Goal: Ask a question

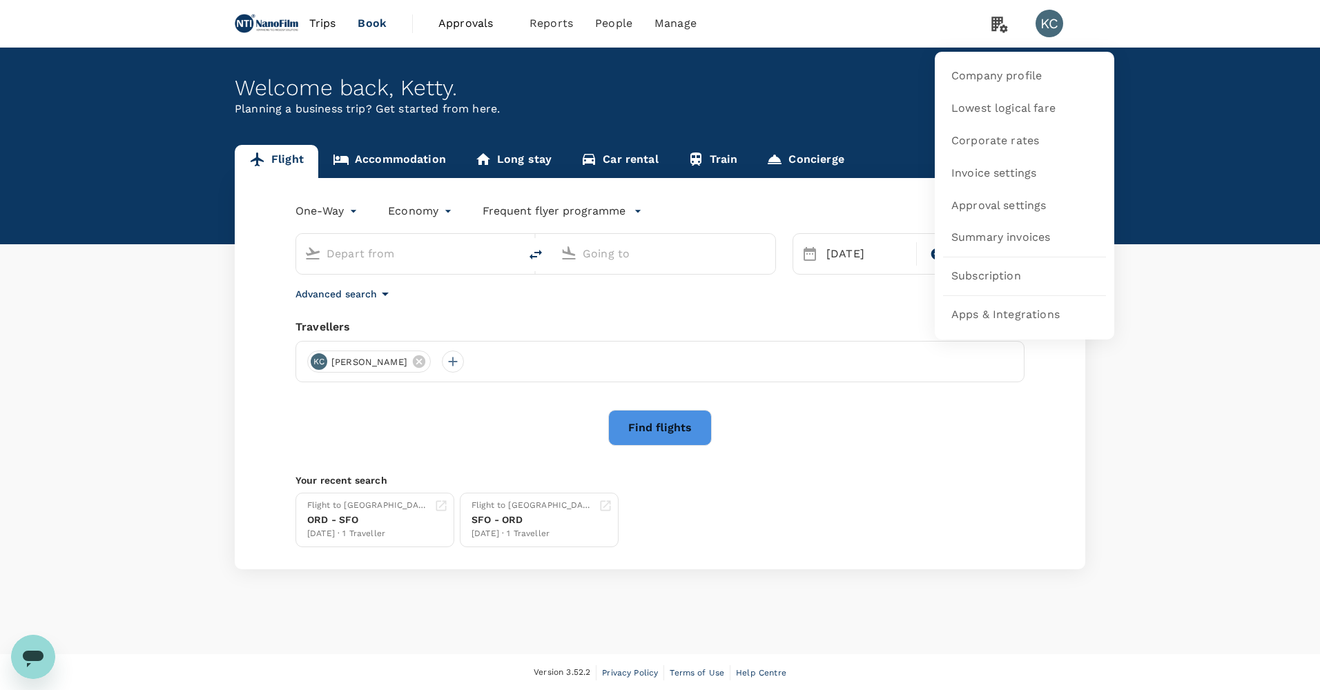
type input "San Francisco Intl (SFO)"
type input "O'Hare Intl (ORD)"
click at [638, 275] on span "Subscription" at bounding box center [986, 277] width 70 height 16
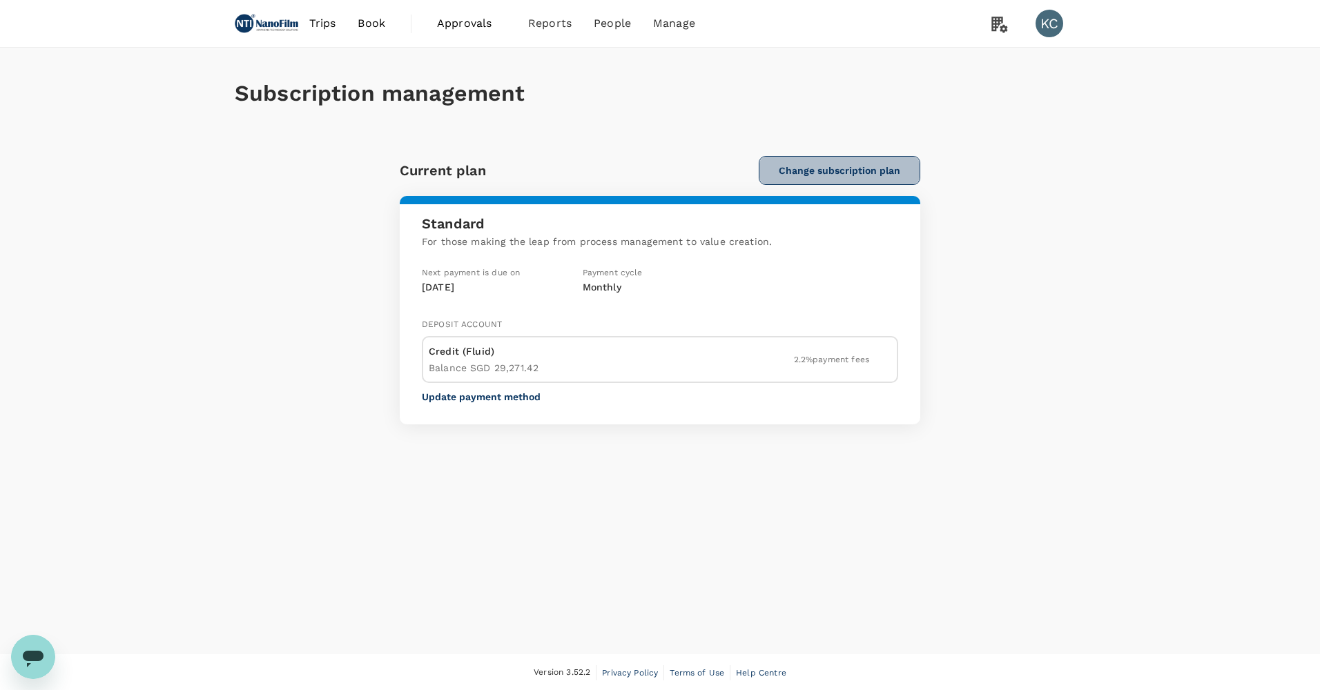
click at [638, 175] on button "Change subscription plan" at bounding box center [840, 170] width 162 height 29
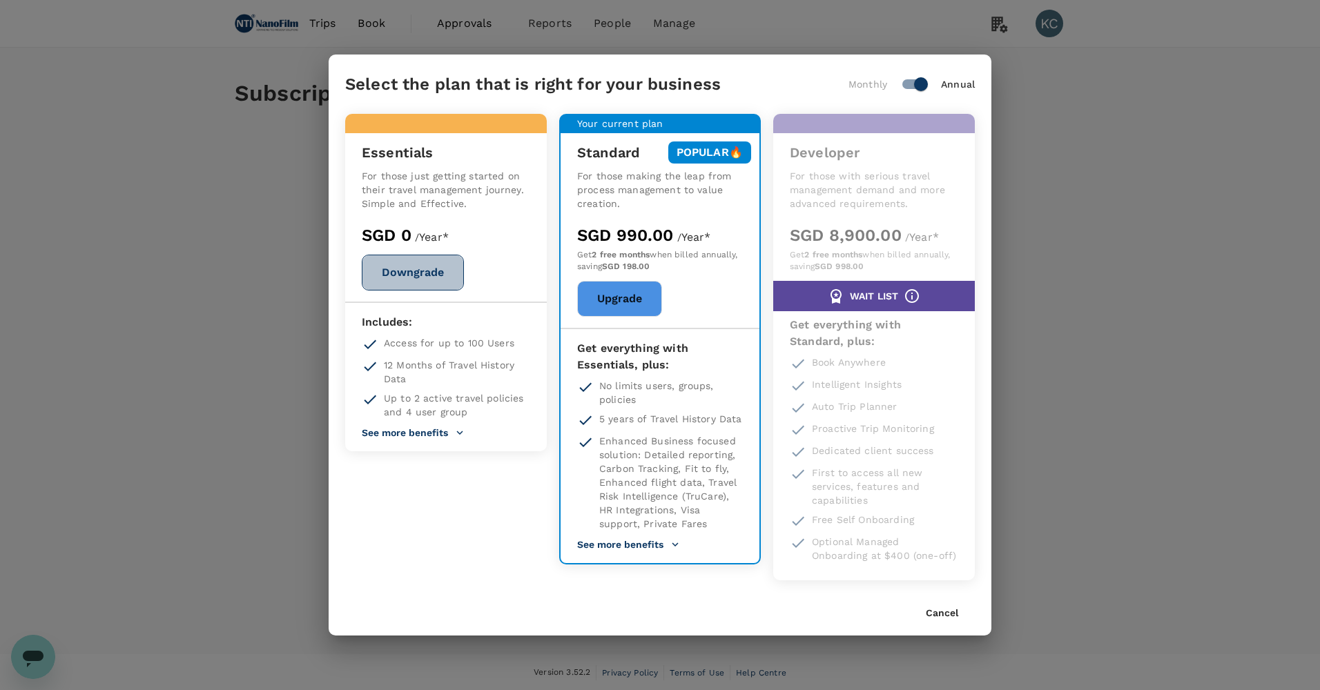
click at [431, 291] on button "Downgrade" at bounding box center [413, 273] width 102 height 36
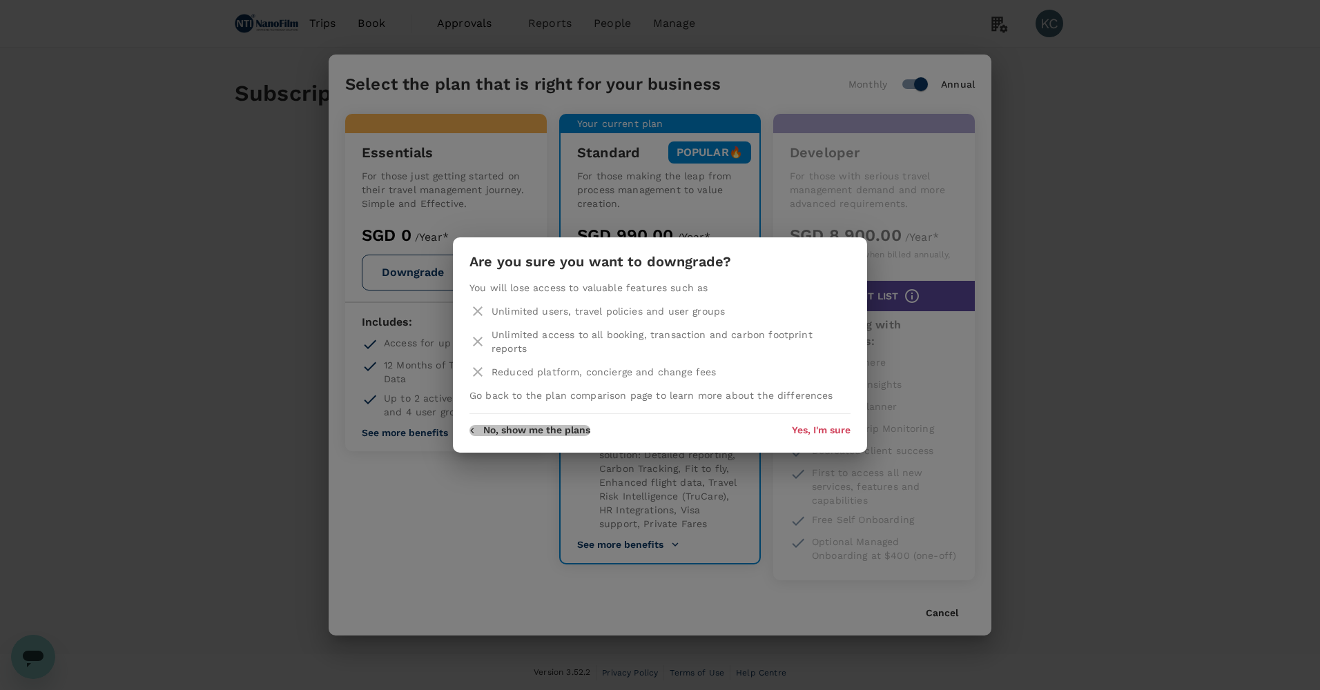
click at [589, 425] on button "No, show me the plans" at bounding box center [529, 430] width 121 height 11
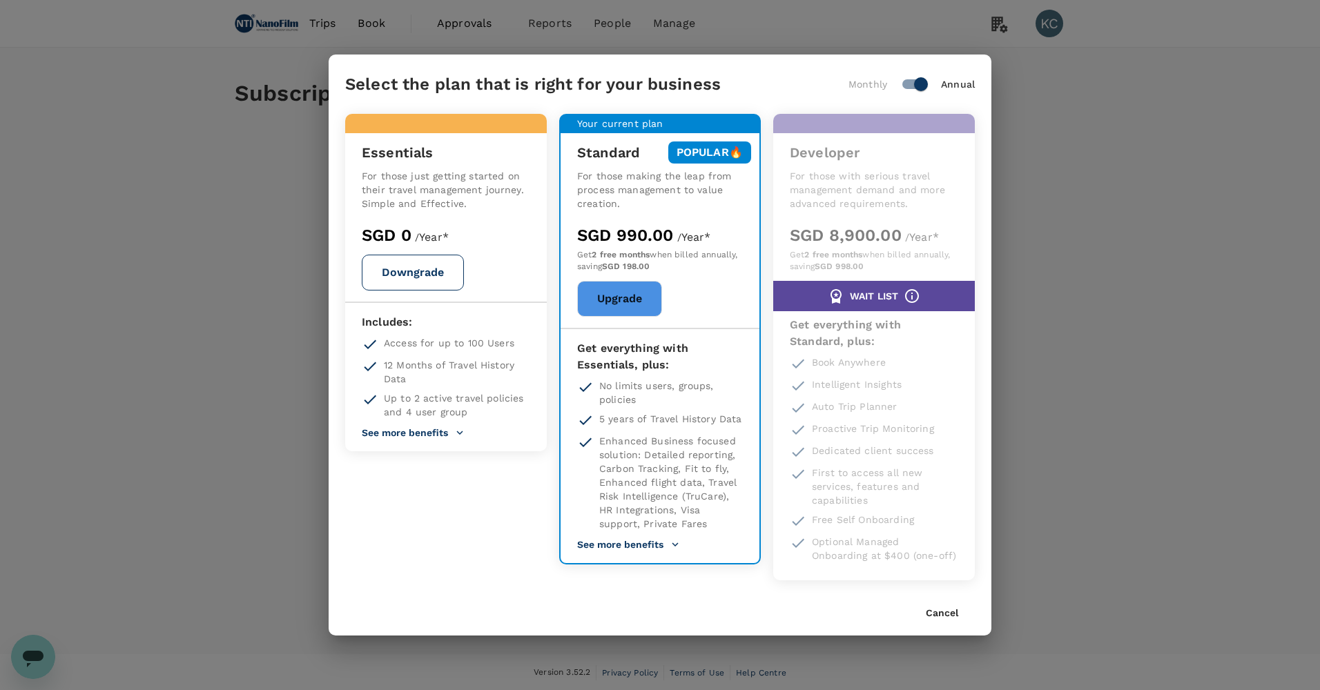
click at [638, 608] on button "Cancel" at bounding box center [942, 613] width 32 height 11
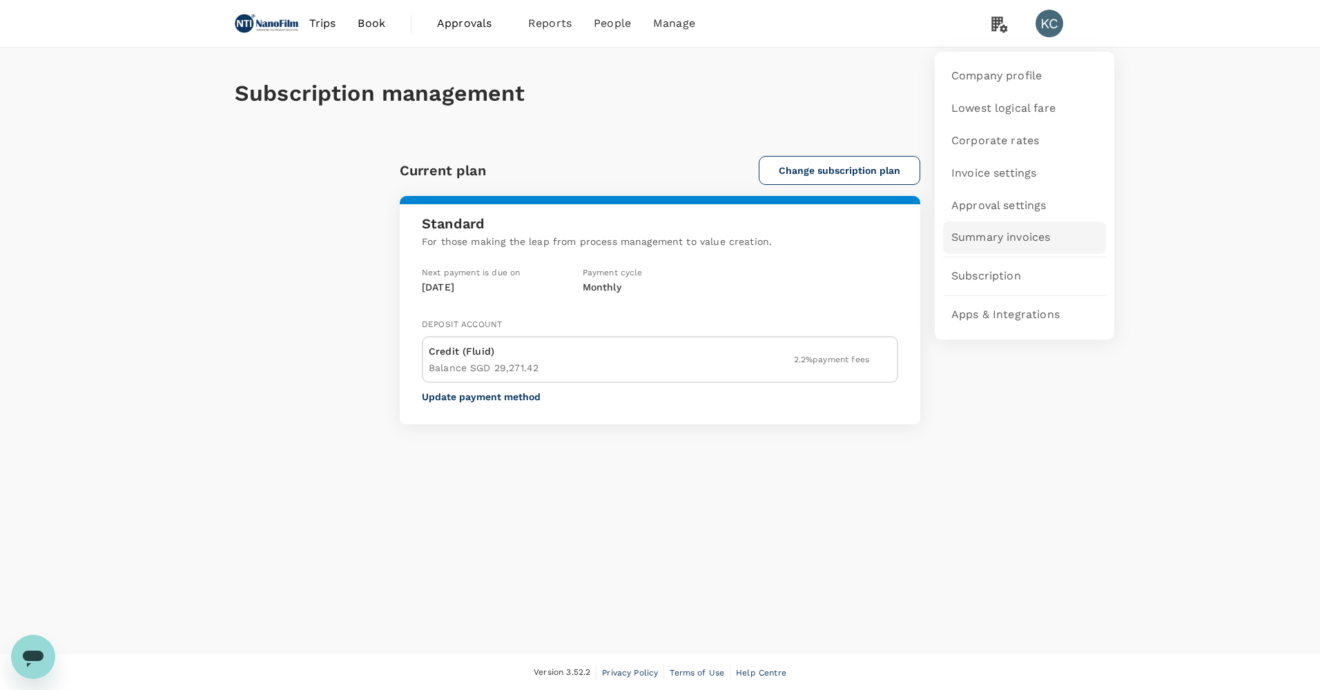
click at [638, 230] on span "Summary invoices" at bounding box center [1000, 238] width 99 height 16
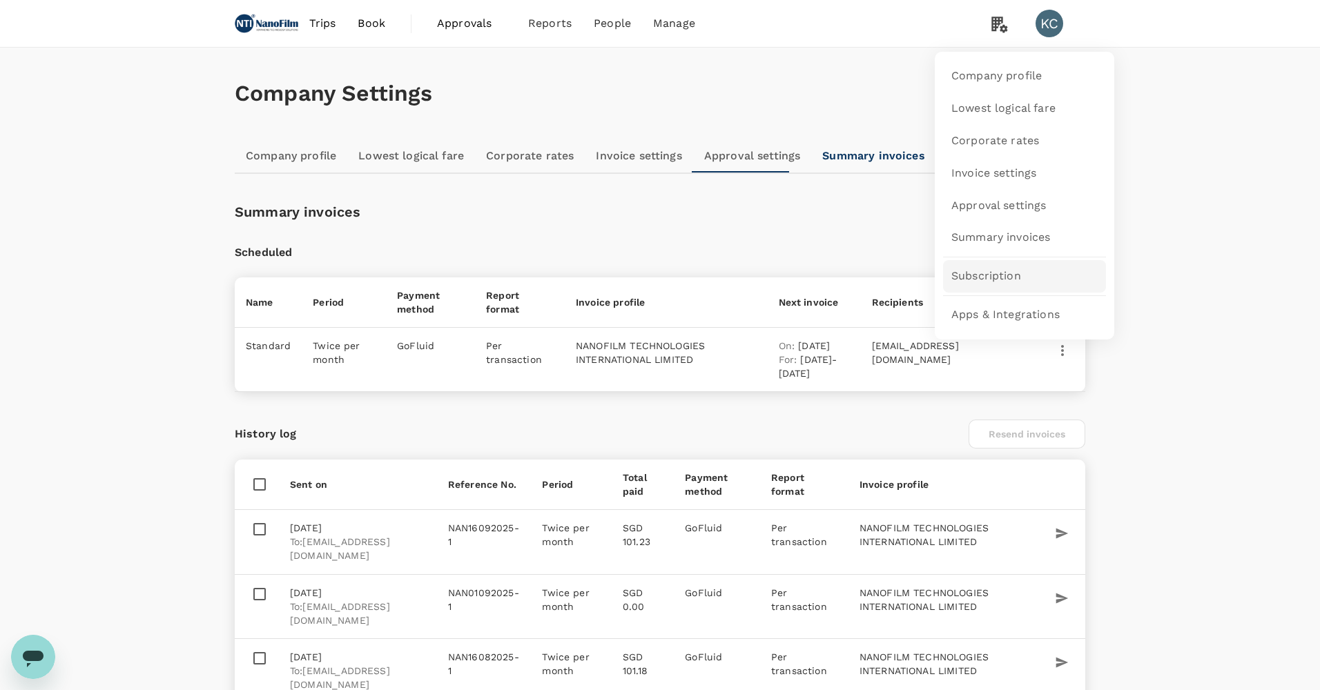
click at [638, 290] on link "Subscription" at bounding box center [1024, 276] width 163 height 32
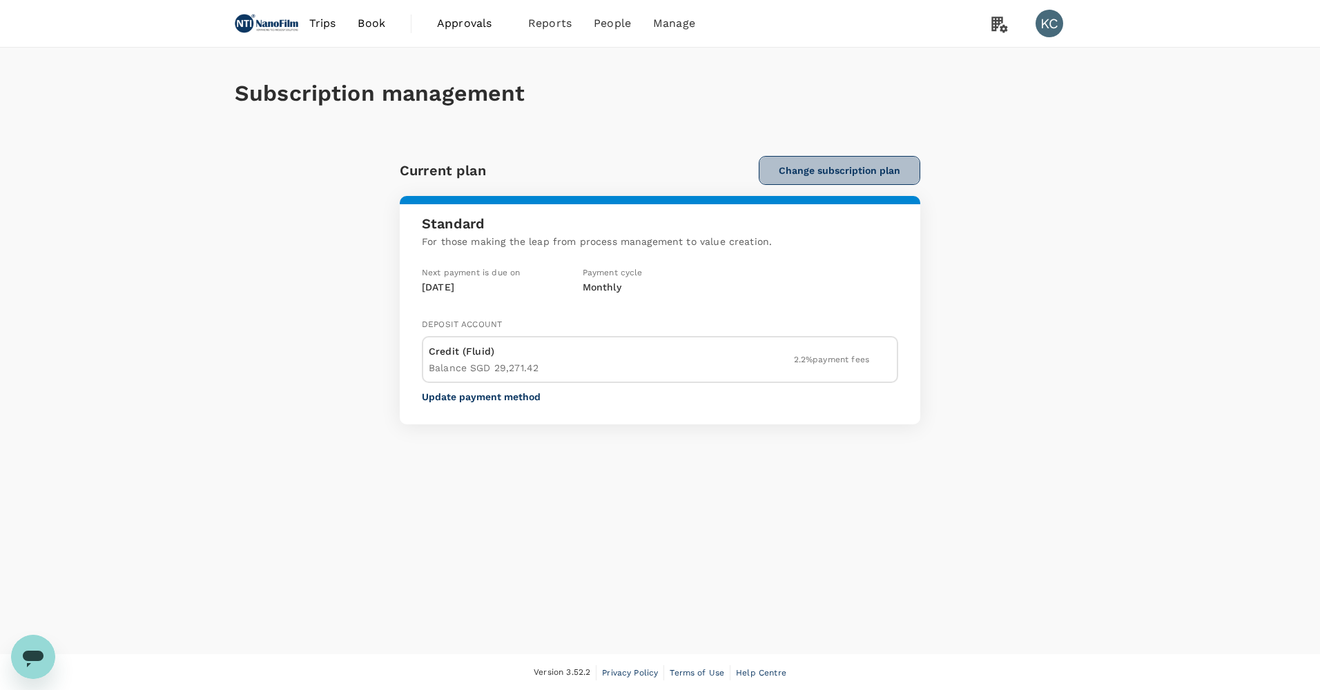
click at [638, 167] on button "Change subscription plan" at bounding box center [840, 170] width 162 height 29
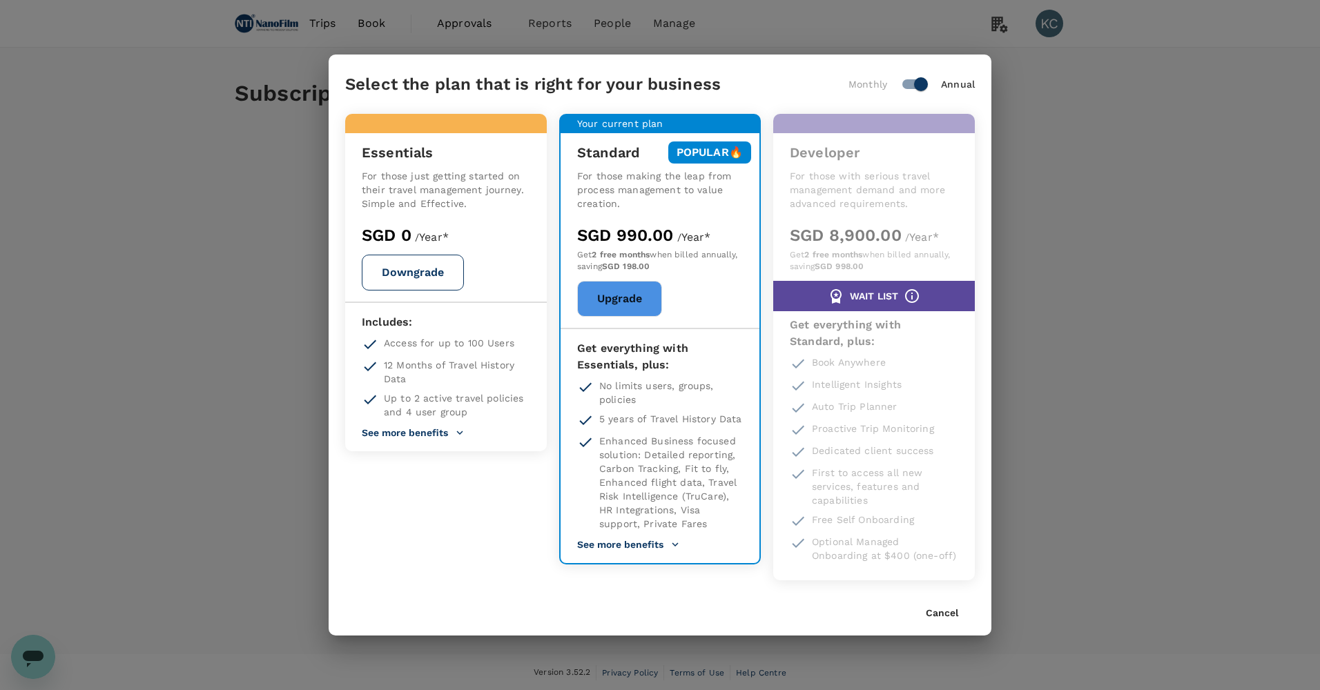
click at [433, 429] on button "See more benefits" at bounding box center [413, 433] width 103 height 12
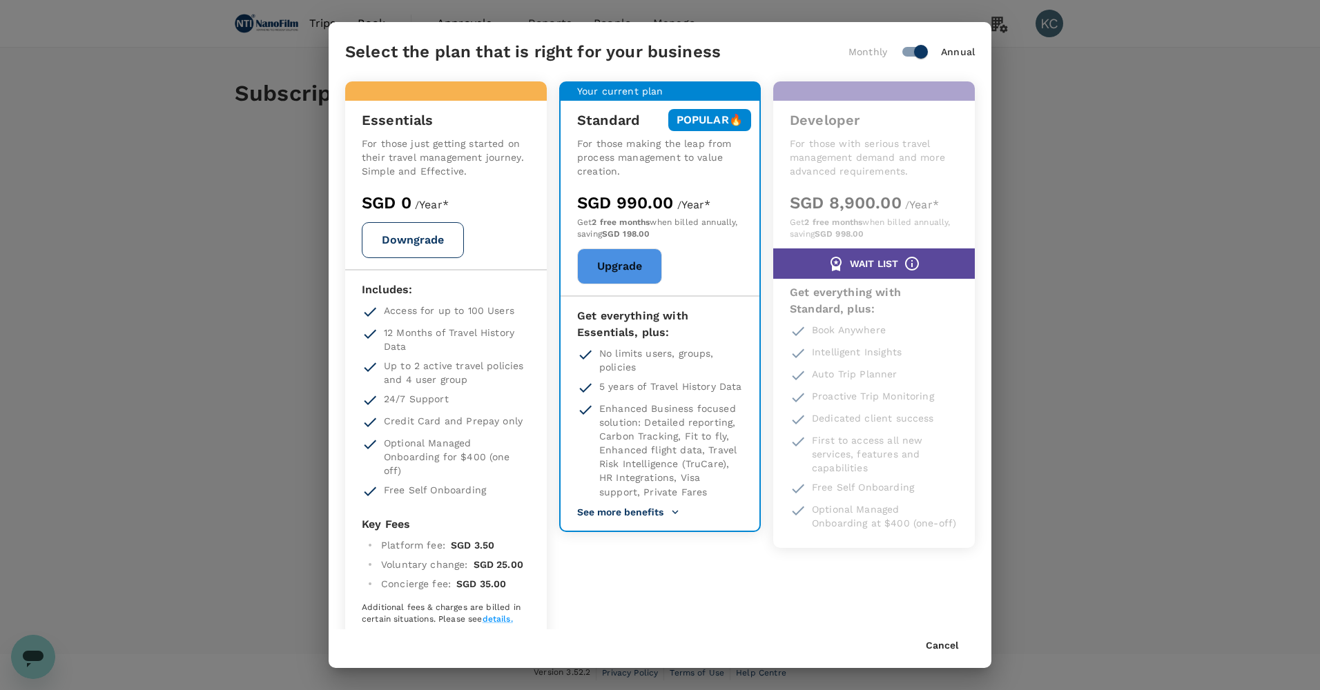
click at [267, 135] on div "Select the plan that is right for your business Monthly Annual Essentials For t…" at bounding box center [660, 345] width 1320 height 690
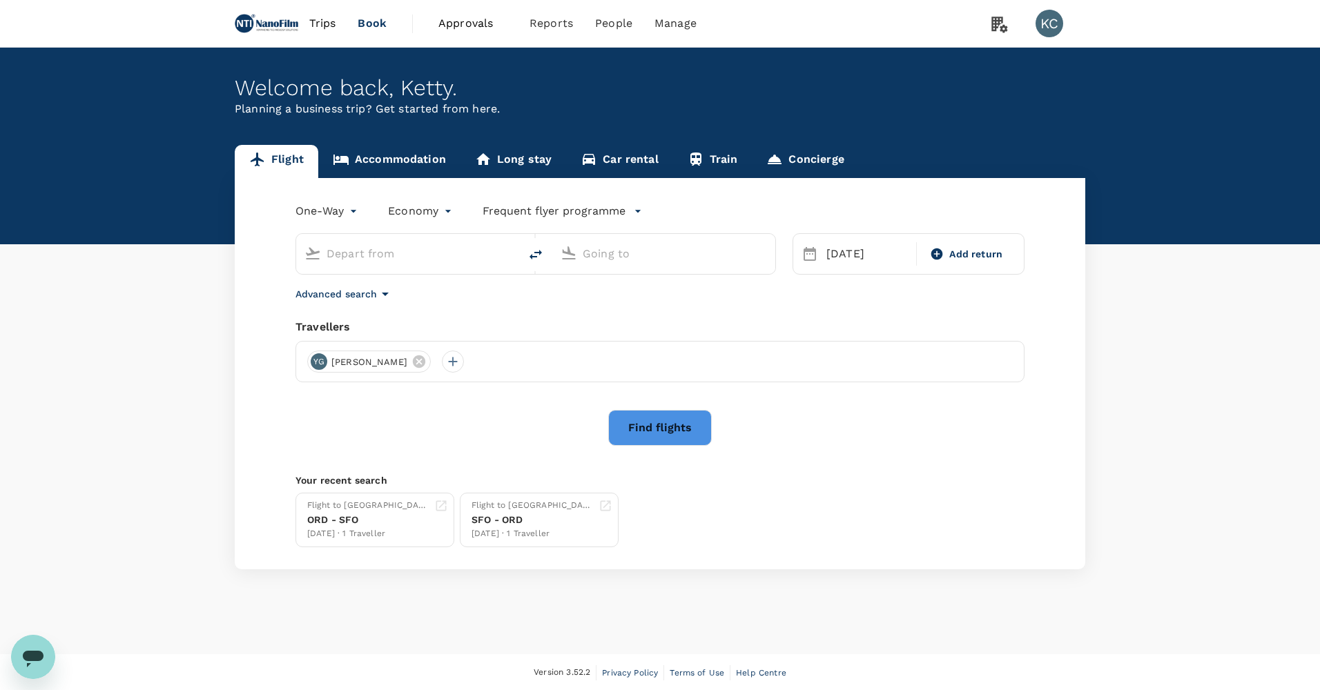
type input "San Francisco Intl (SFO)"
type input "O'Hare Intl (ORD)"
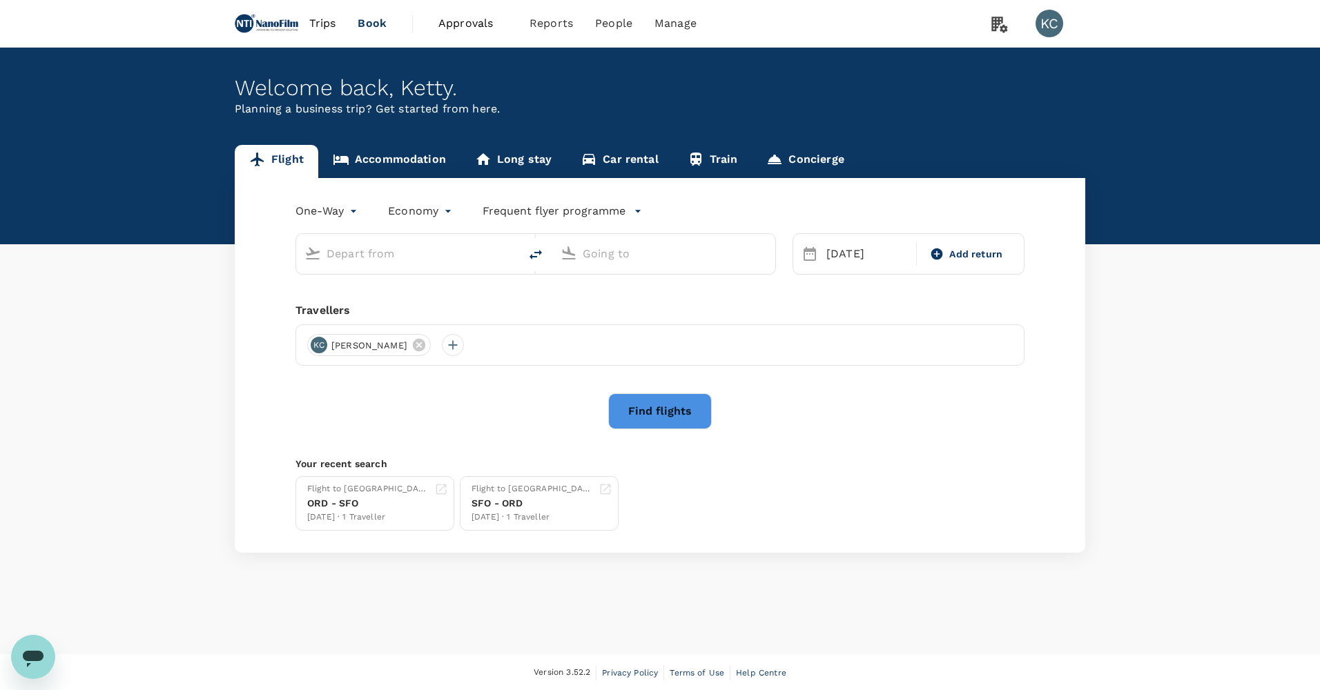
type input "San Francisco Intl (SFO)"
type input "O'Hare Intl (ORD)"
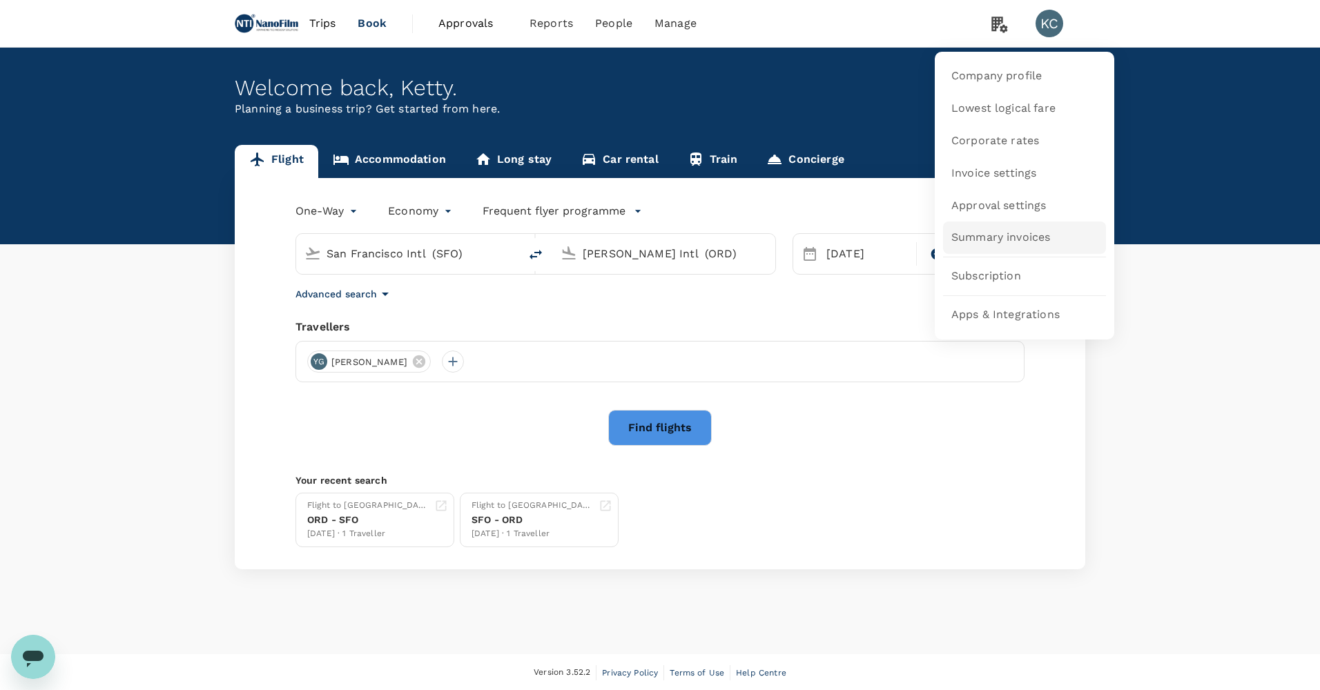
click at [1047, 244] on span "Summary invoices" at bounding box center [1000, 238] width 99 height 16
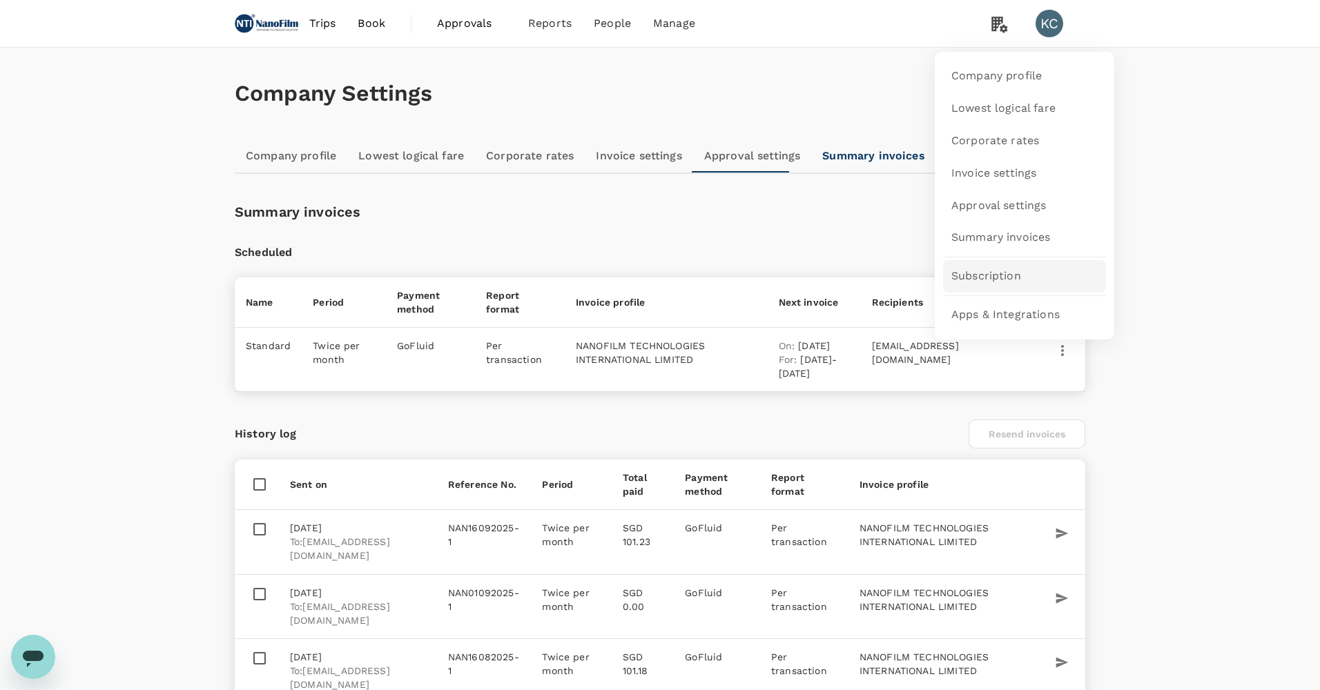
click at [1018, 271] on span "Subscription" at bounding box center [986, 277] width 70 height 16
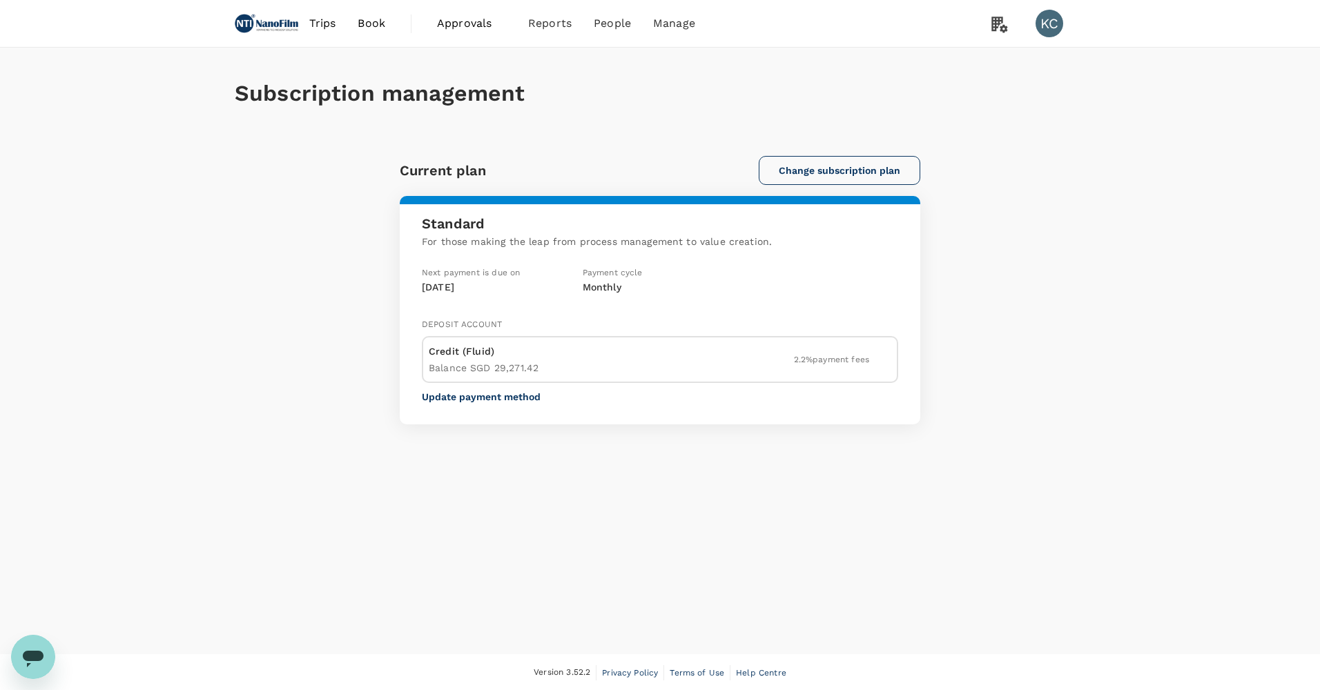
click at [821, 168] on button "Change subscription plan" at bounding box center [840, 170] width 162 height 29
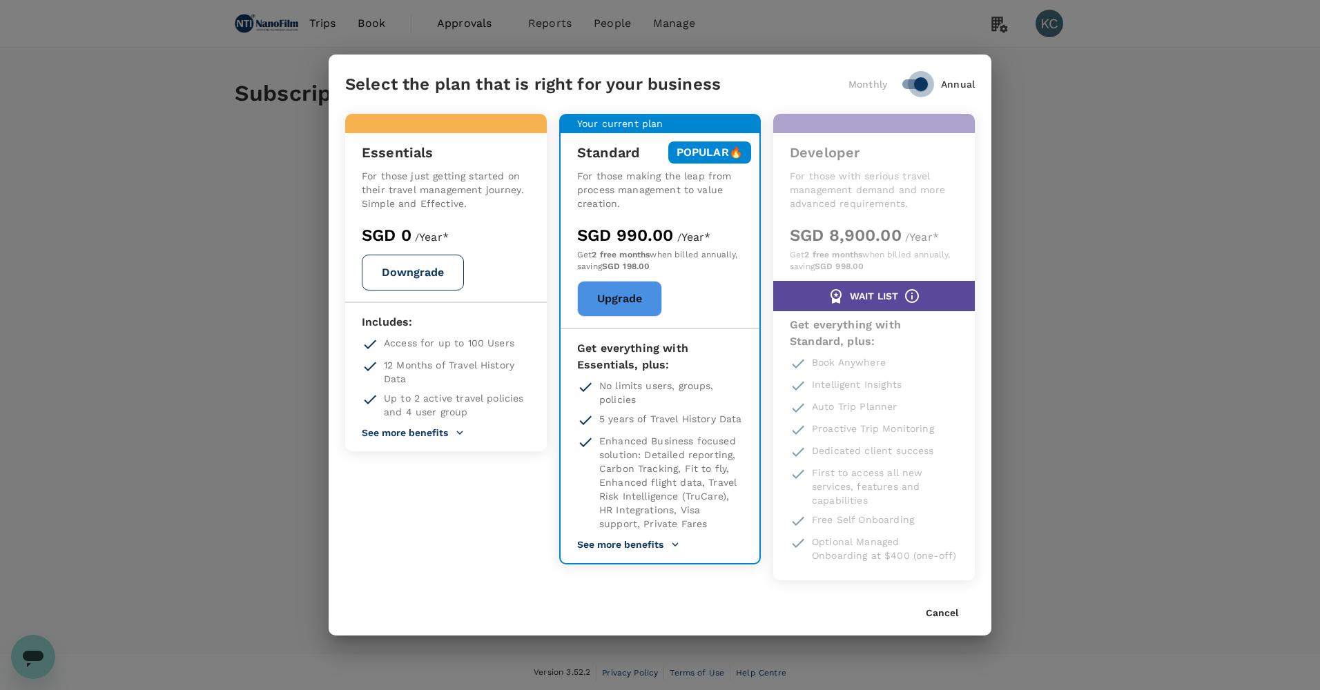
click at [939, 97] on input "checkbox" at bounding box center [920, 84] width 79 height 26
checkbox input "false"
click at [936, 608] on button "Cancel" at bounding box center [942, 613] width 32 height 11
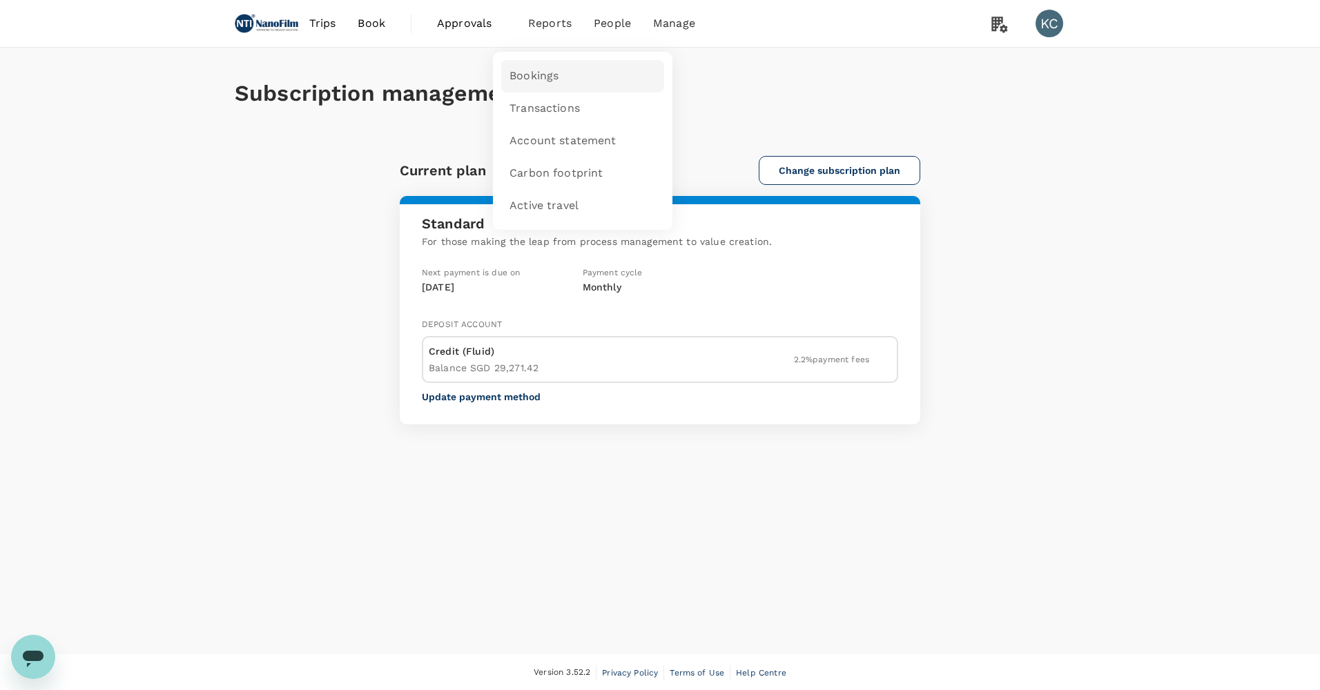
click at [537, 74] on link "Bookings" at bounding box center [582, 76] width 163 height 32
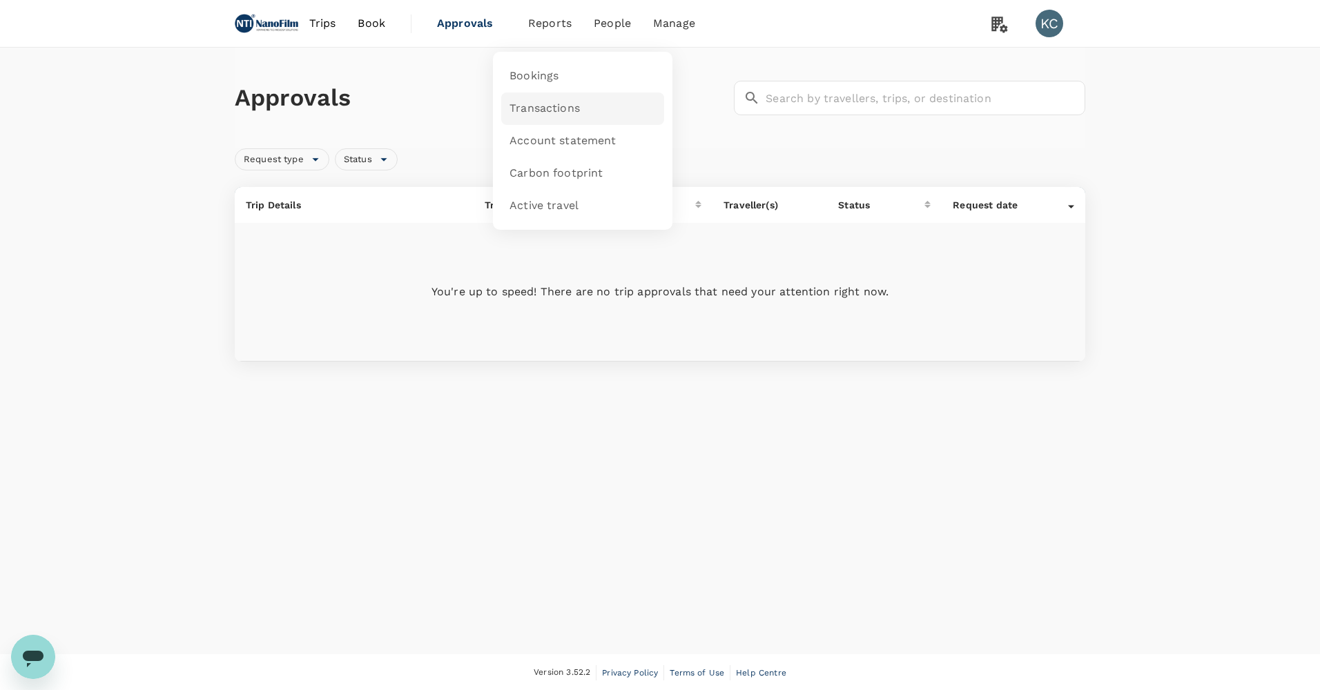
click at [534, 108] on span "Transactions" at bounding box center [544, 109] width 70 height 16
click at [533, 131] on link "Carbon footprint" at bounding box center [582, 141] width 163 height 32
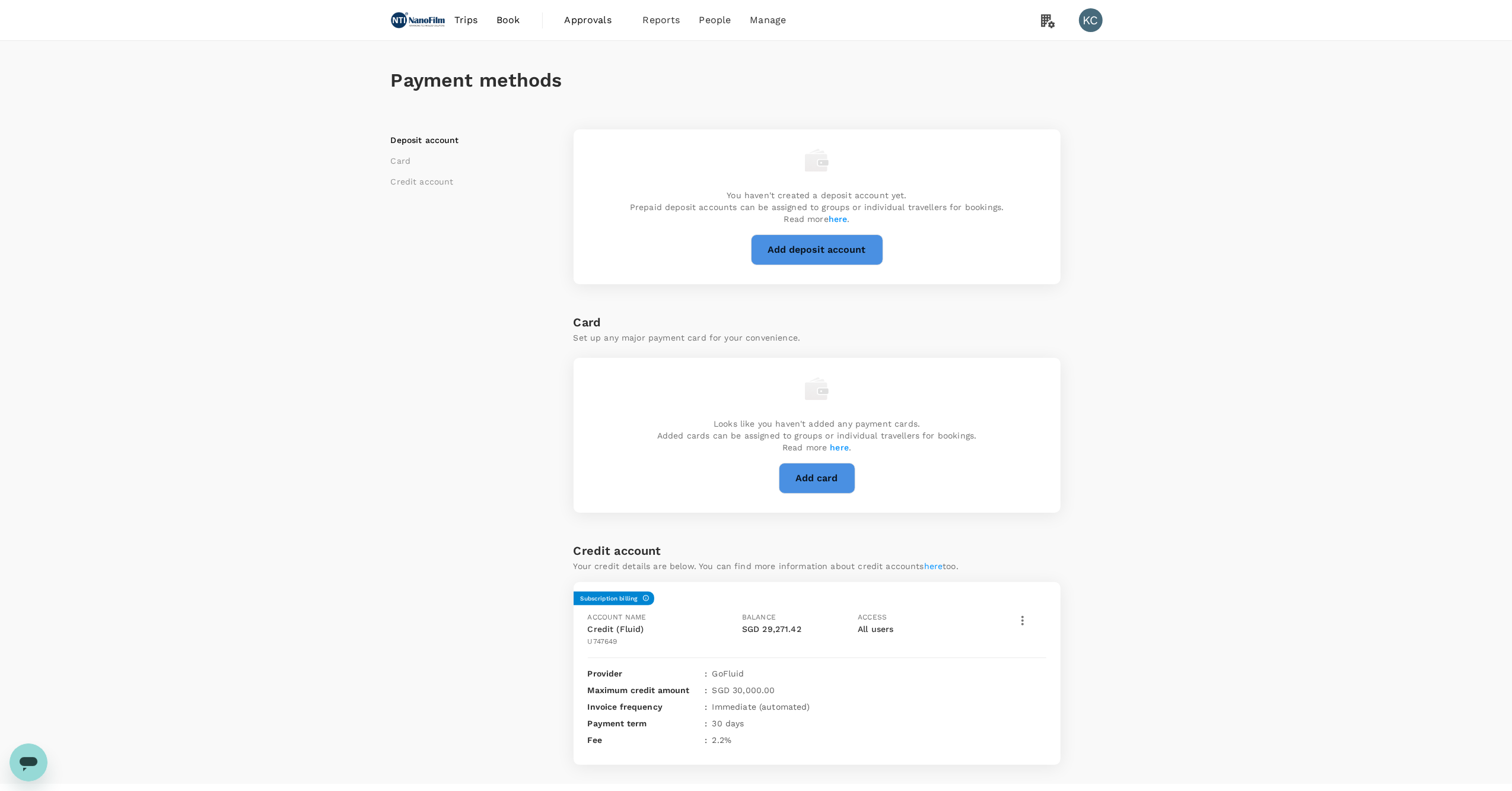
click at [400, 535] on div "Deposit account Card Credit account" at bounding box center [482, 442] width 183 height 645
drag, startPoint x: 434, startPoint y: 256, endPoint x: 432, endPoint y: 174, distance: 82.0
click at [434, 256] on div "Deposit account Card Credit account" at bounding box center [482, 442] width 183 height 645
click at [397, 155] on li "Card" at bounding box center [465, 161] width 149 height 12
click at [404, 175] on li "Credit account" at bounding box center [465, 181] width 149 height 12
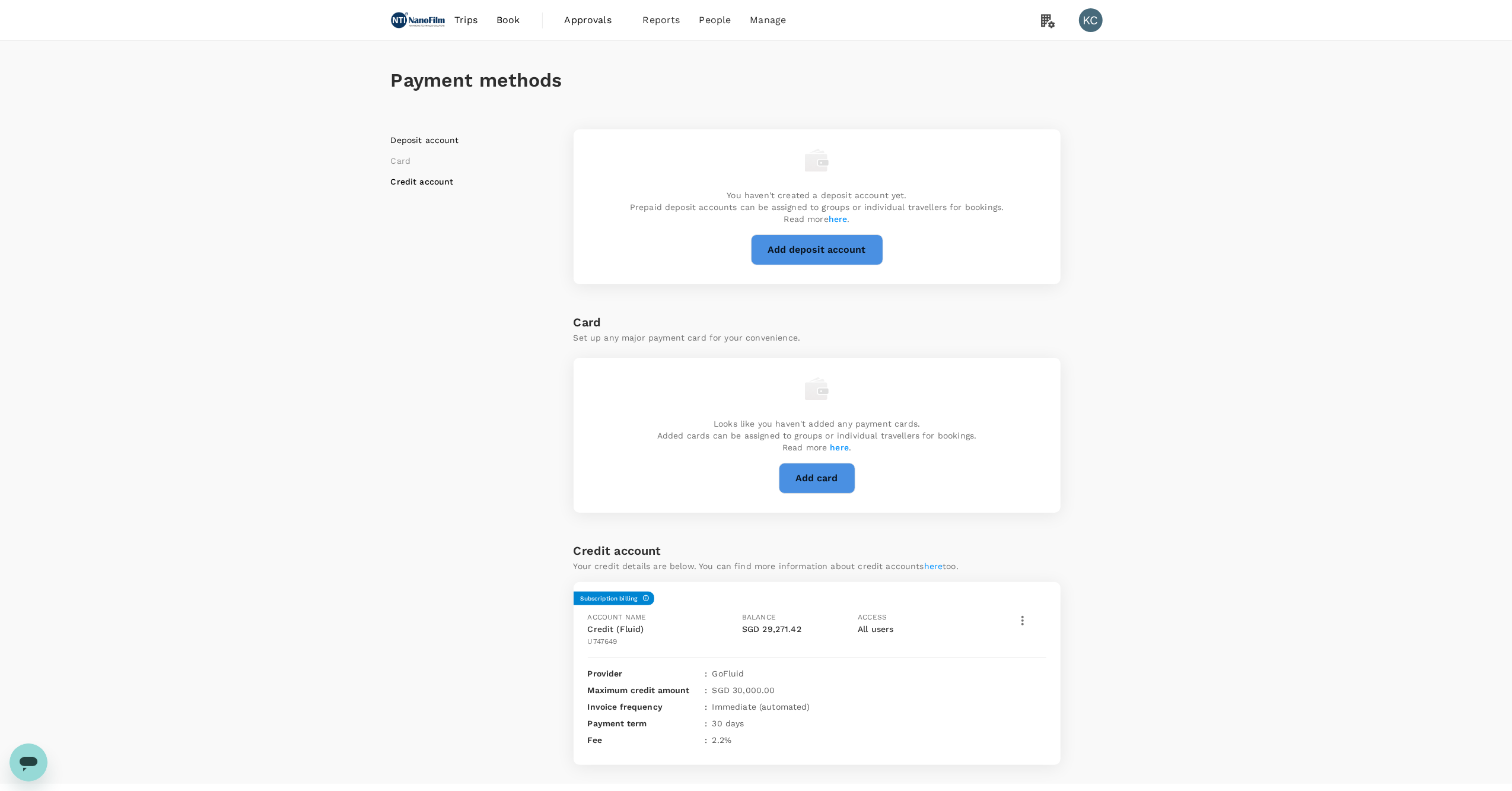
click at [419, 138] on li "Deposit account" at bounding box center [465, 140] width 149 height 12
click at [274, 465] on div "Payment methods Deposit account Card Credit account You haven't created a depos…" at bounding box center [756, 413] width 1512 height 743
click at [1028, 610] on button "button" at bounding box center [1022, 620] width 20 height 20
click at [1054, 659] on span "View transactions" at bounding box center [1072, 666] width 100 height 15
click at [1016, 610] on button "button" at bounding box center [1022, 620] width 20 height 20
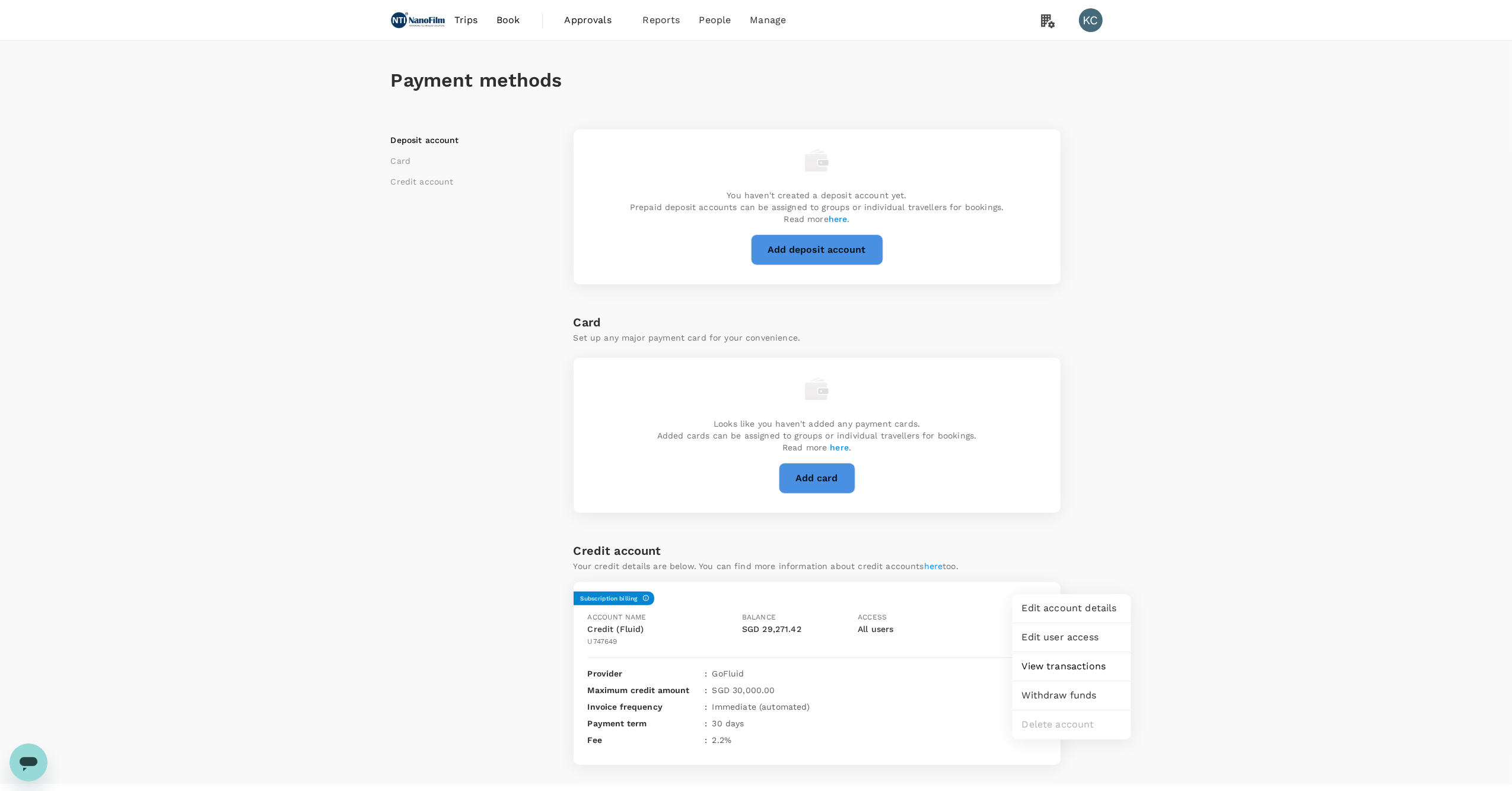
click at [1060, 689] on span "Withdraw funds" at bounding box center [1072, 696] width 100 height 15
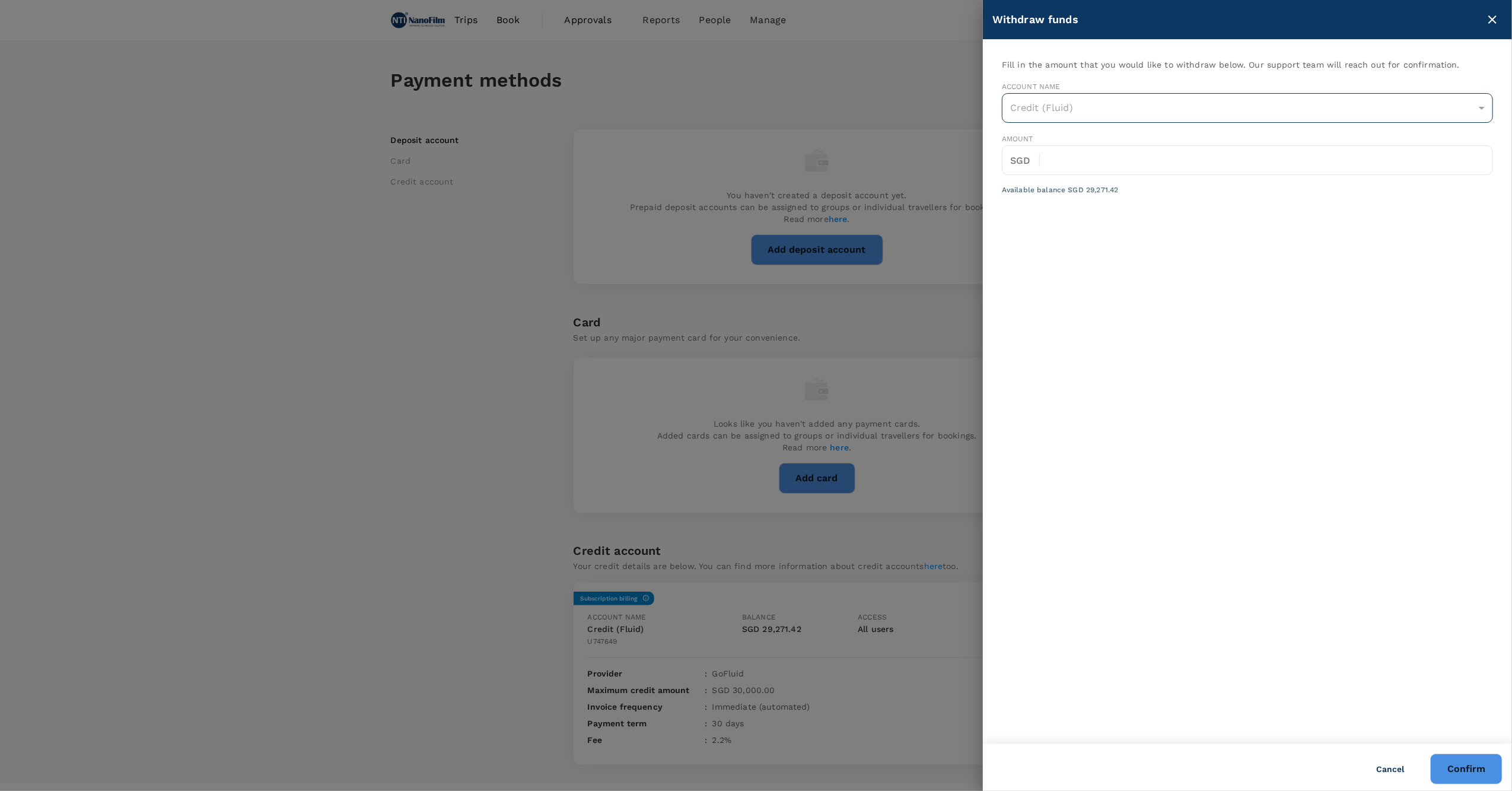
click at [1147, 103] on div "Credit (Fluid)" at bounding box center [1248, 107] width 492 height 30
click at [1467, 95] on div "Credit (Fluid)" at bounding box center [1248, 107] width 492 height 30
click at [1478, 95] on div "Credit (Fluid)" at bounding box center [1248, 107] width 492 height 30
click at [1497, 9] on button "close" at bounding box center [1492, 19] width 20 height 20
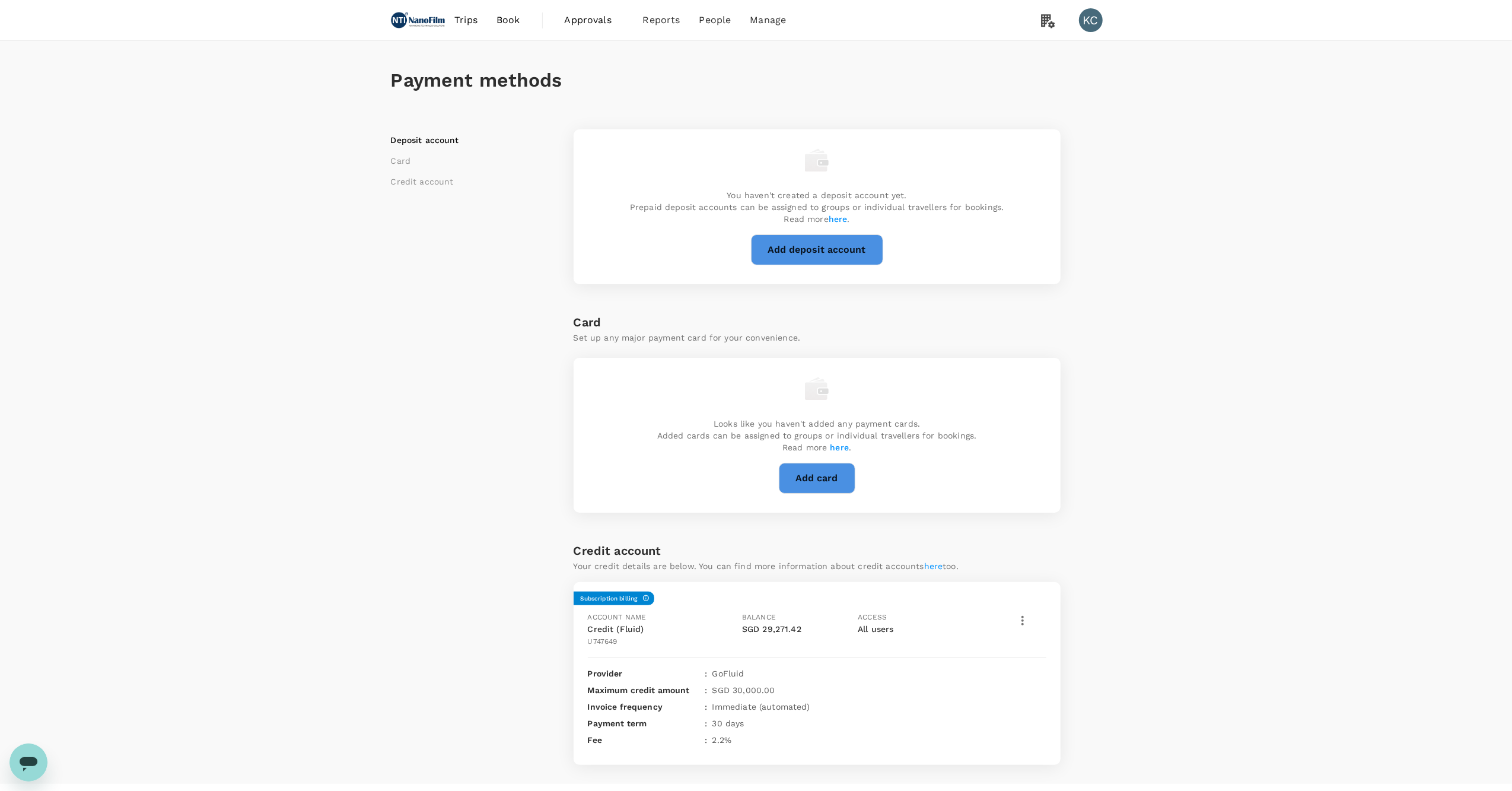
click at [1028, 606] on div at bounding box center [1027, 618] width 39 height 25
click at [1022, 616] on icon "button" at bounding box center [1023, 620] width 3 height 9
click at [1056, 609] on span "Edit account details" at bounding box center [1072, 608] width 100 height 15
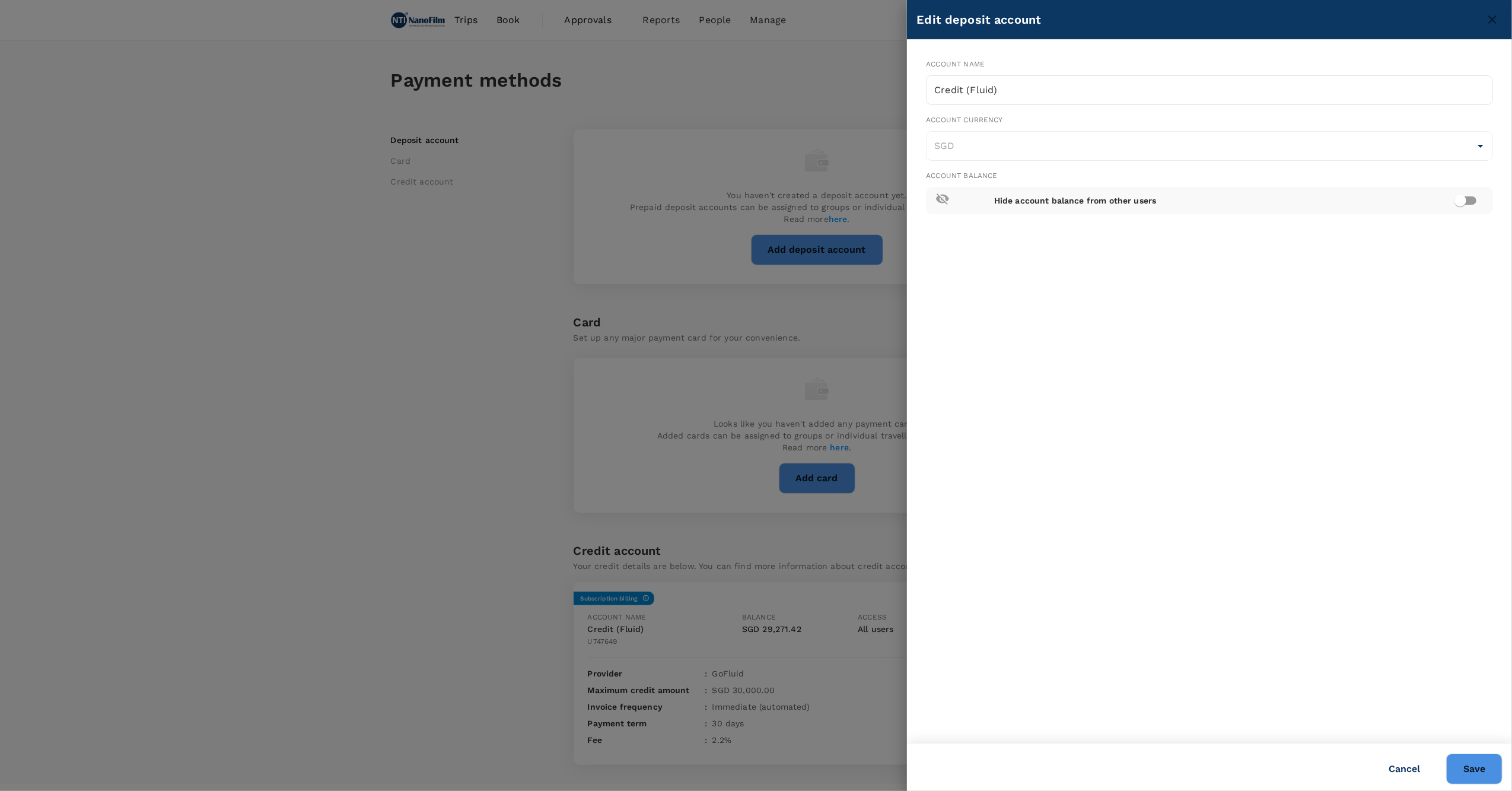
click at [1493, 28] on div "Edit deposit account" at bounding box center [1209, 20] width 605 height 40
click at [660, 277] on div at bounding box center [756, 396] width 1512 height 791
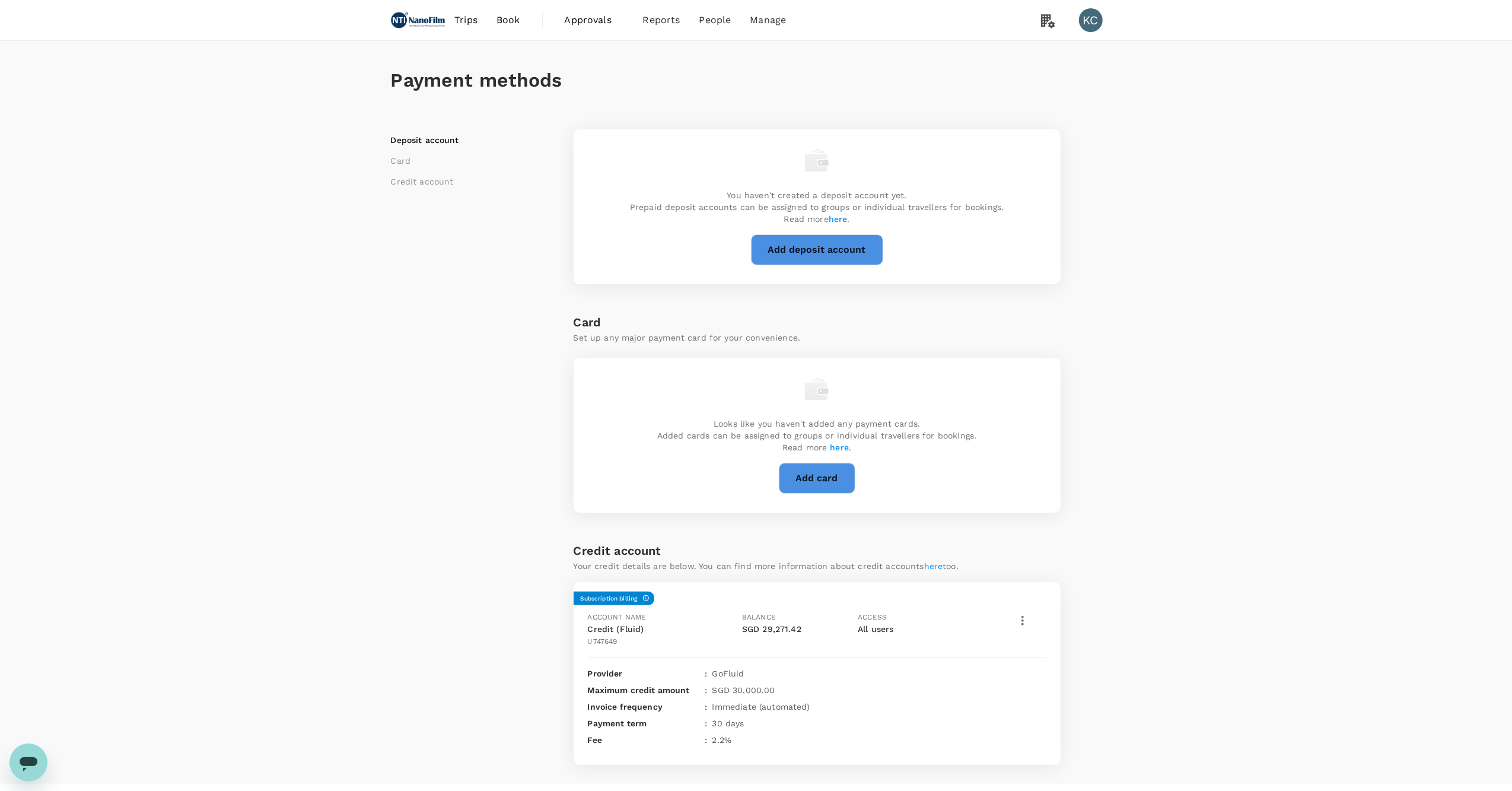
click at [1019, 614] on icon "button" at bounding box center [1023, 621] width 15 height 15
click at [1056, 632] on span "Edit user access" at bounding box center [1072, 637] width 100 height 15
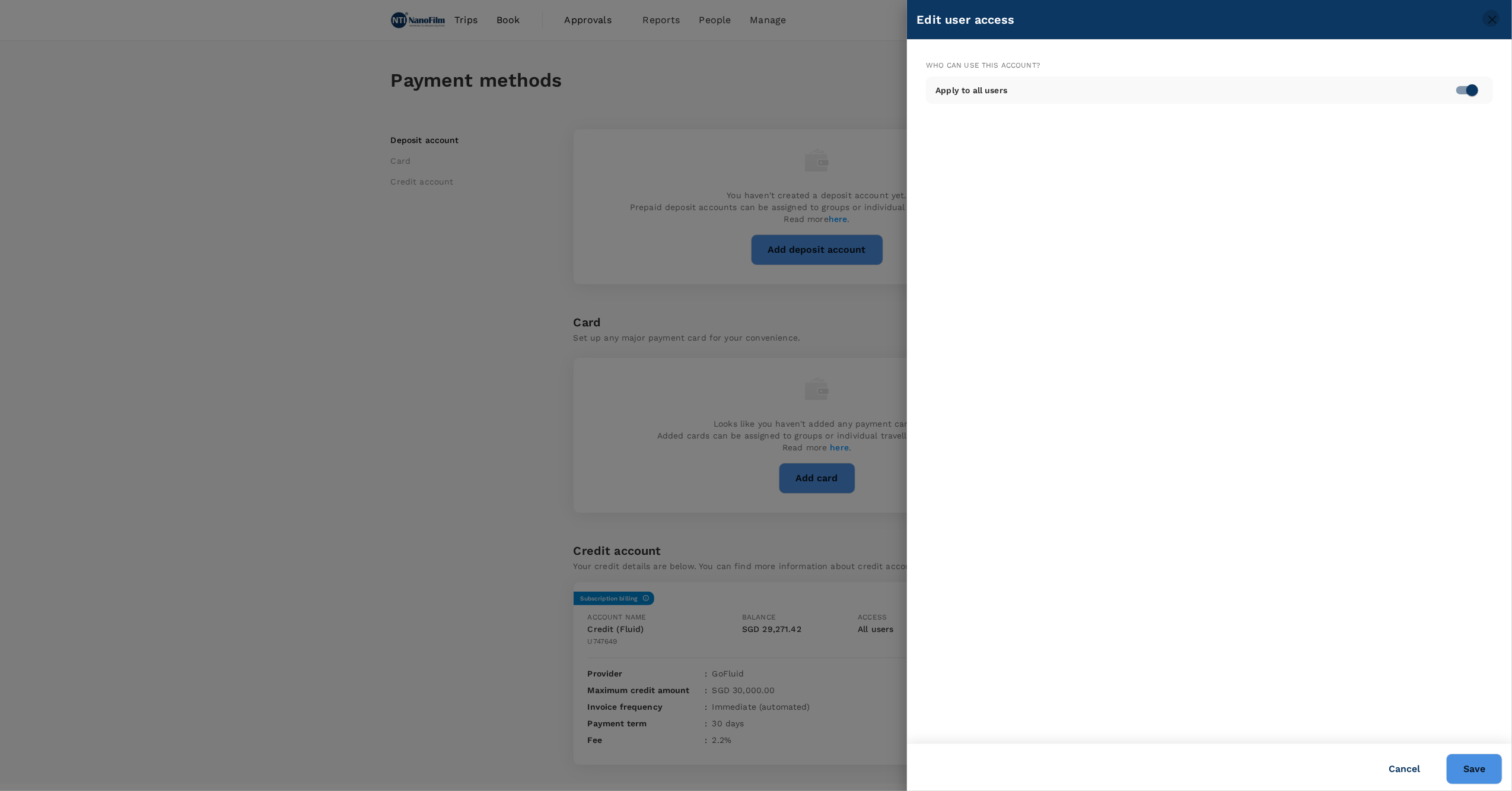
drag, startPoint x: 1493, startPoint y: 21, endPoint x: 1476, endPoint y: 27, distance: 18.0
click at [1491, 21] on icon "close" at bounding box center [1492, 19] width 15 height 15
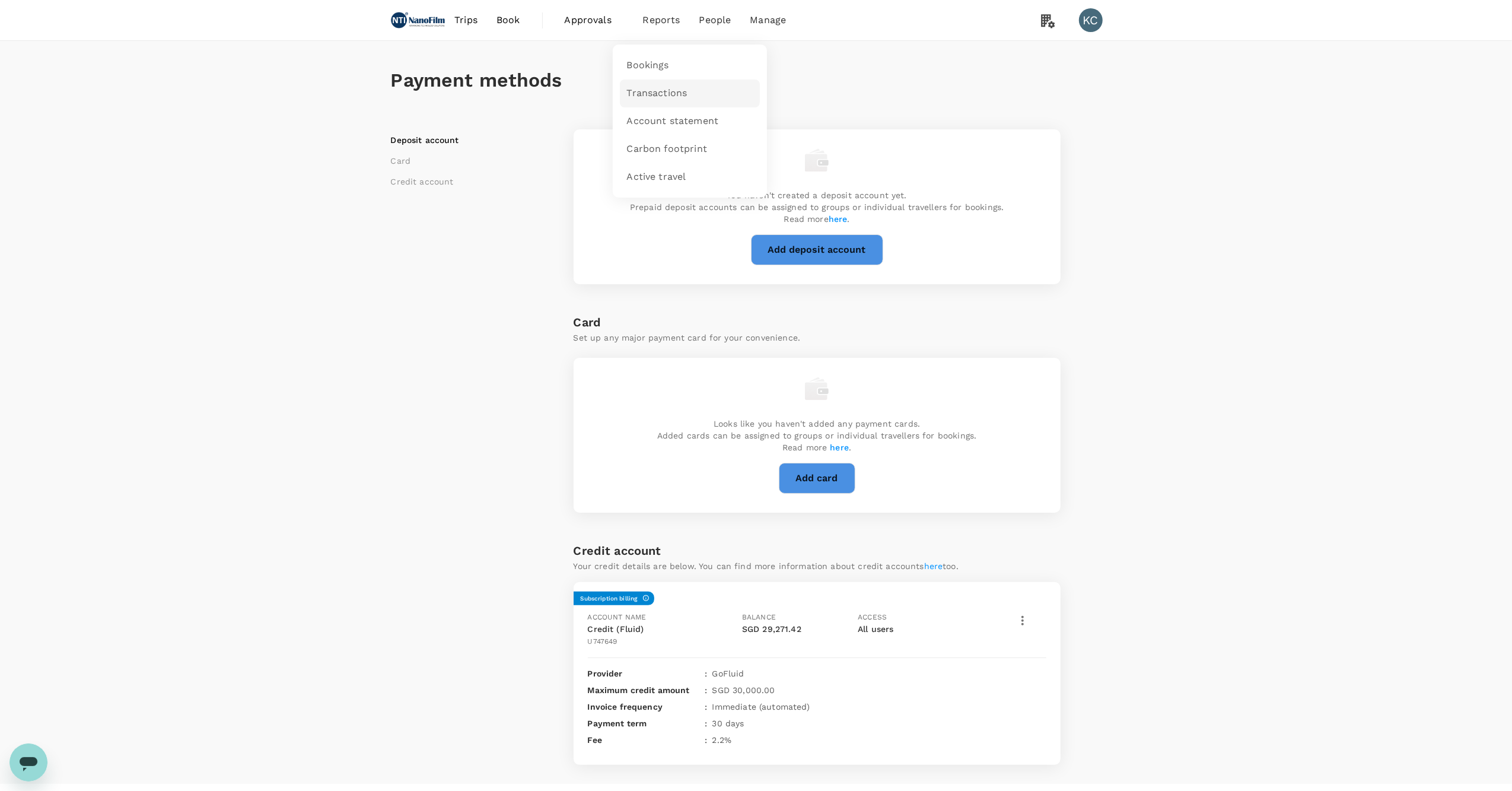
click at [652, 83] on link "Transactions" at bounding box center [689, 93] width 140 height 28
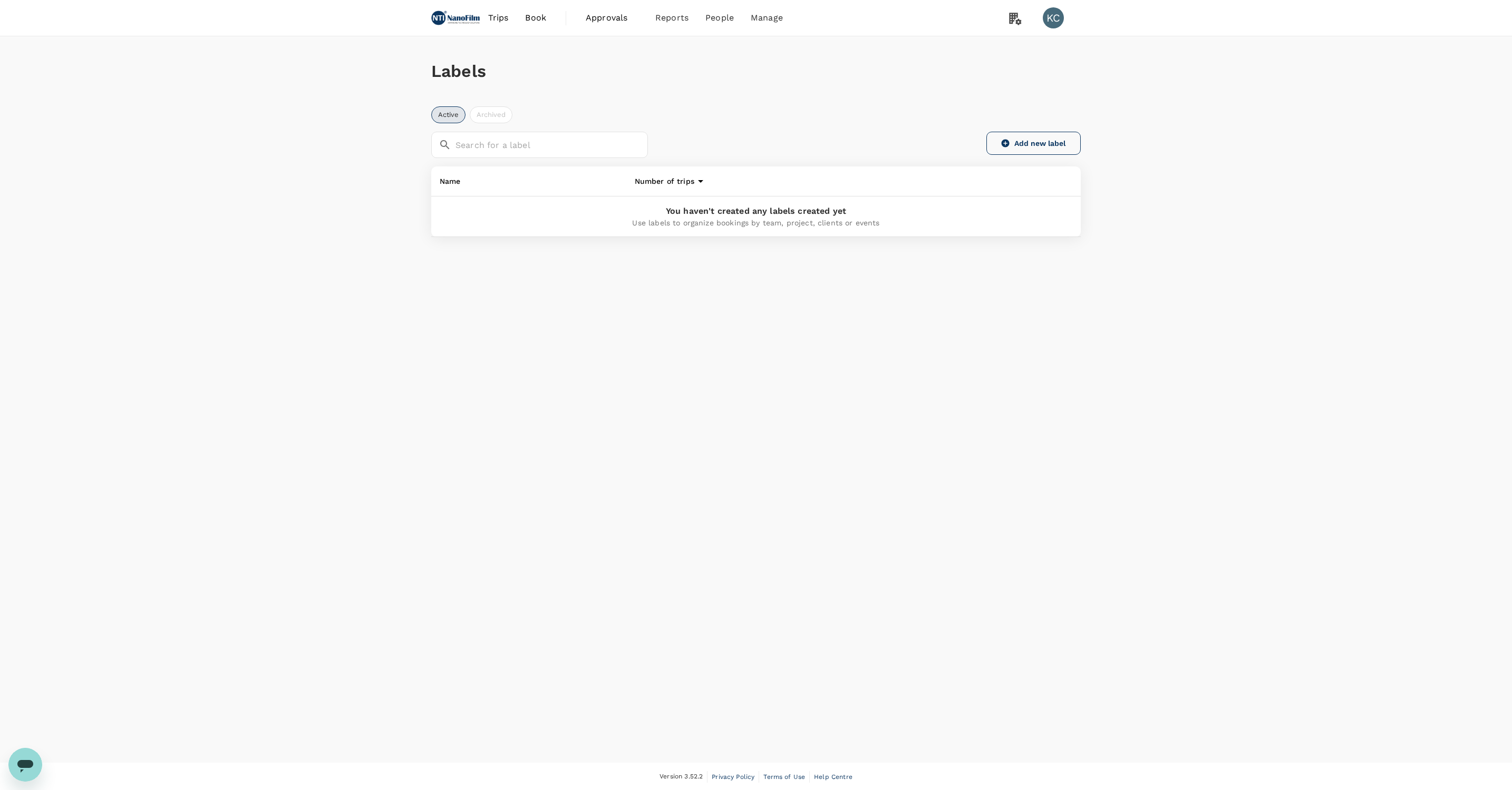
click at [1032, 143] on button "Add new label" at bounding box center [1033, 143] width 95 height 23
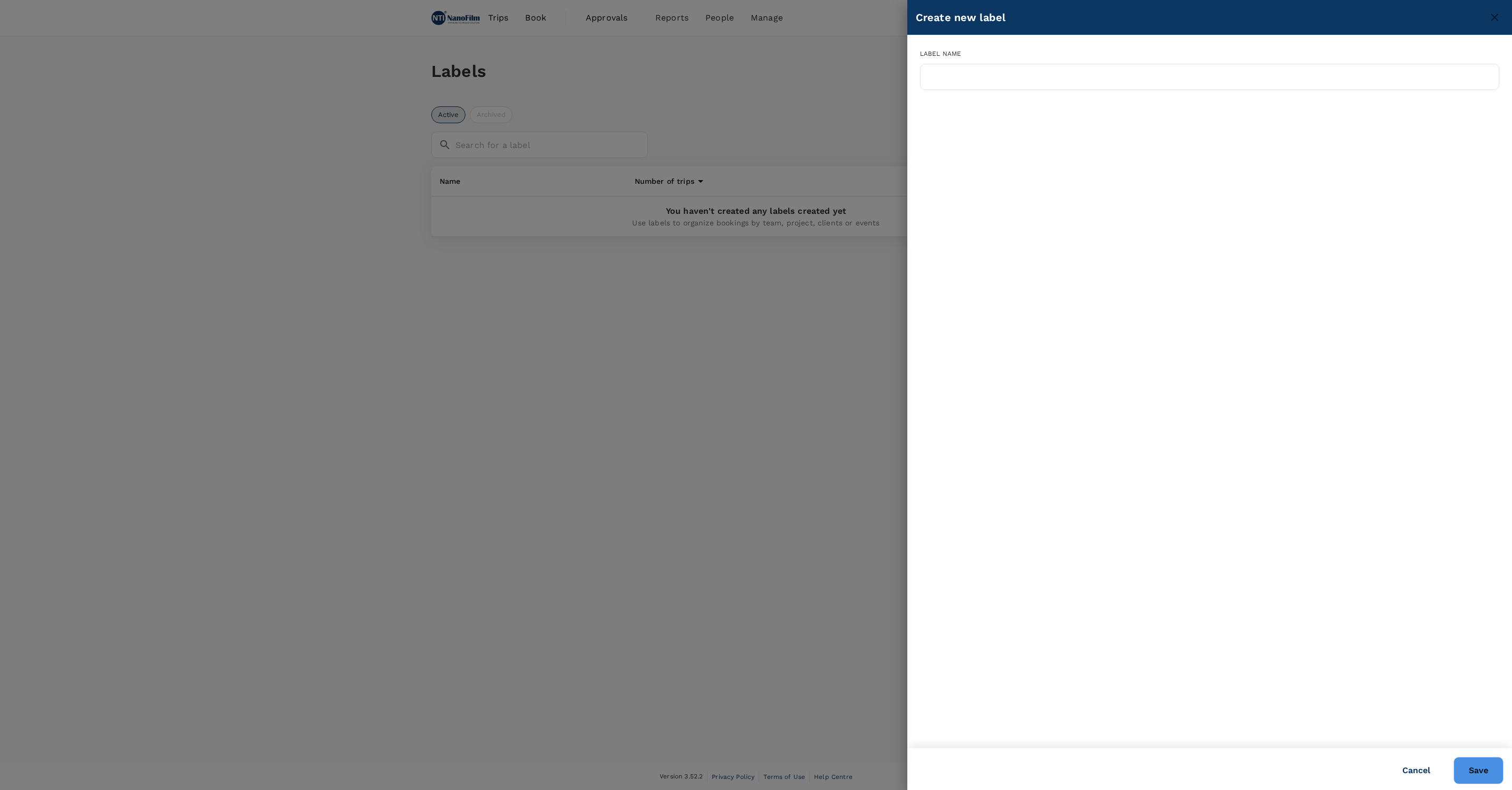
click at [869, 256] on div at bounding box center [756, 395] width 1512 height 790
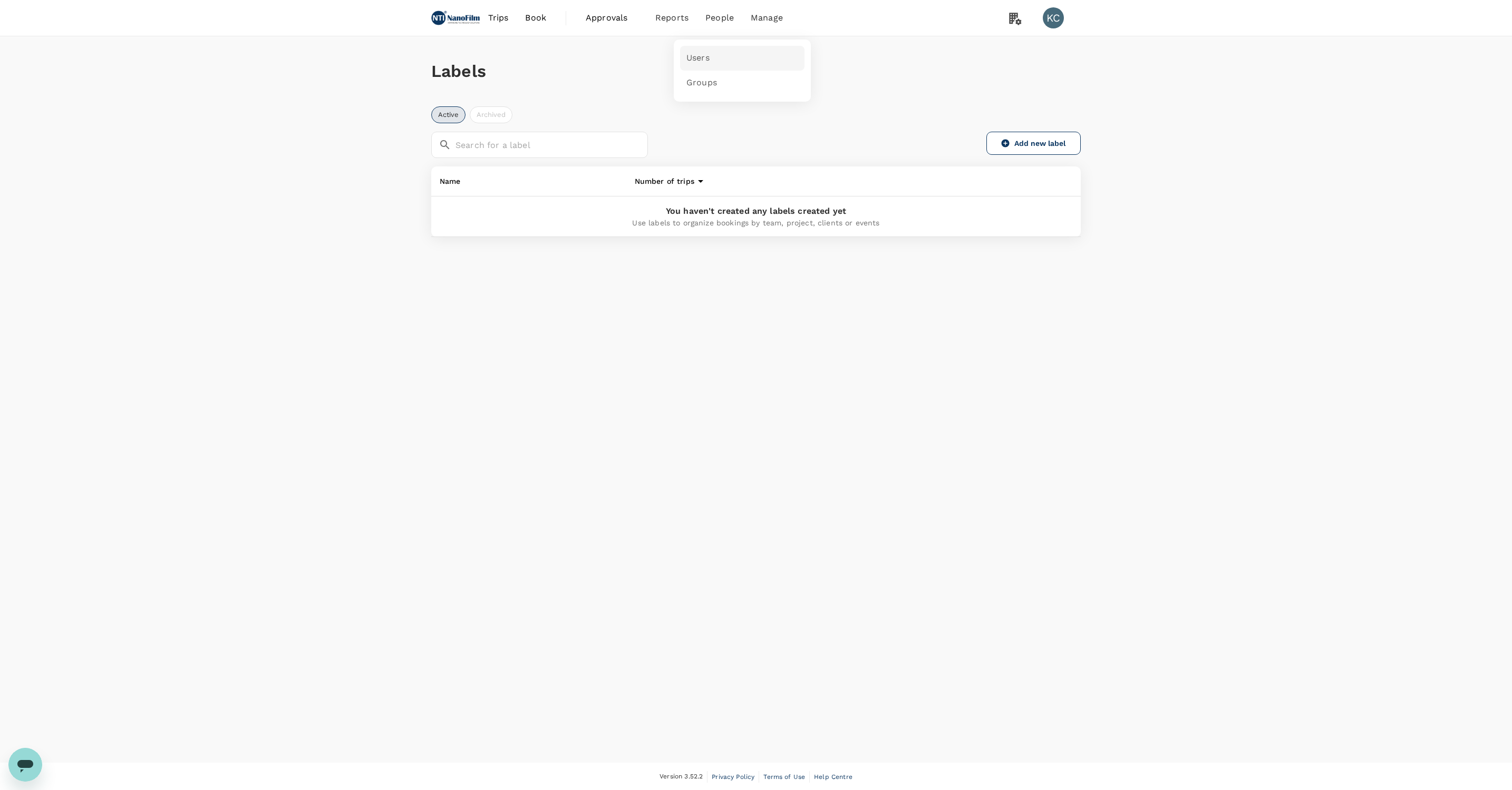
click at [687, 62] on link "Users" at bounding box center [741, 58] width 124 height 24
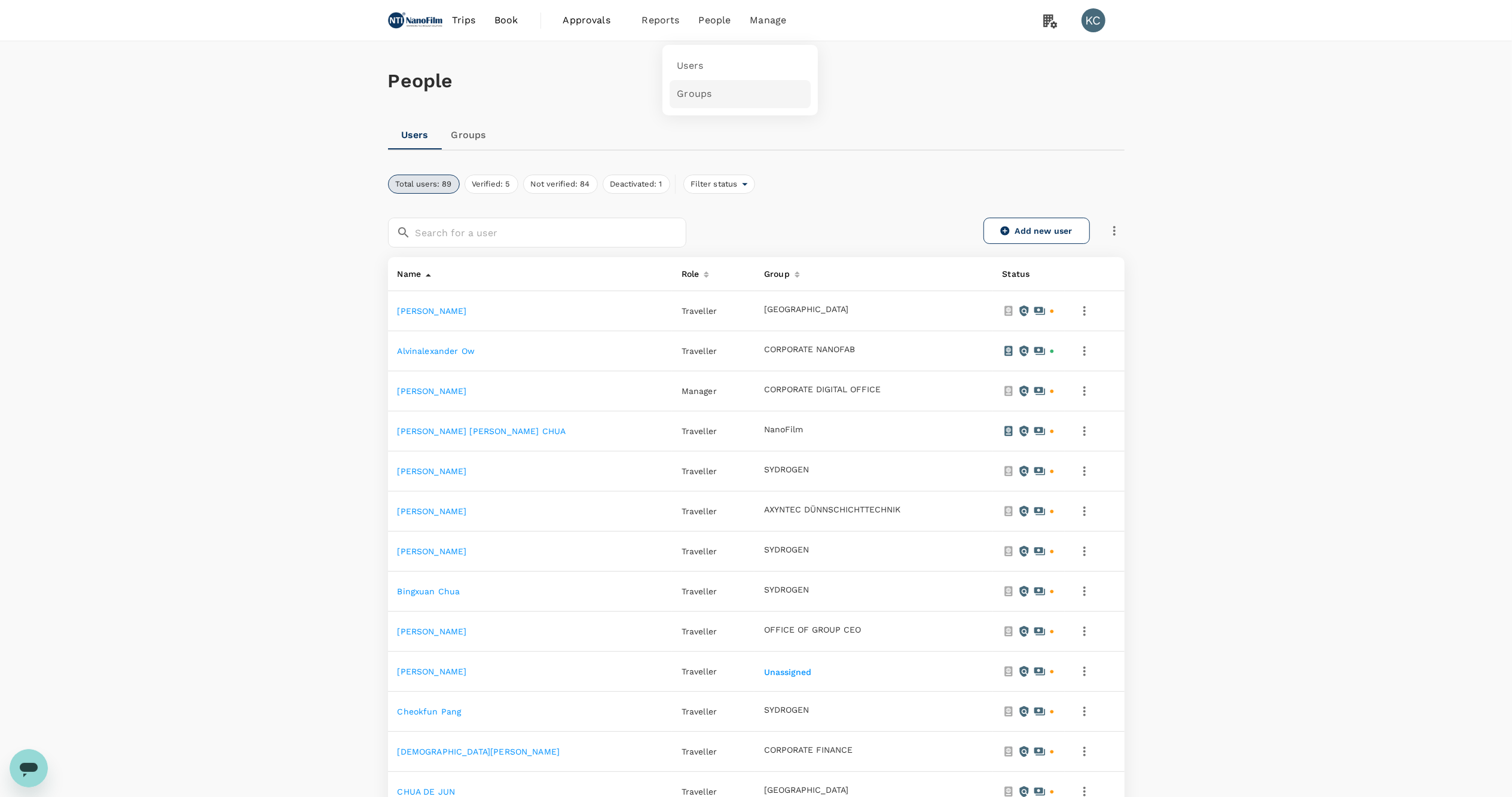
click at [695, 101] on link "Groups" at bounding box center [740, 94] width 141 height 28
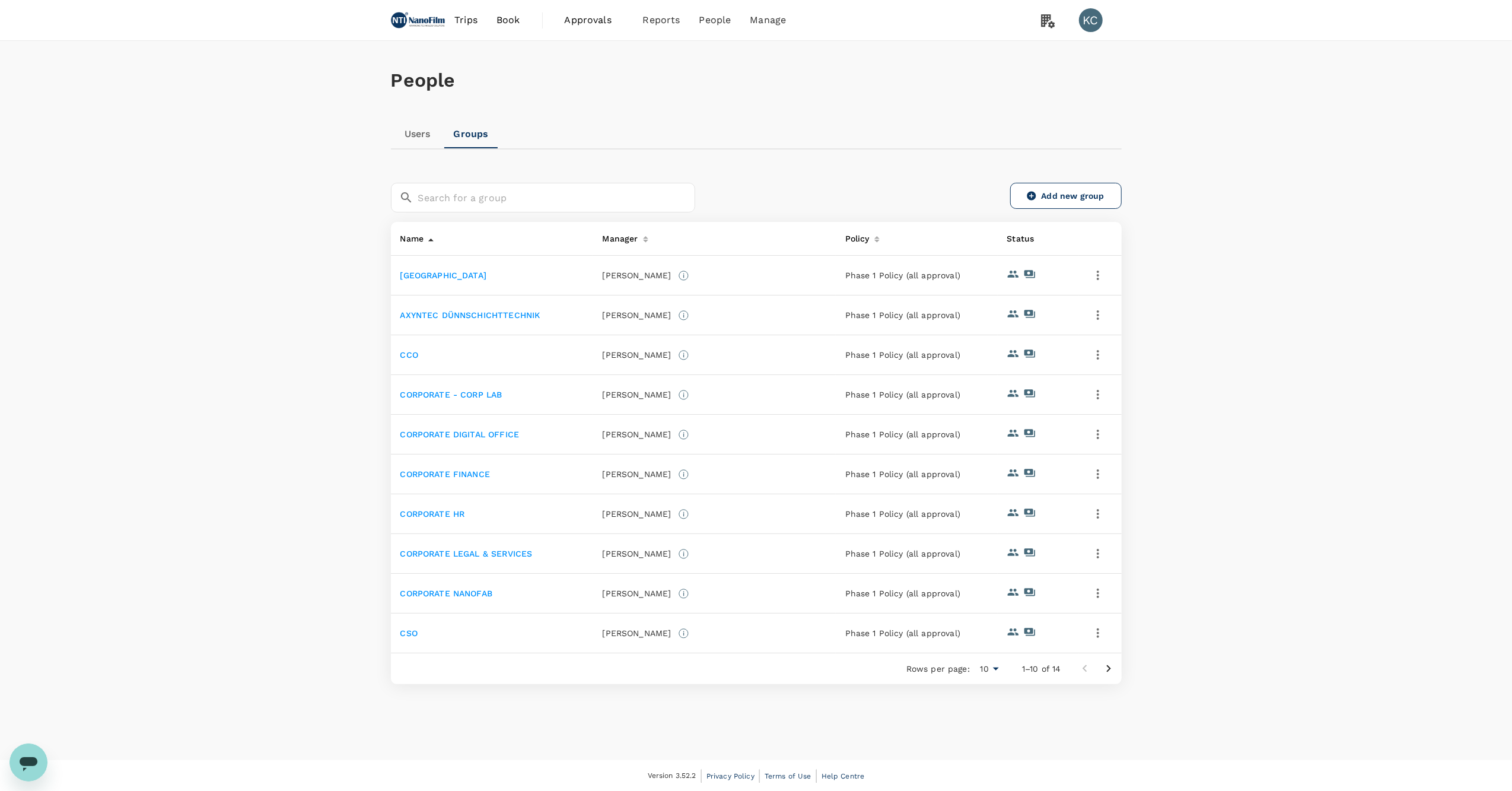
click at [18, 768] on icon "Open messaging window" at bounding box center [28, 762] width 21 height 21
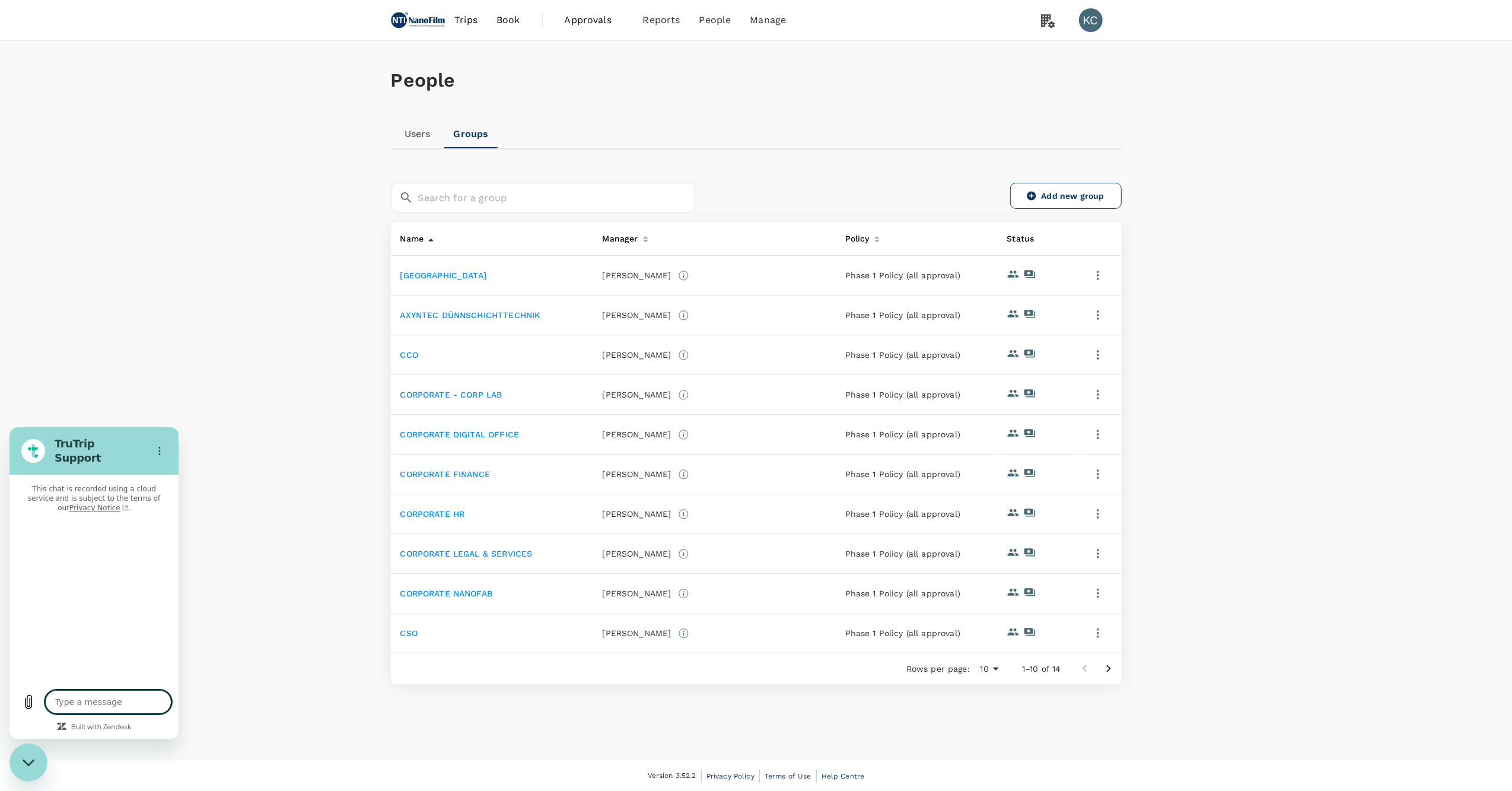
type textarea "x"
type textarea "h"
type textarea "x"
type textarea "hi"
type textarea "x"
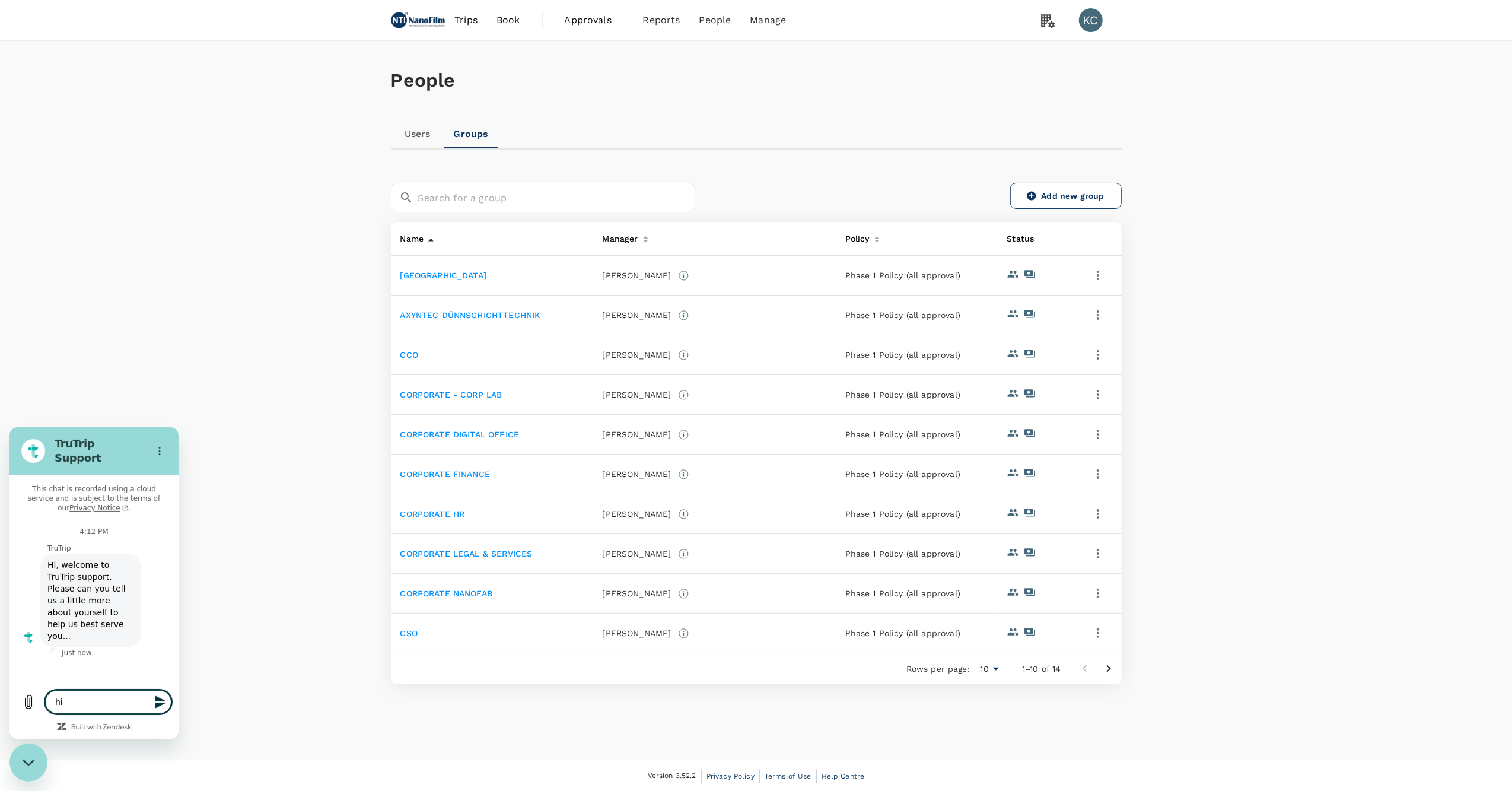
type textarea "hit"
type textarea "x"
type textarea "hith"
type textarea "x"
type textarea "hith"
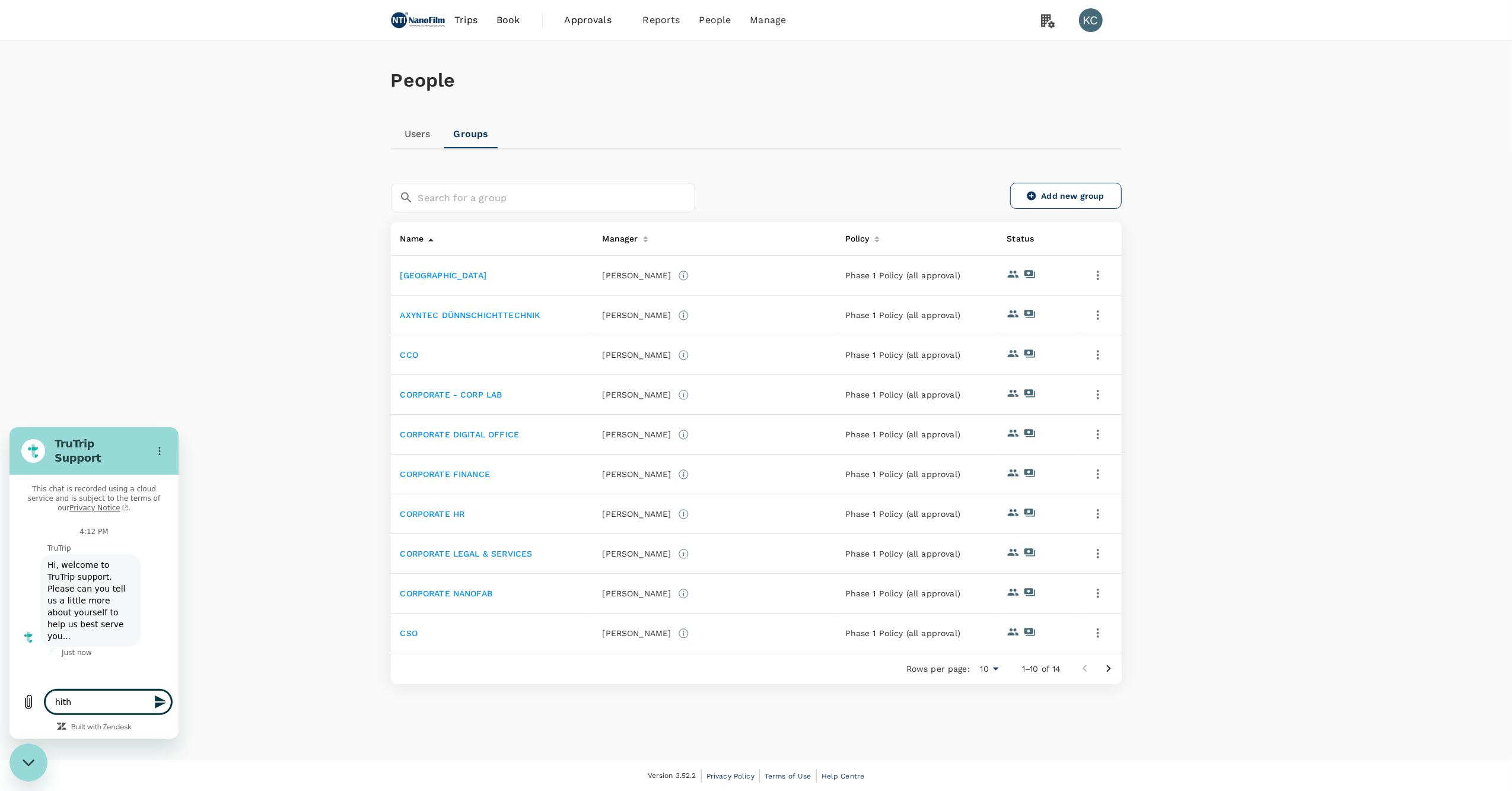
type textarea "x"
type input "t"
type input "ketty"
click at [119, 717] on button "Next" at bounding box center [139, 729] width 40 height 24
type textarea "x"
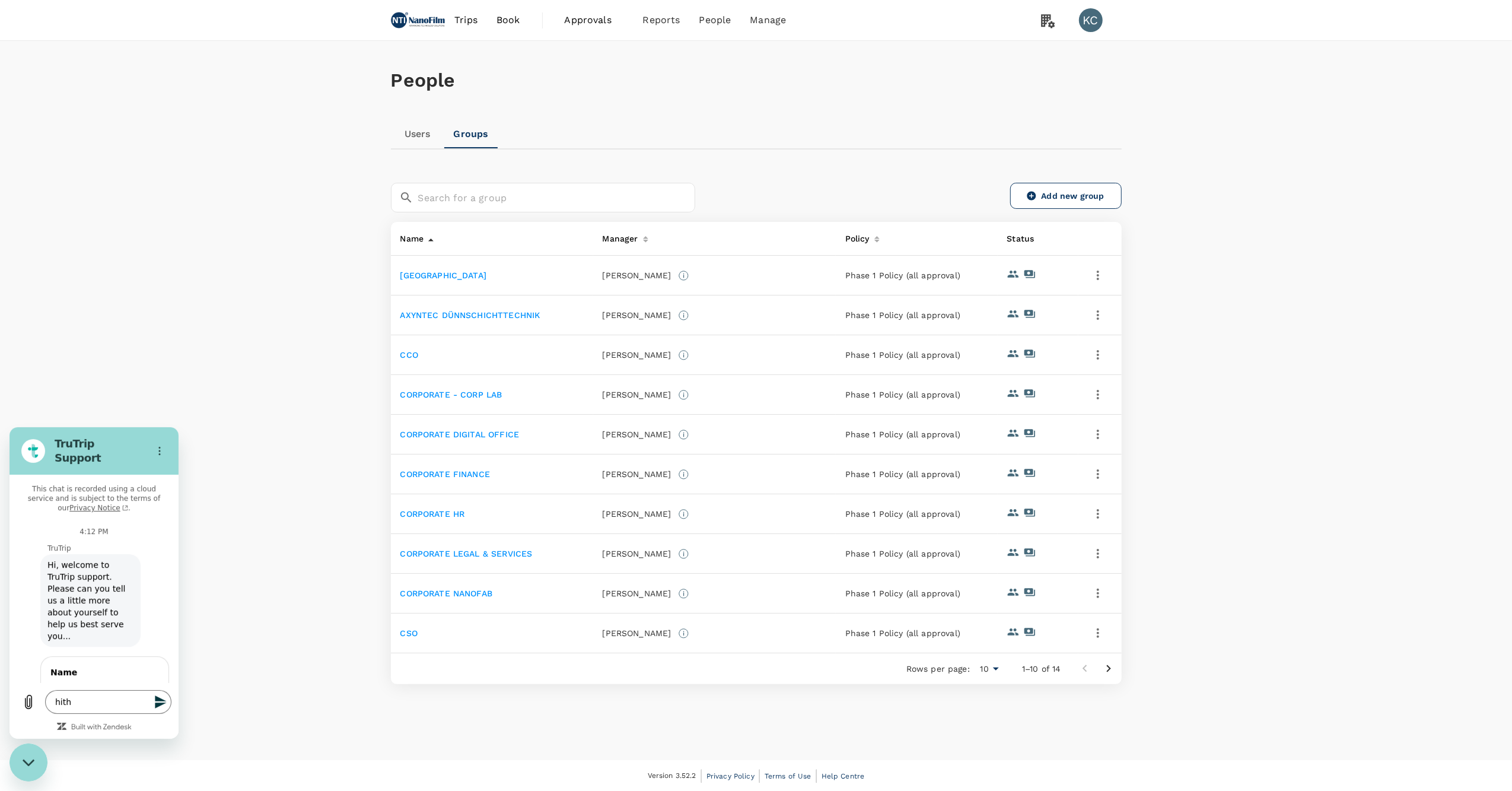
type input "[EMAIL_ADDRESS][DOMAIN_NAME]"
click at [149, 773] on span "Send" at bounding box center [138, 780] width 21 height 15
type textarea "x"
type textarea "hit"
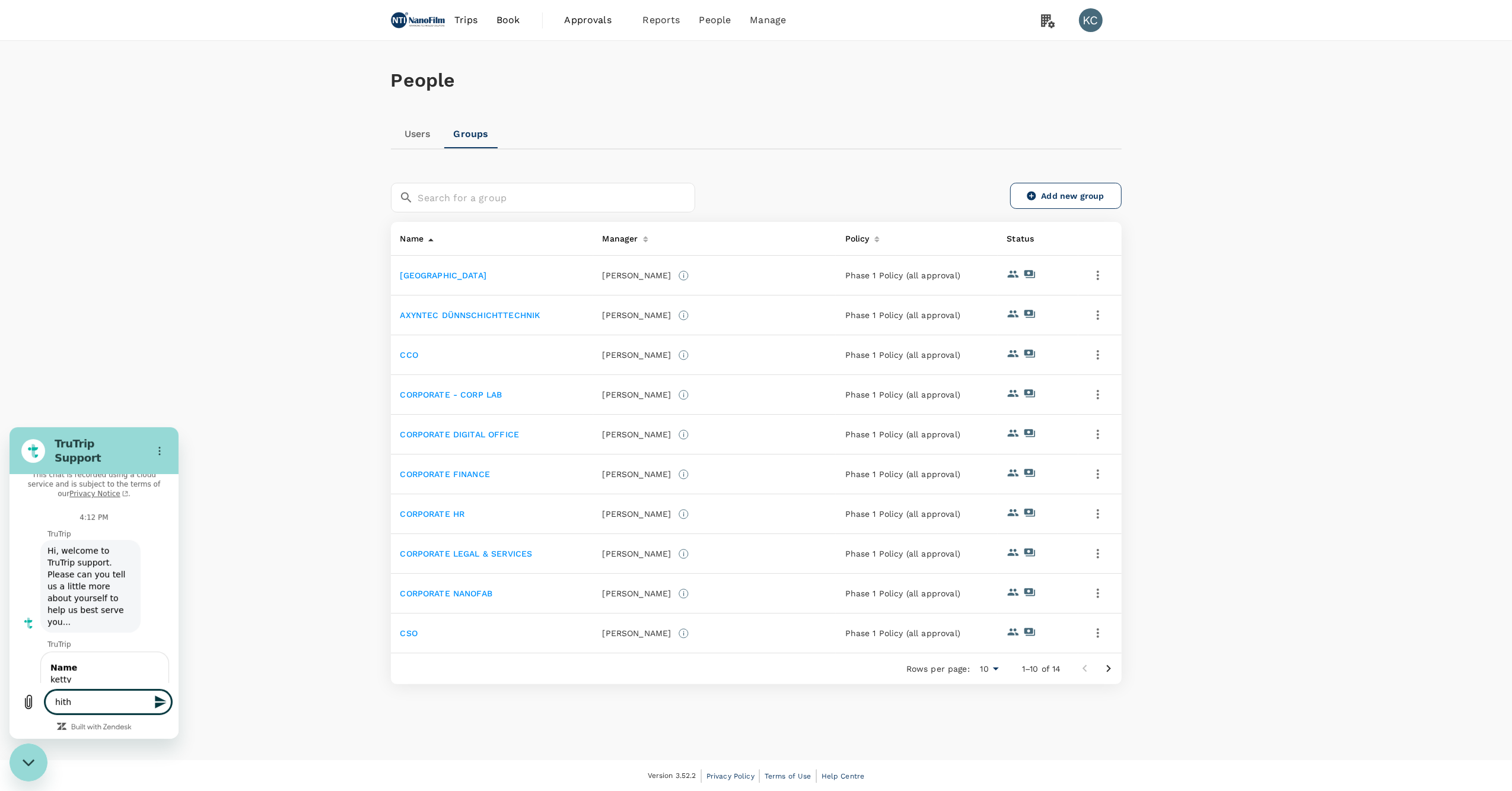
type textarea "x"
type textarea "hi"
type textarea "x"
type textarea "h"
type textarea "x"
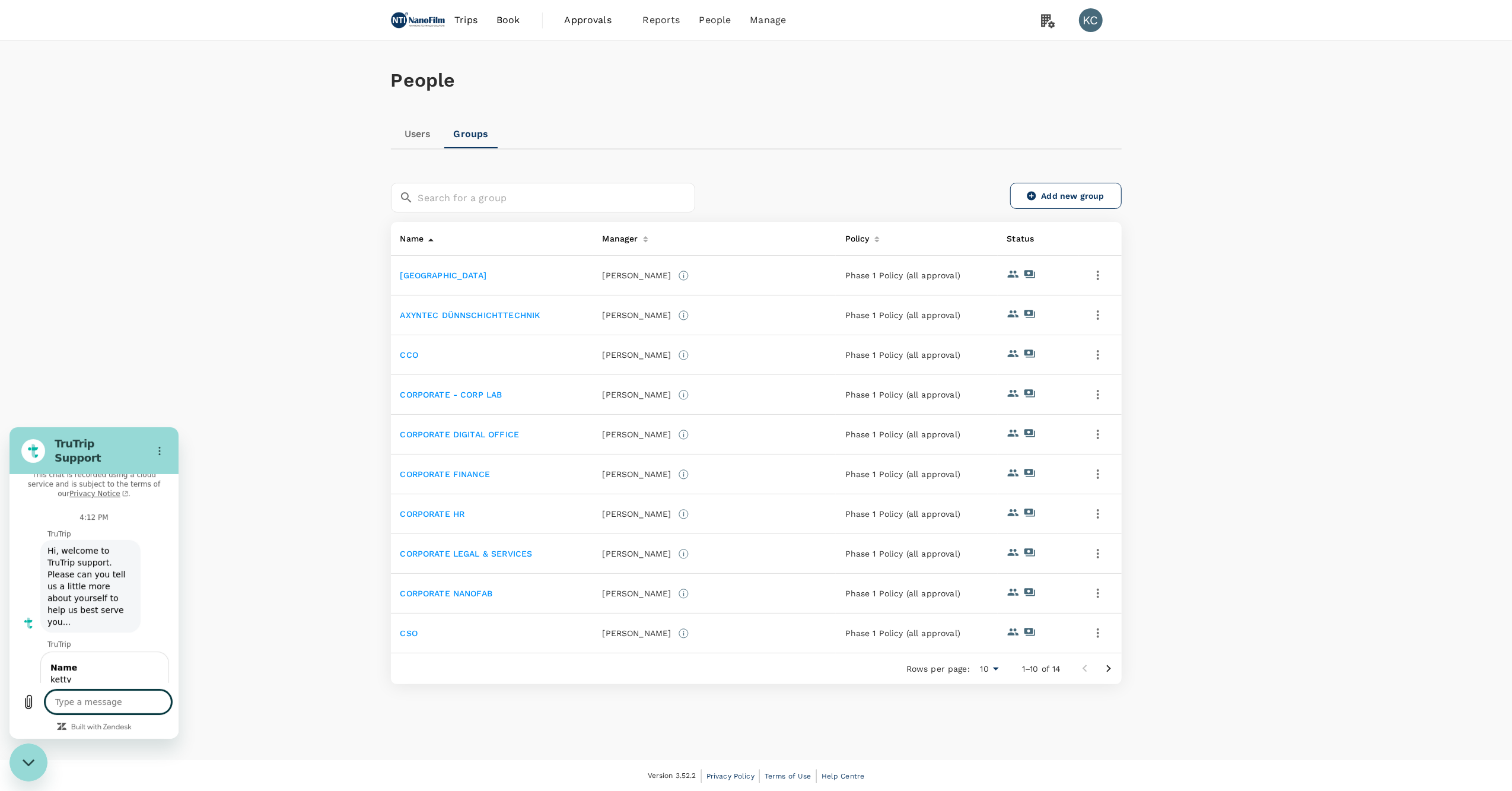
type textarea "x"
type textarea "i"
type textarea "x"
type textarea "i"
type textarea "x"
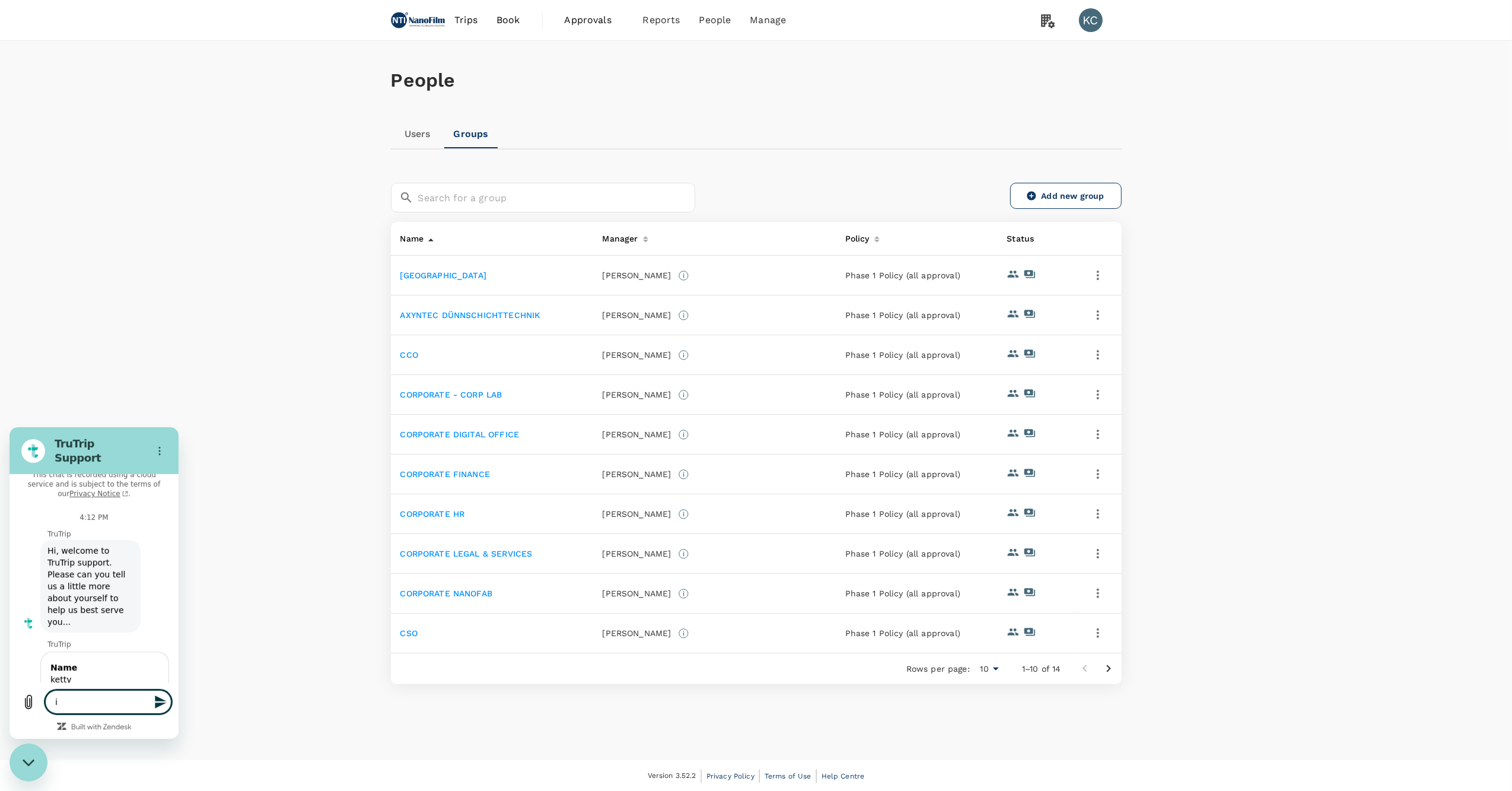
type textarea "i"
type textarea "x"
type textarea "i"
type textarea "x"
type textarea "i"
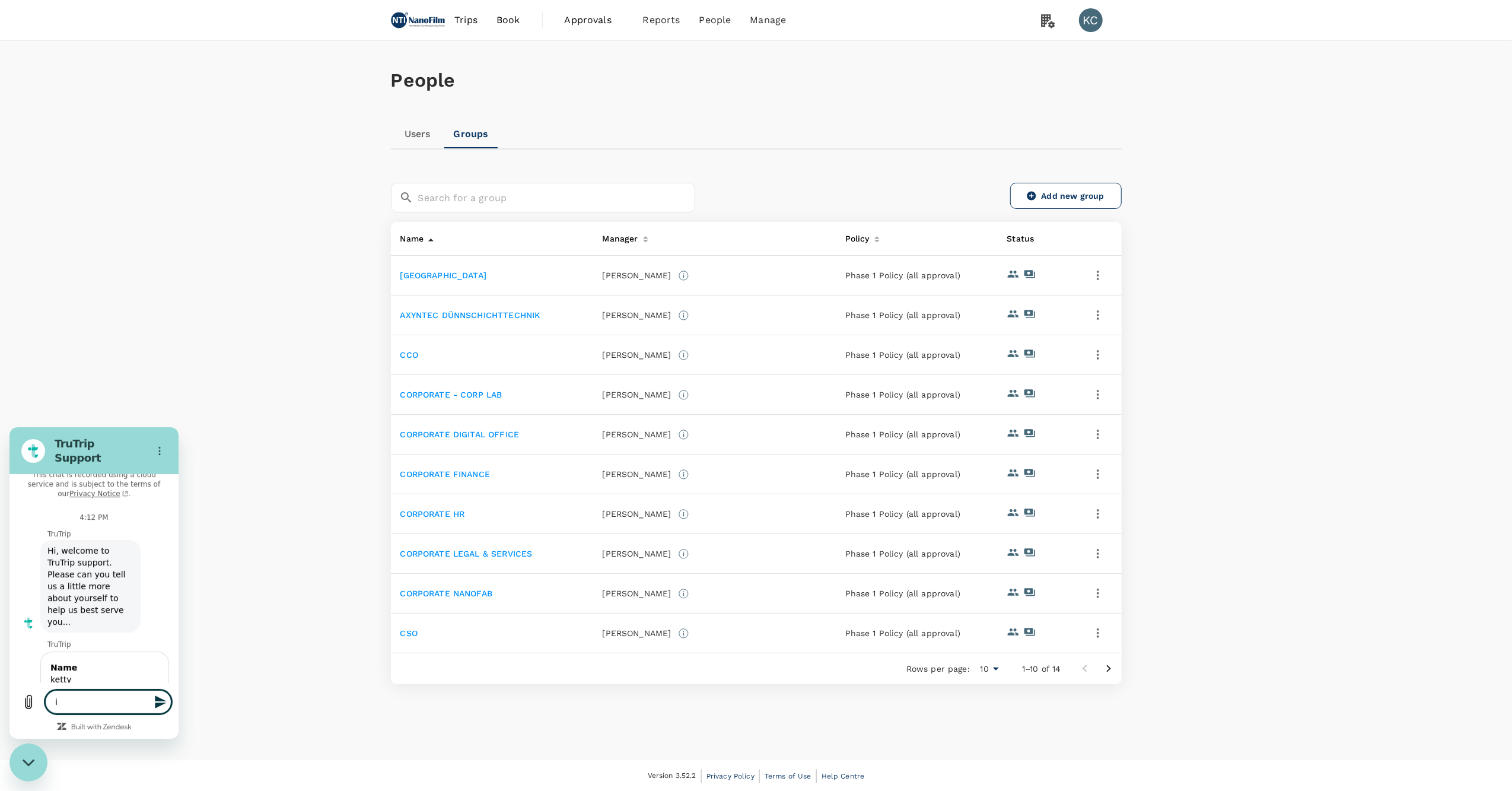
type textarea "x"
type textarea "im"
type textarea "x"
type textarea "im"
type textarea "x"
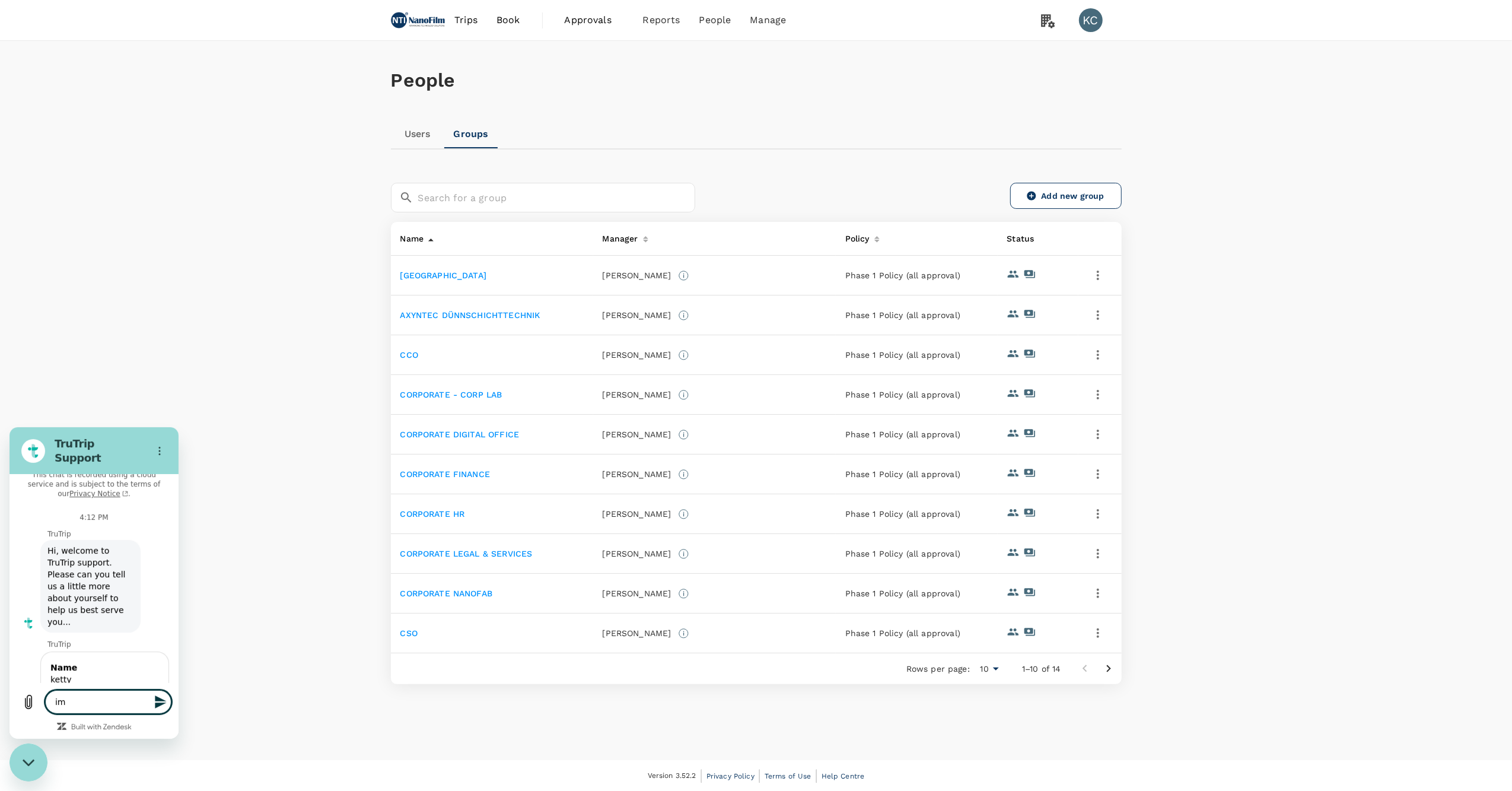
type textarea "im w"
type textarea "x"
type textarea "im wo"
type textarea "x"
type textarea "im won"
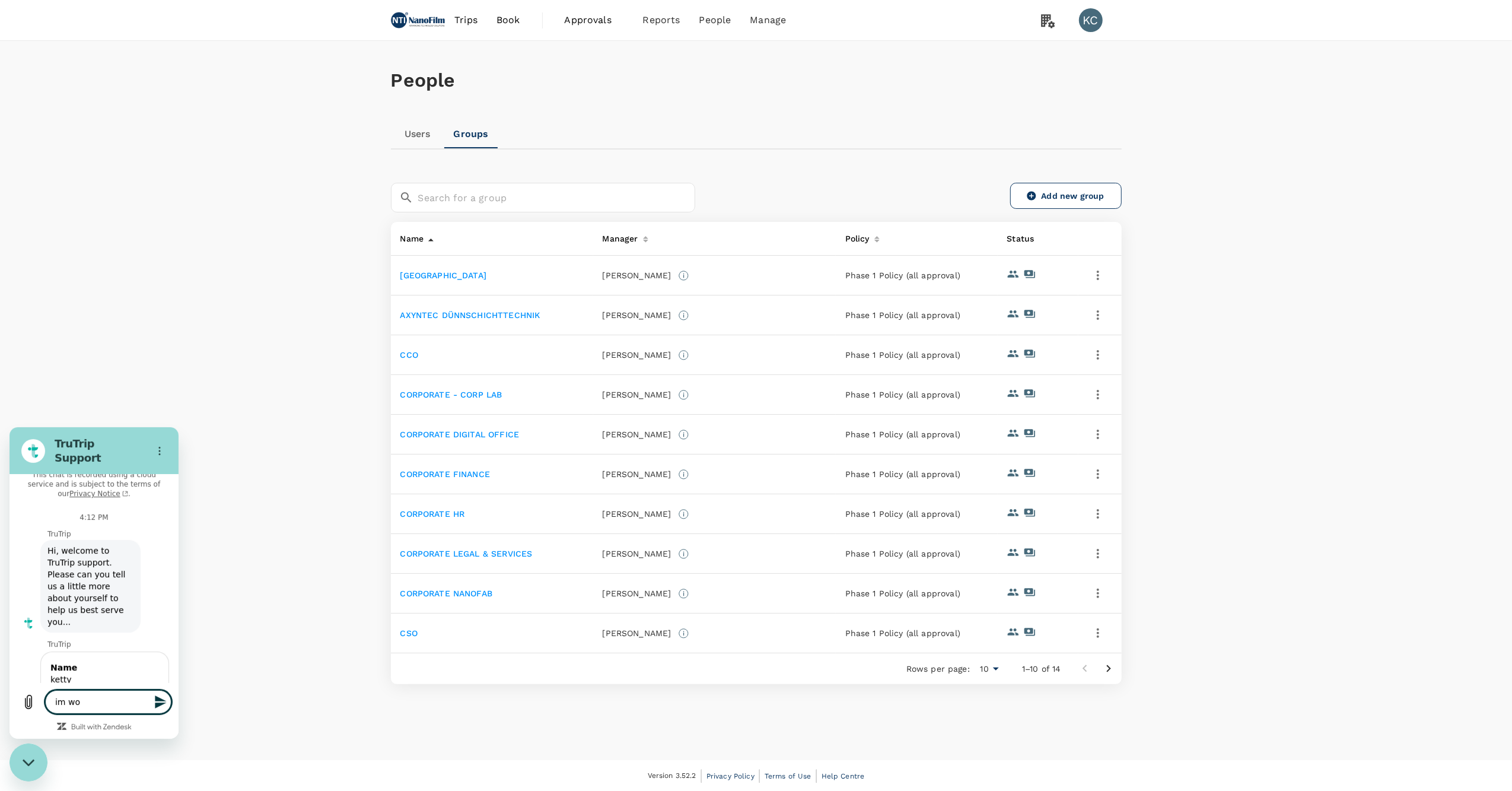
type textarea "x"
type textarea "im wond"
type textarea "x"
type textarea "im wondi"
type textarea "x"
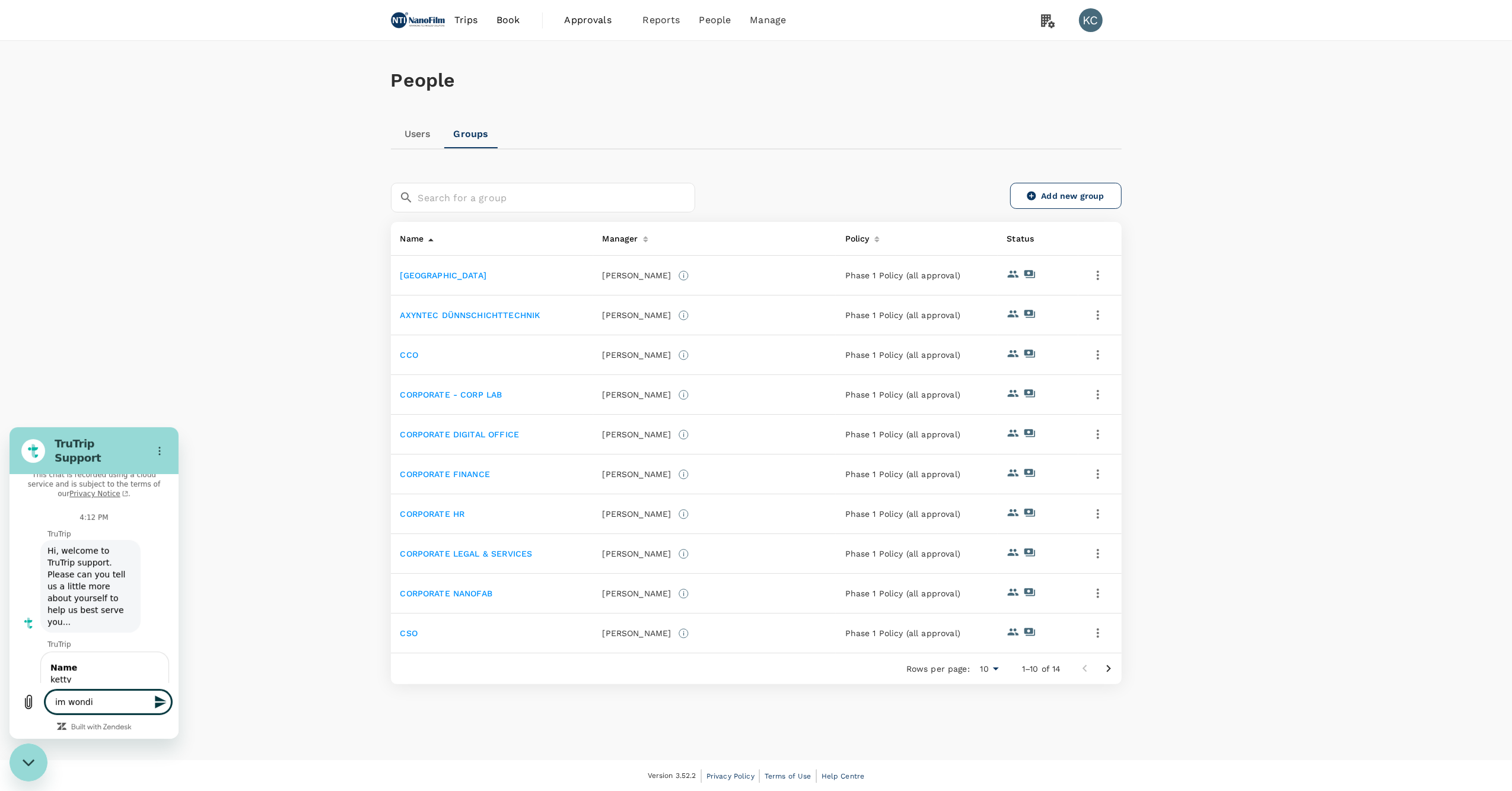
type textarea "im wondin"
type textarea "x"
type textarea "im wondi"
type textarea "x"
type textarea "im wond"
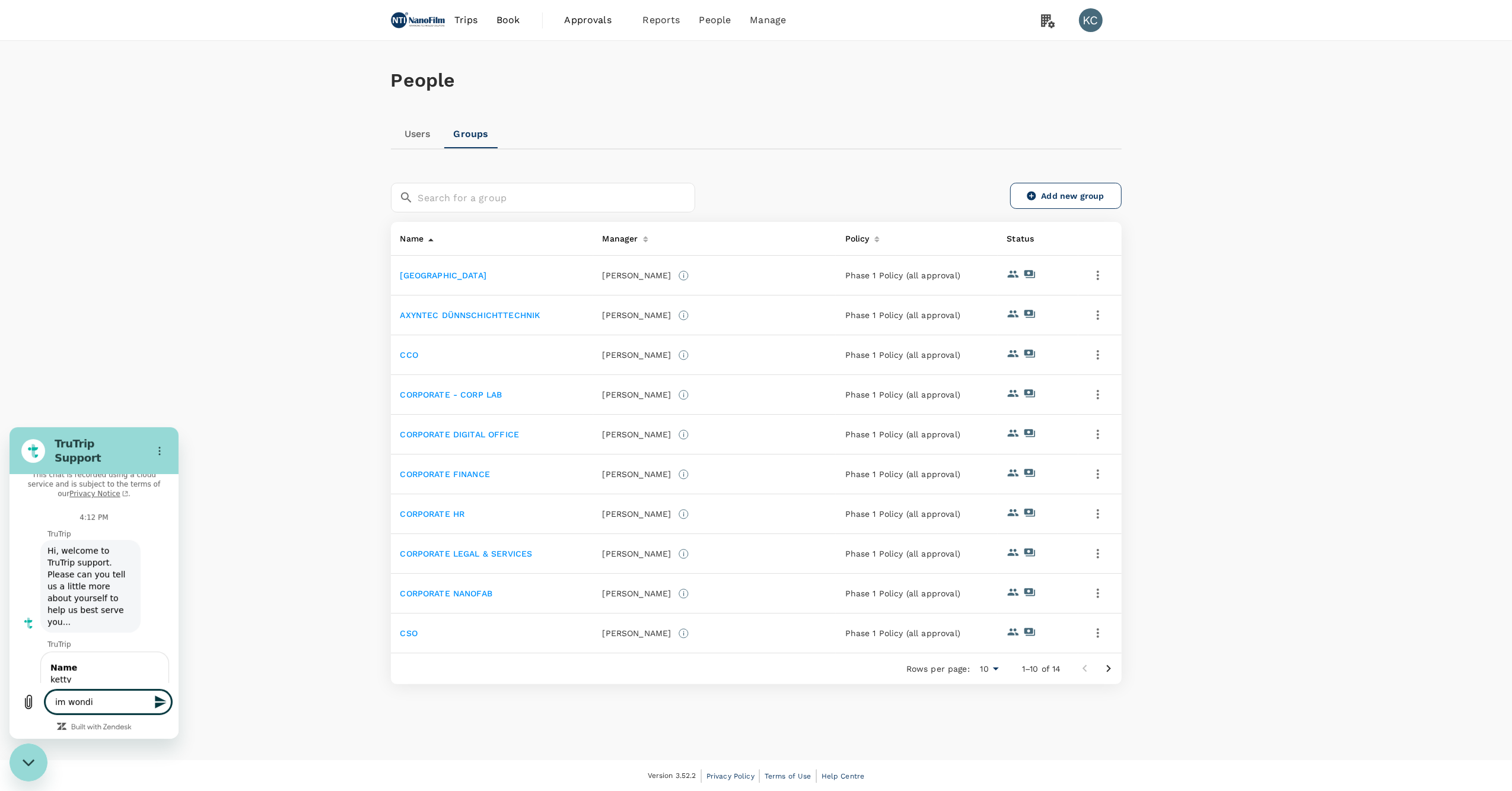
type textarea "x"
type textarea "im won"
type textarea "x"
type textarea "im wone"
type textarea "x"
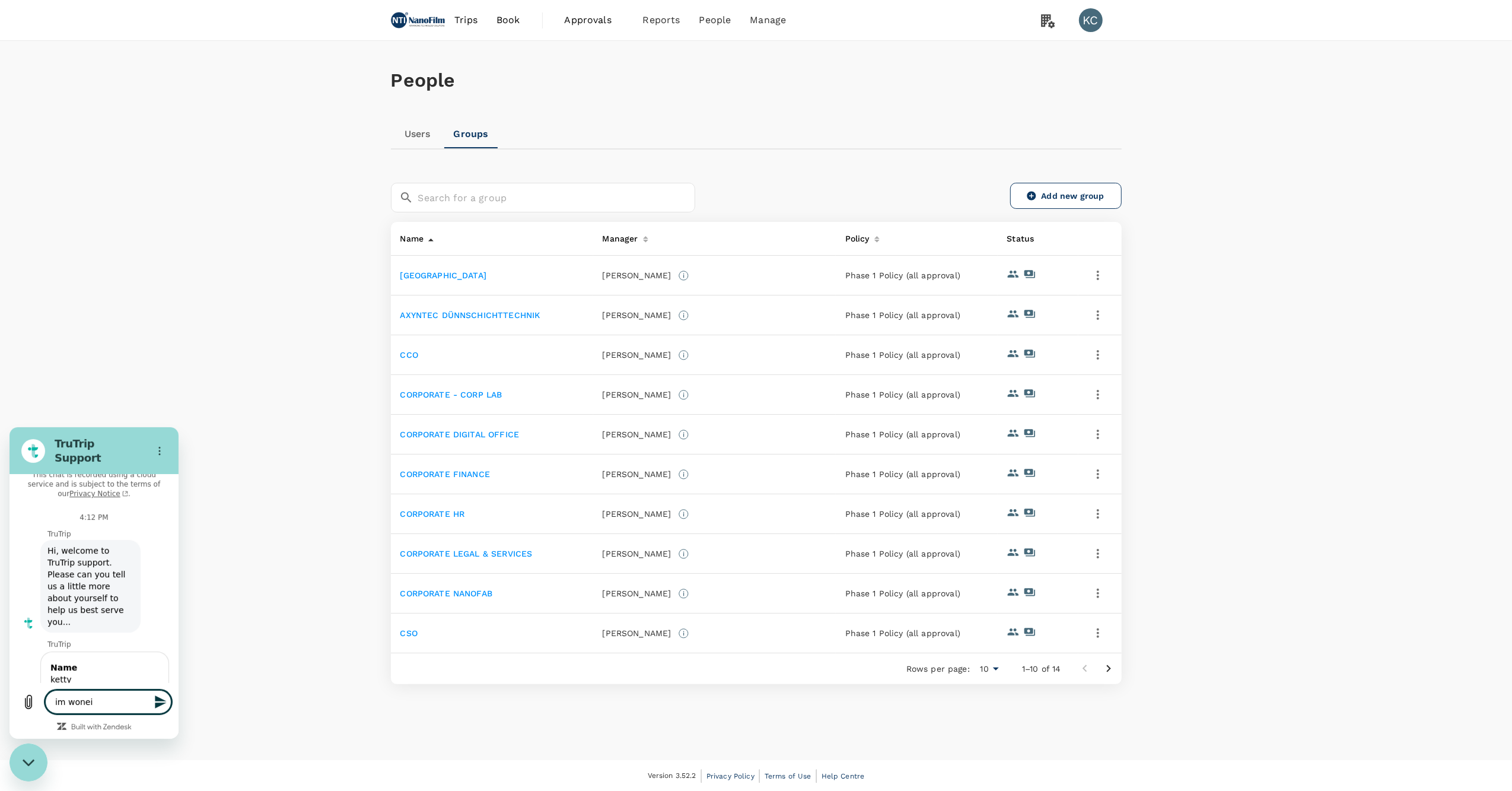
type textarea "im woneir"
type textarea "x"
type textarea "im woneirn"
type textarea "x"
type textarea "im woneir"
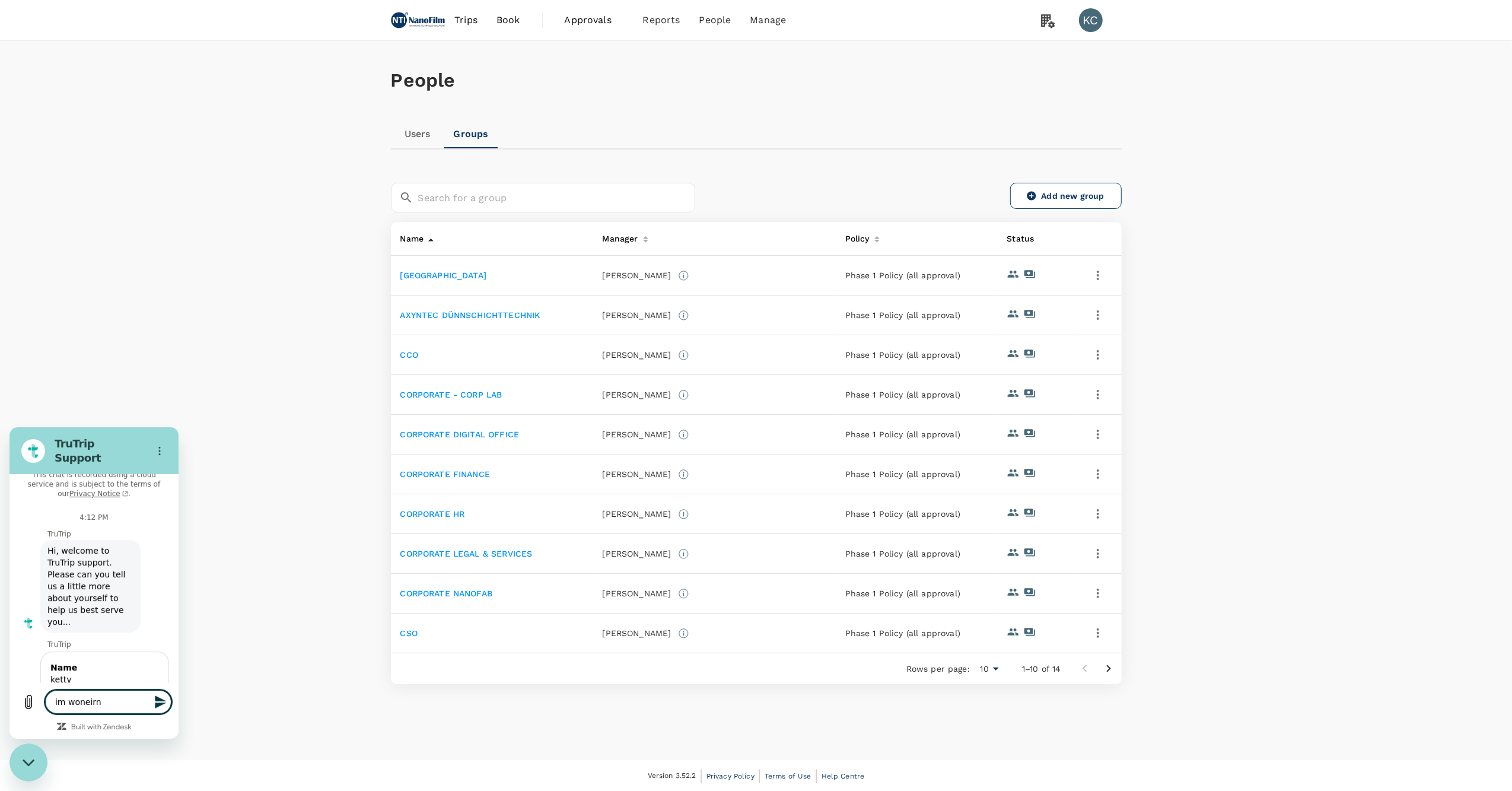
type textarea "x"
type textarea "im wonei"
type textarea "x"
type textarea "im wone"
type textarea "x"
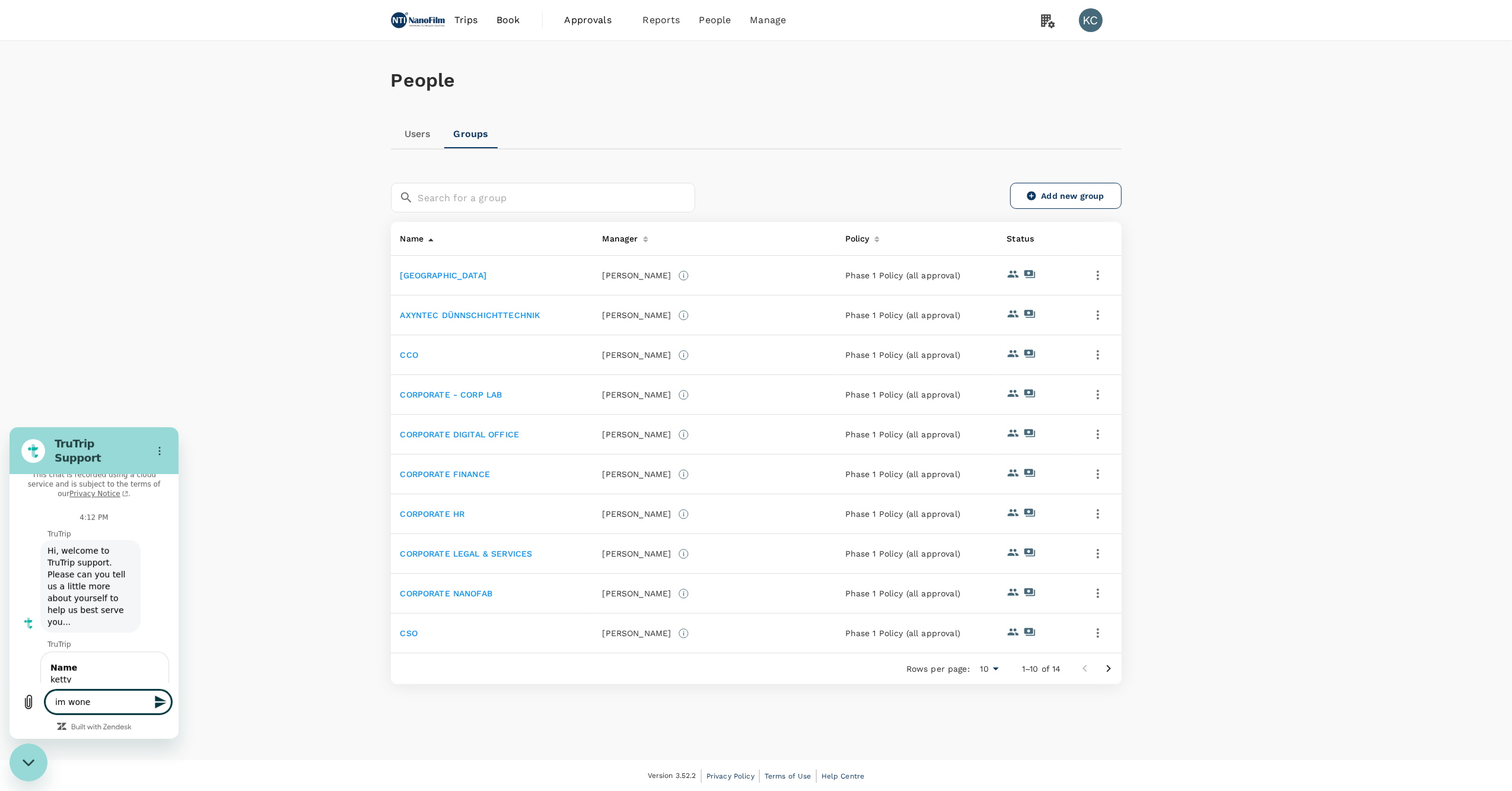
type textarea "im woned"
type textarea "x"
type textarea "im wonedr"
type textarea "x"
type textarea "im wonedri"
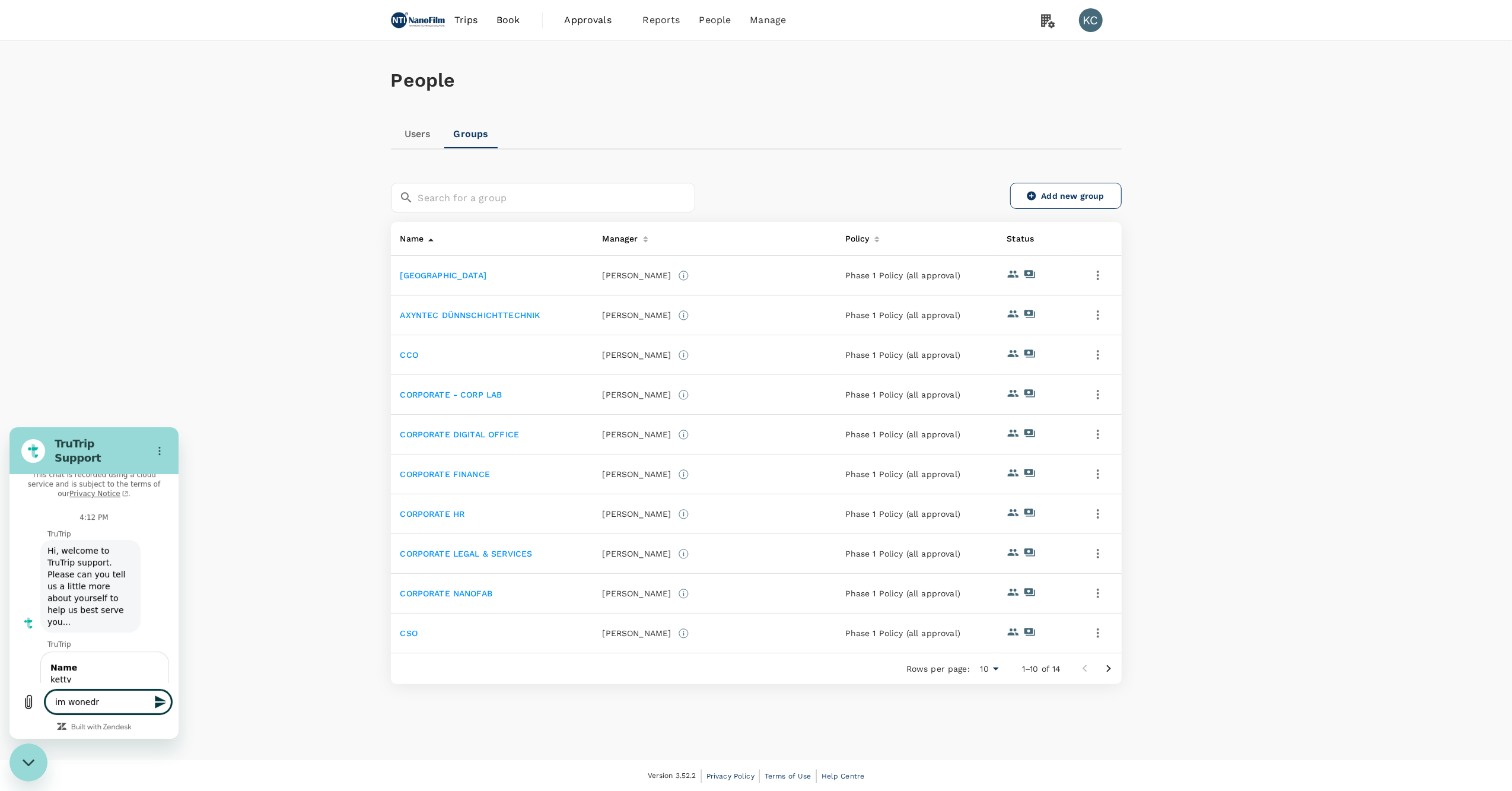
type textarea "x"
type textarea "im wonedr"
type textarea "x"
type textarea "im woned"
type textarea "x"
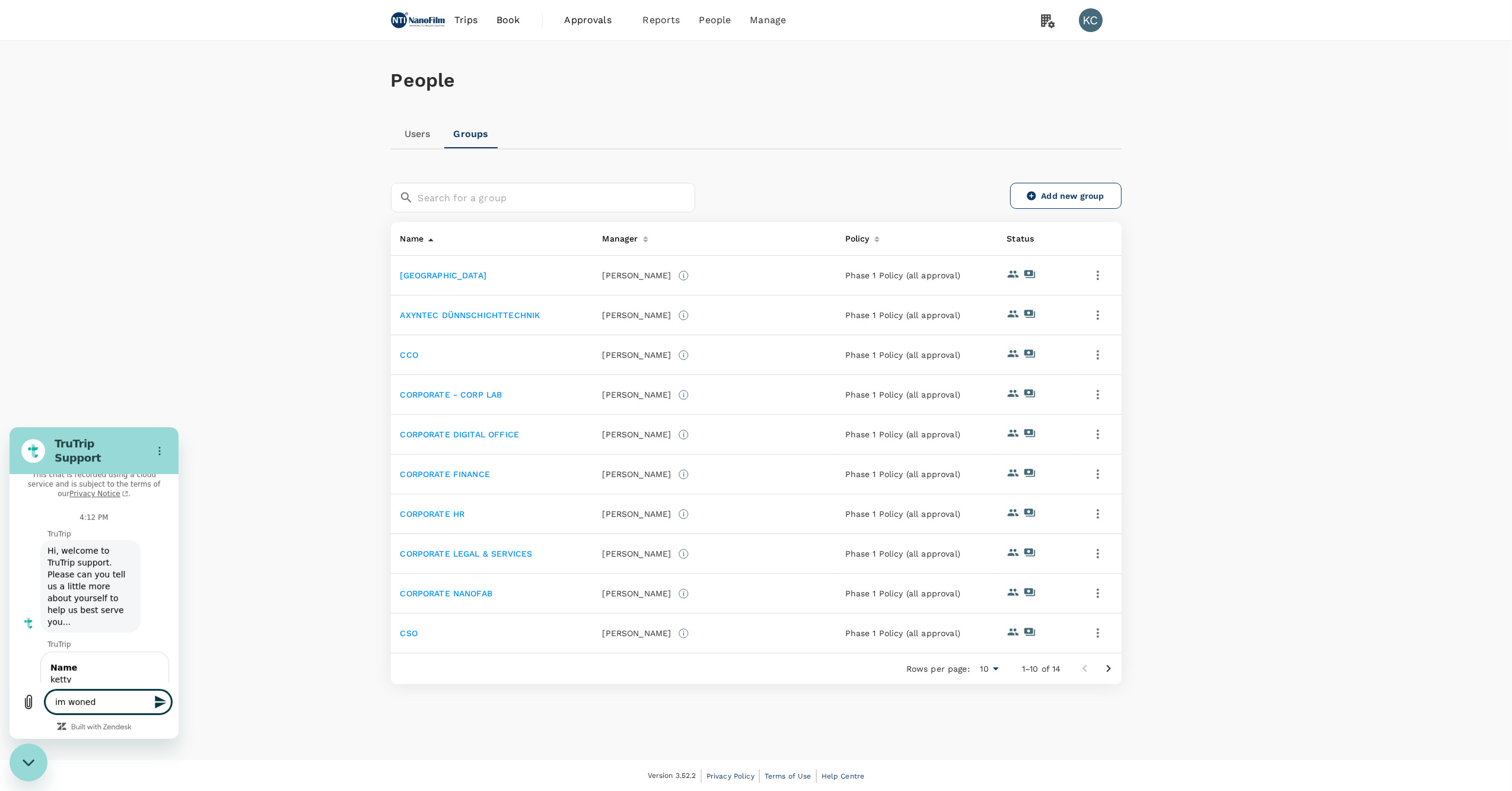
type textarea "im wone"
type textarea "x"
type textarea "im won"
type textarea "x"
type textarea "im wond"
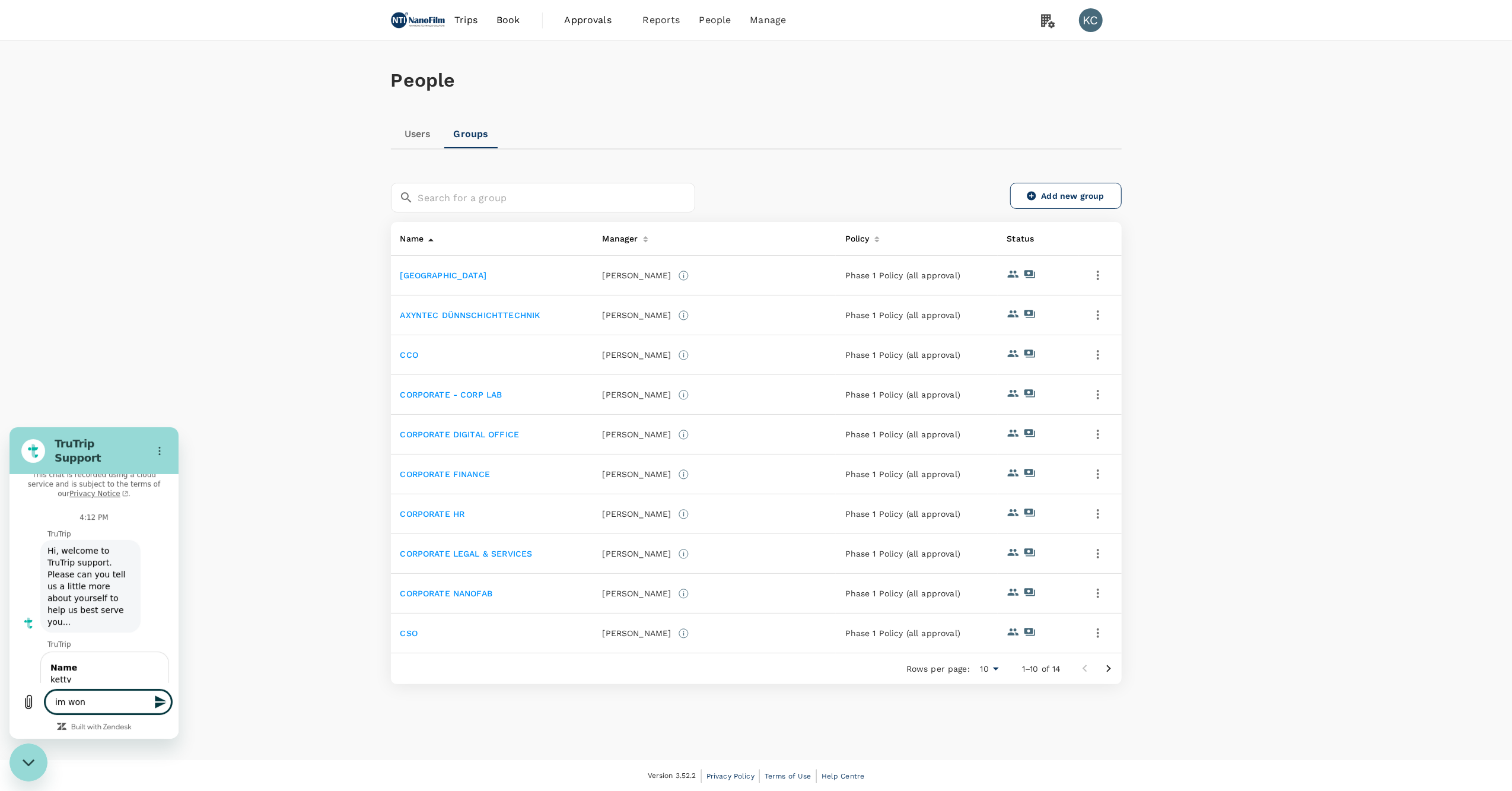
type textarea "x"
type textarea "im wondr"
type textarea "x"
type textarea "im wondre"
type textarea "x"
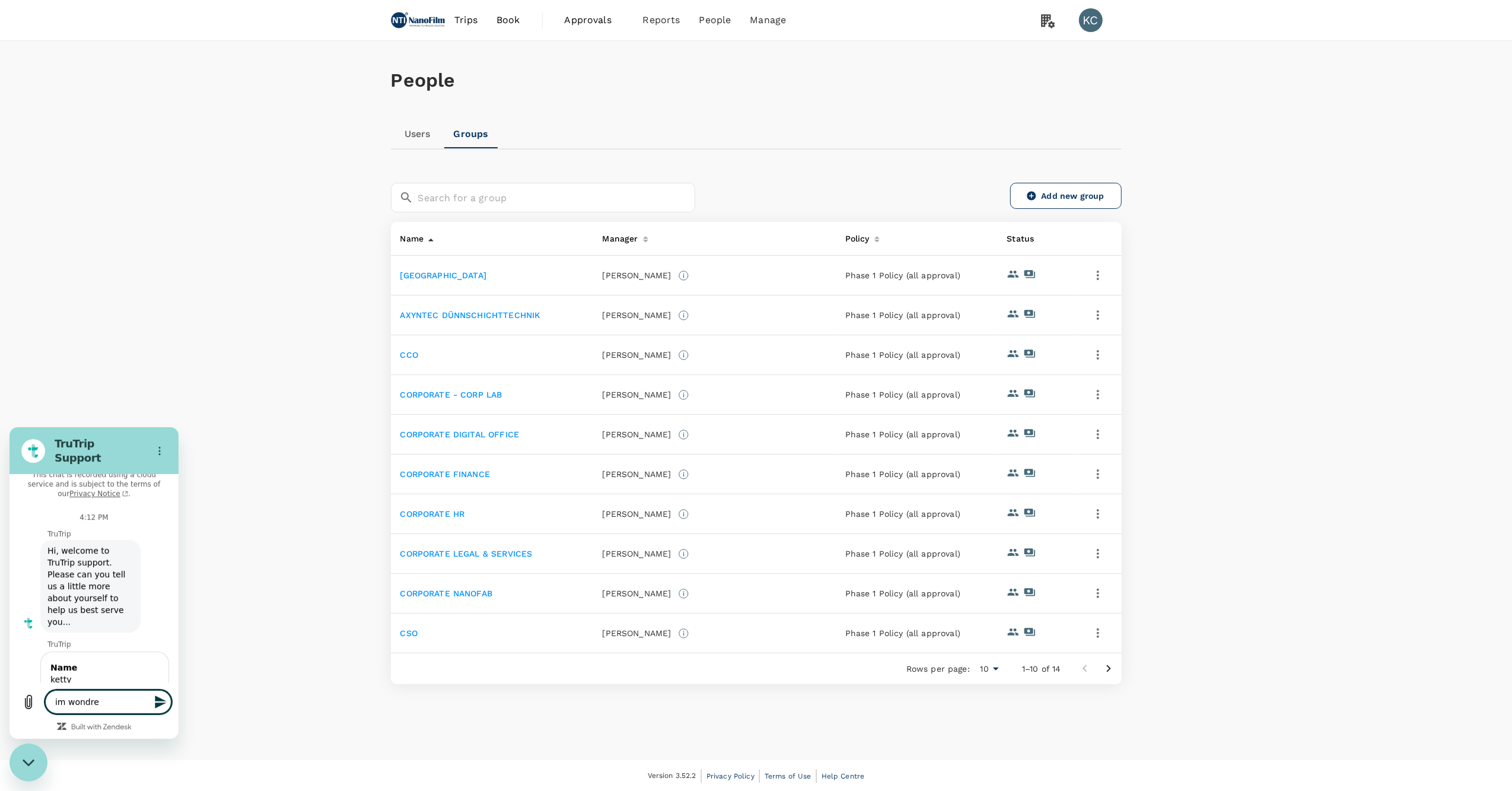
type textarea "im wondrei"
type textarea "x"
type textarea "im wondrein"
type textarea "x"
type textarea "im wondrei"
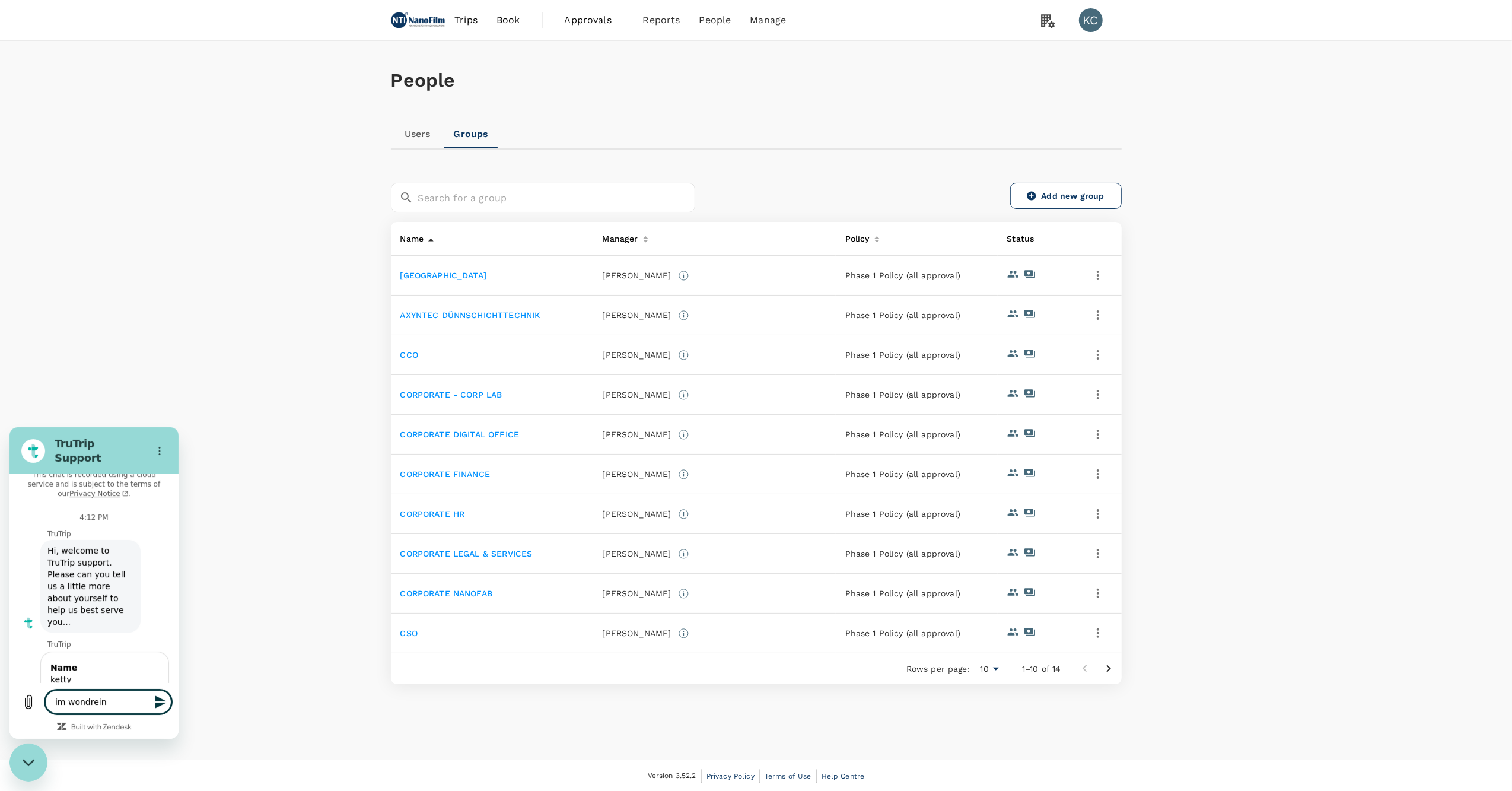
type textarea "x"
type textarea "im wondre"
type textarea "x"
type textarea "im wondr"
type textarea "x"
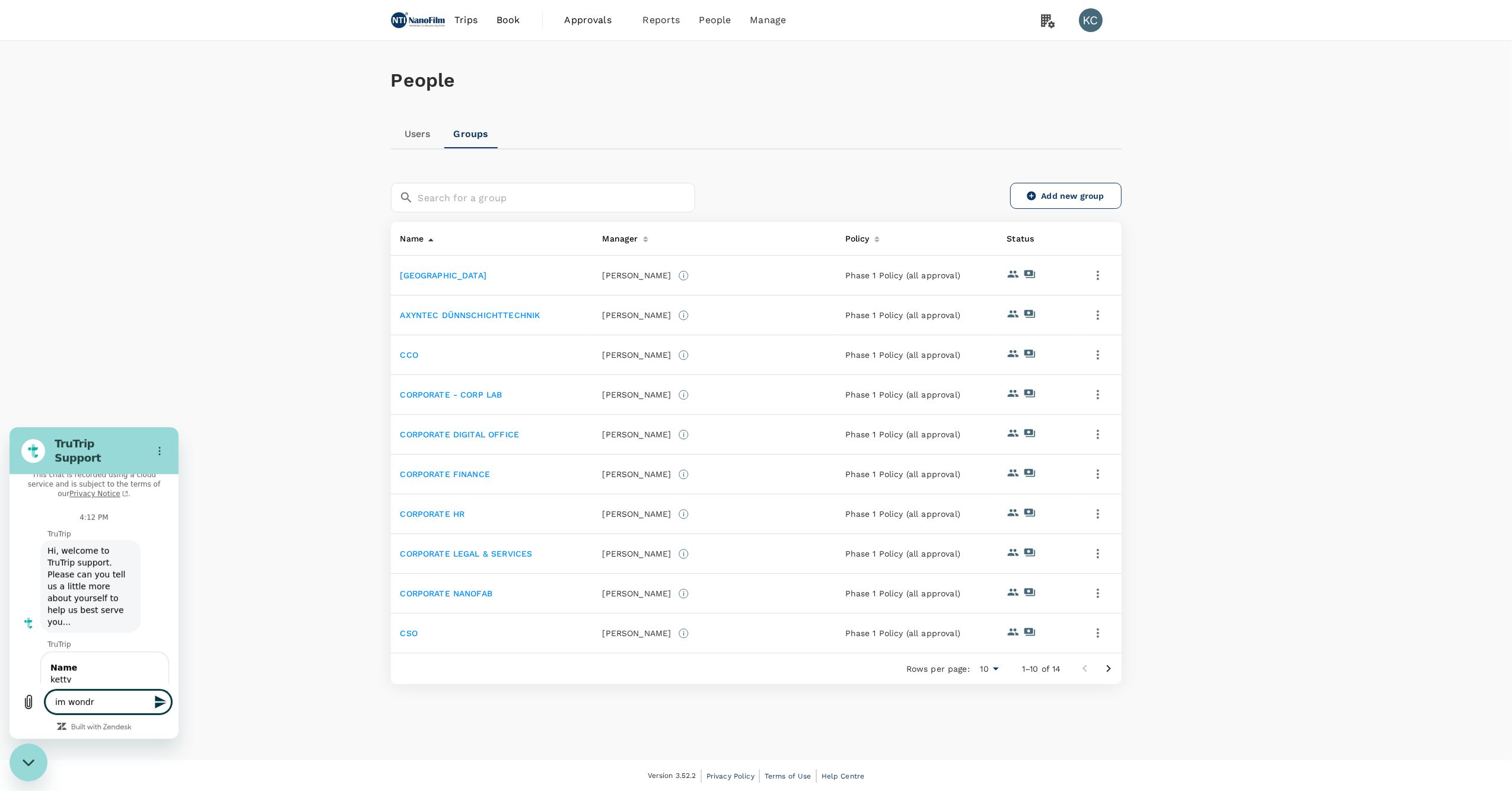
type textarea "im wond"
type textarea "x"
type textarea "im wondr"
type textarea "x"
type textarea "im wondre"
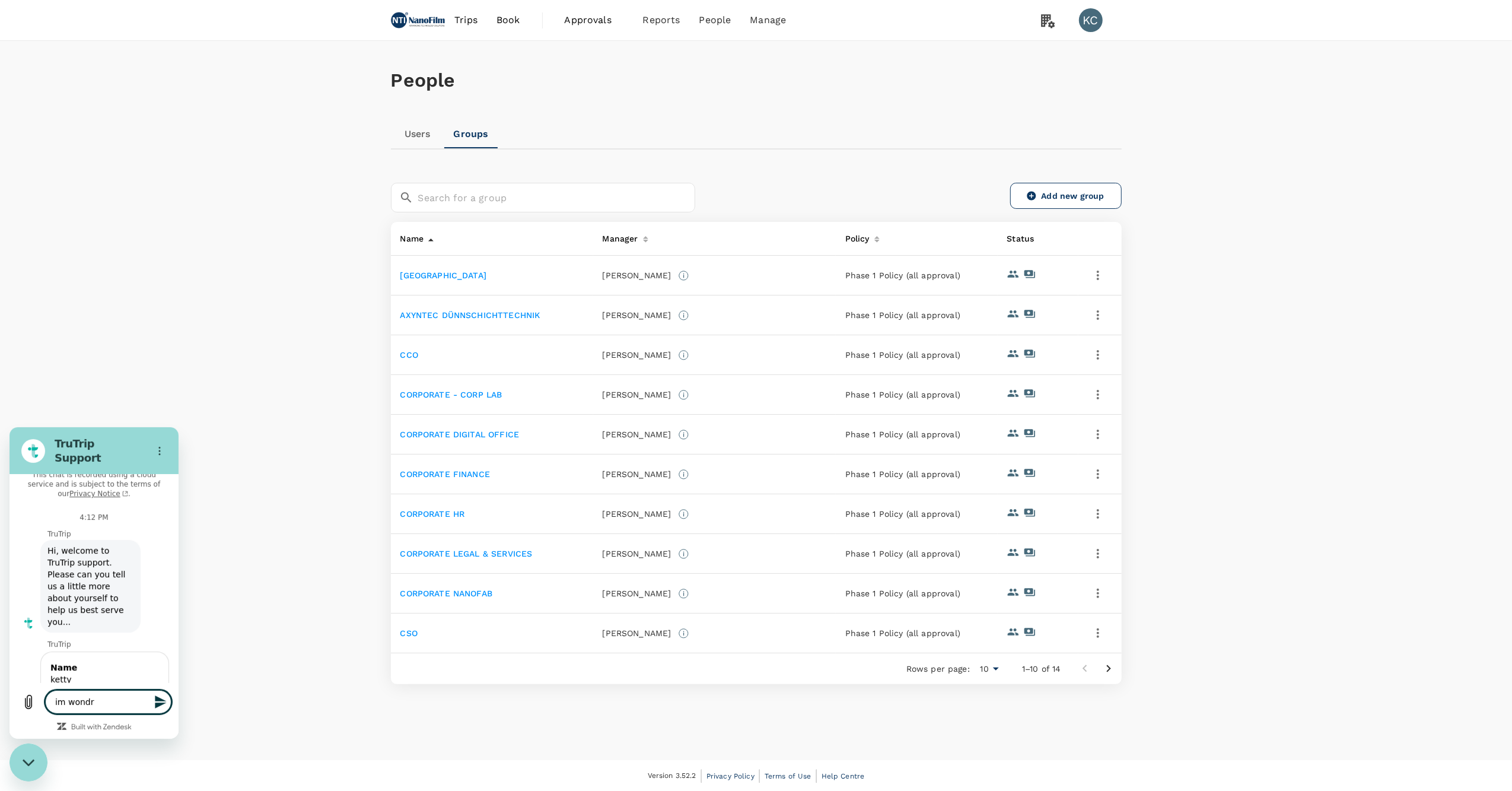
type textarea "x"
type textarea "im wondr"
type textarea "x"
type textarea "im wond"
type textarea "x"
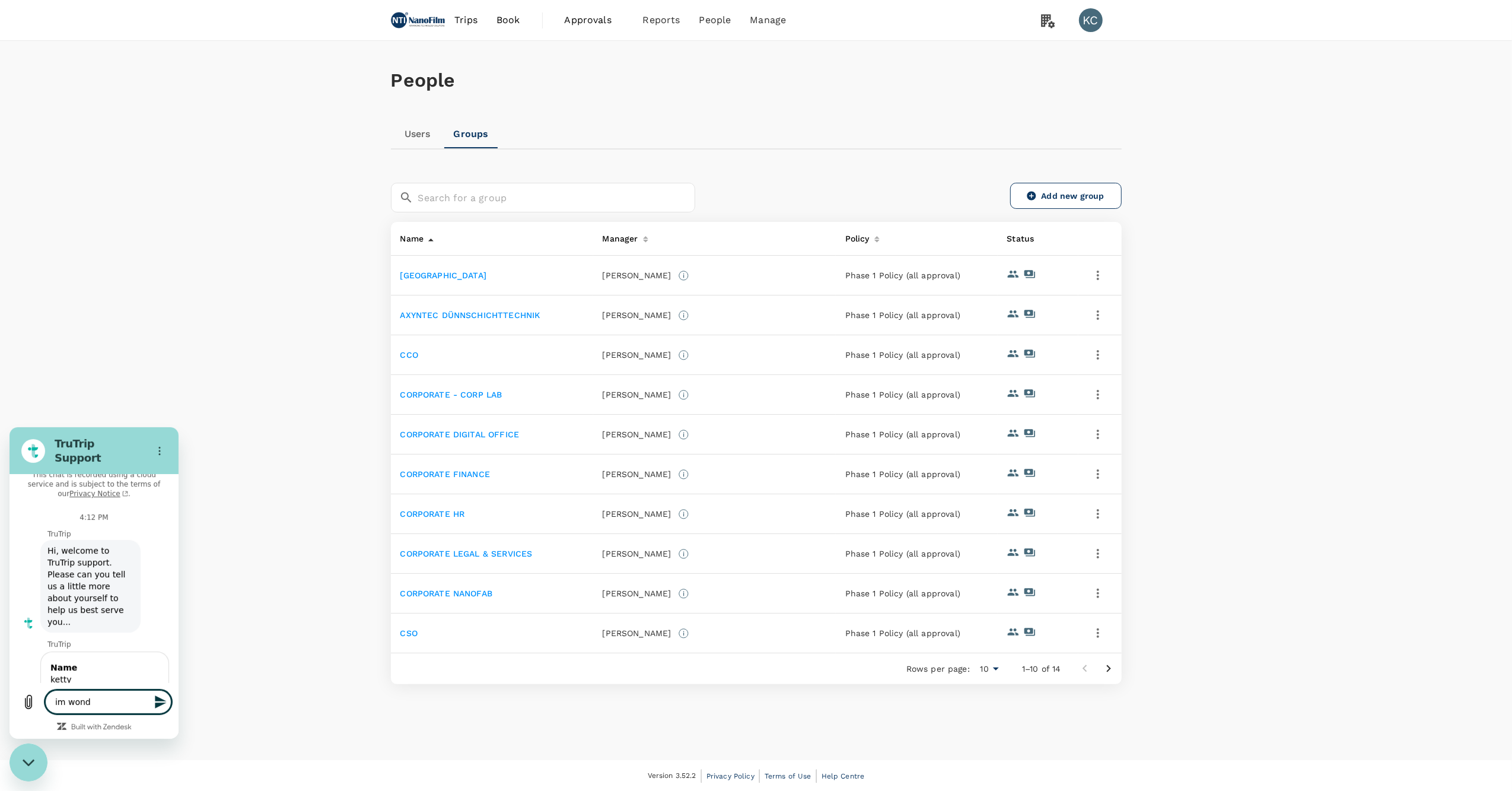
type textarea "im wonde"
type textarea "x"
type textarea "im wonder"
type textarea "x"
type textarea "im wonderi"
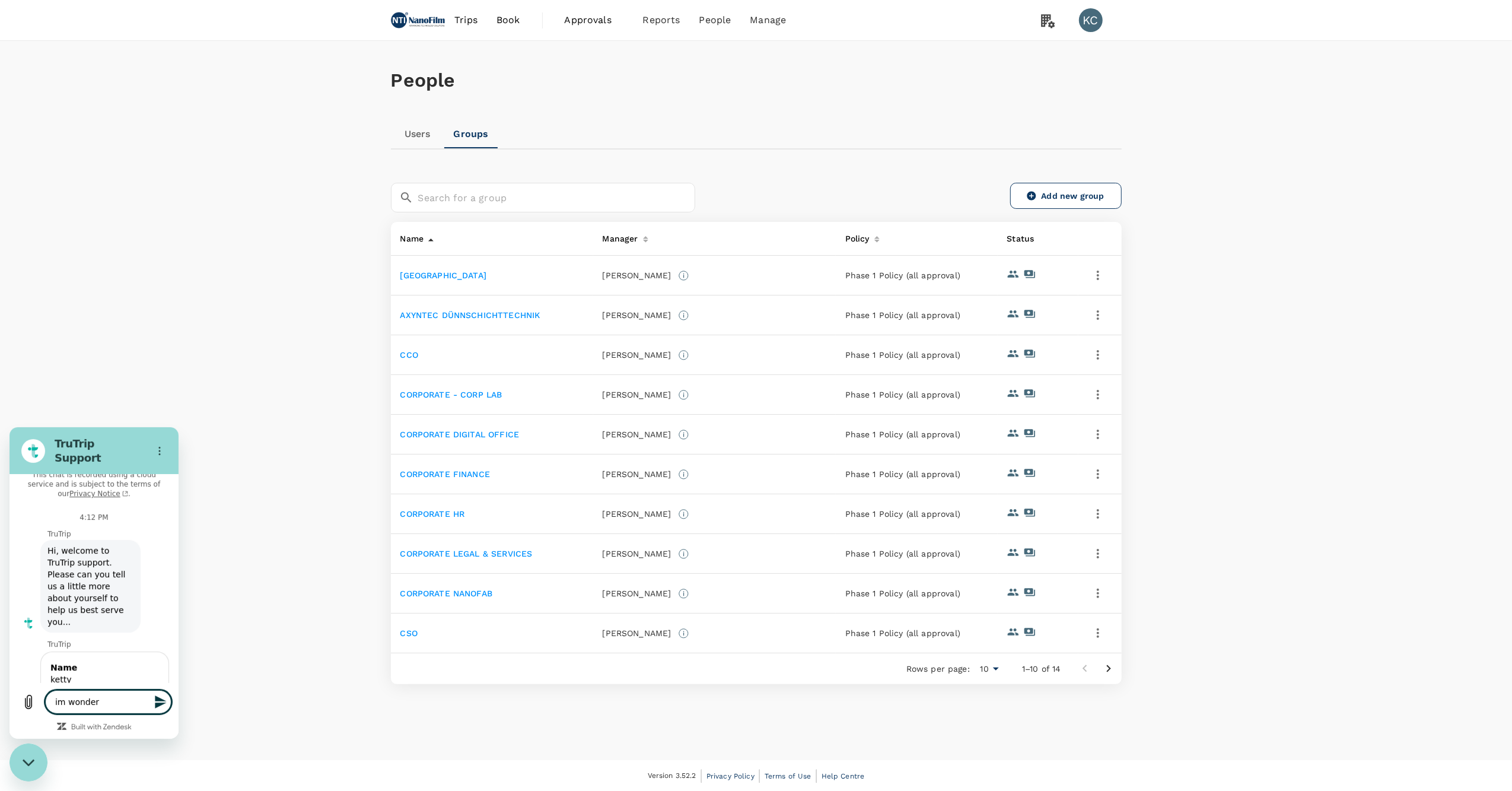
type textarea "x"
type textarea "im wonderin"
type textarea "x"
type textarea "im wondering"
type textarea "x"
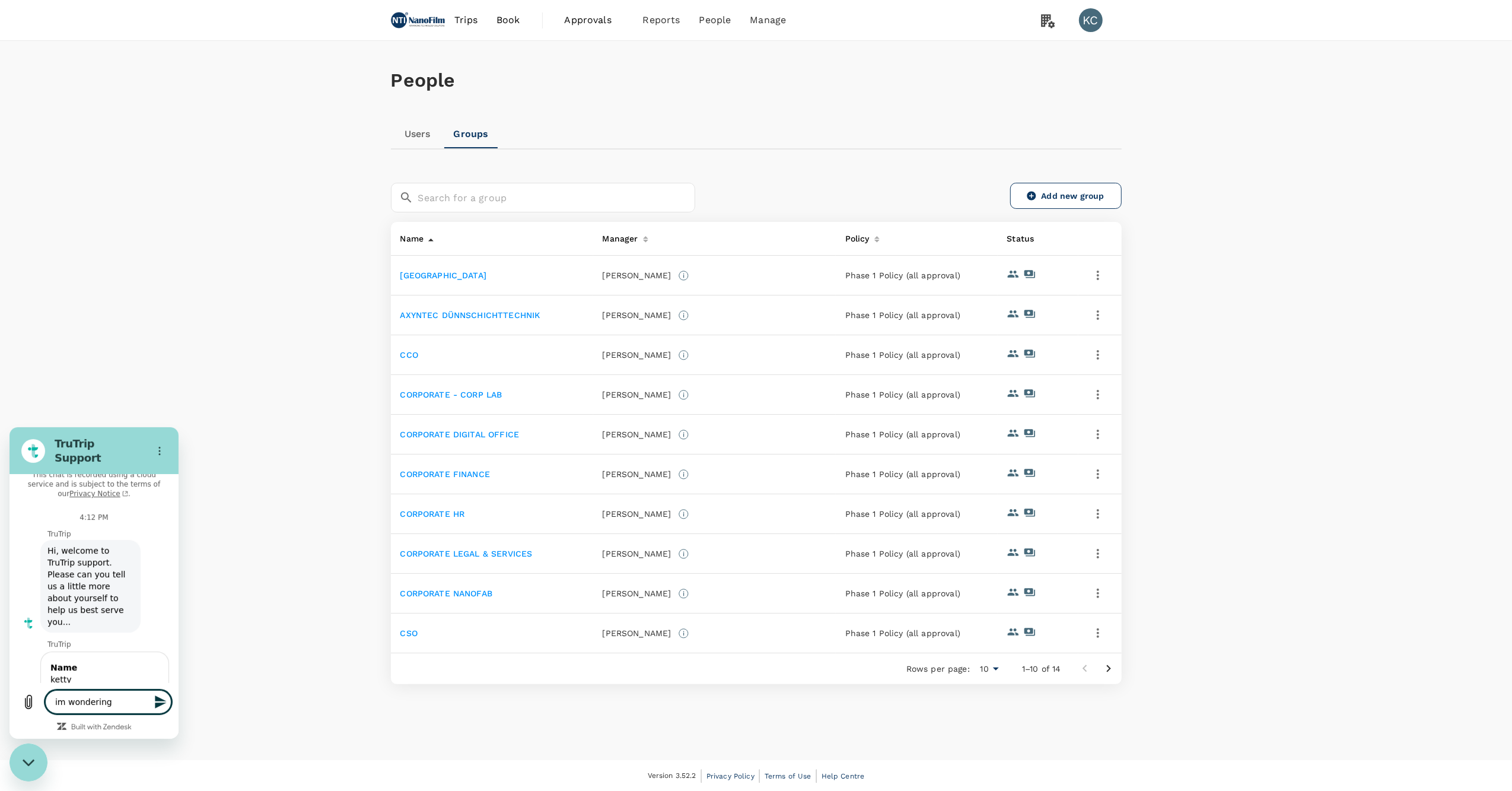
type textarea "im wondering"
type textarea "x"
type textarea "im wondering h"
type textarea "x"
type textarea "im wondering ho"
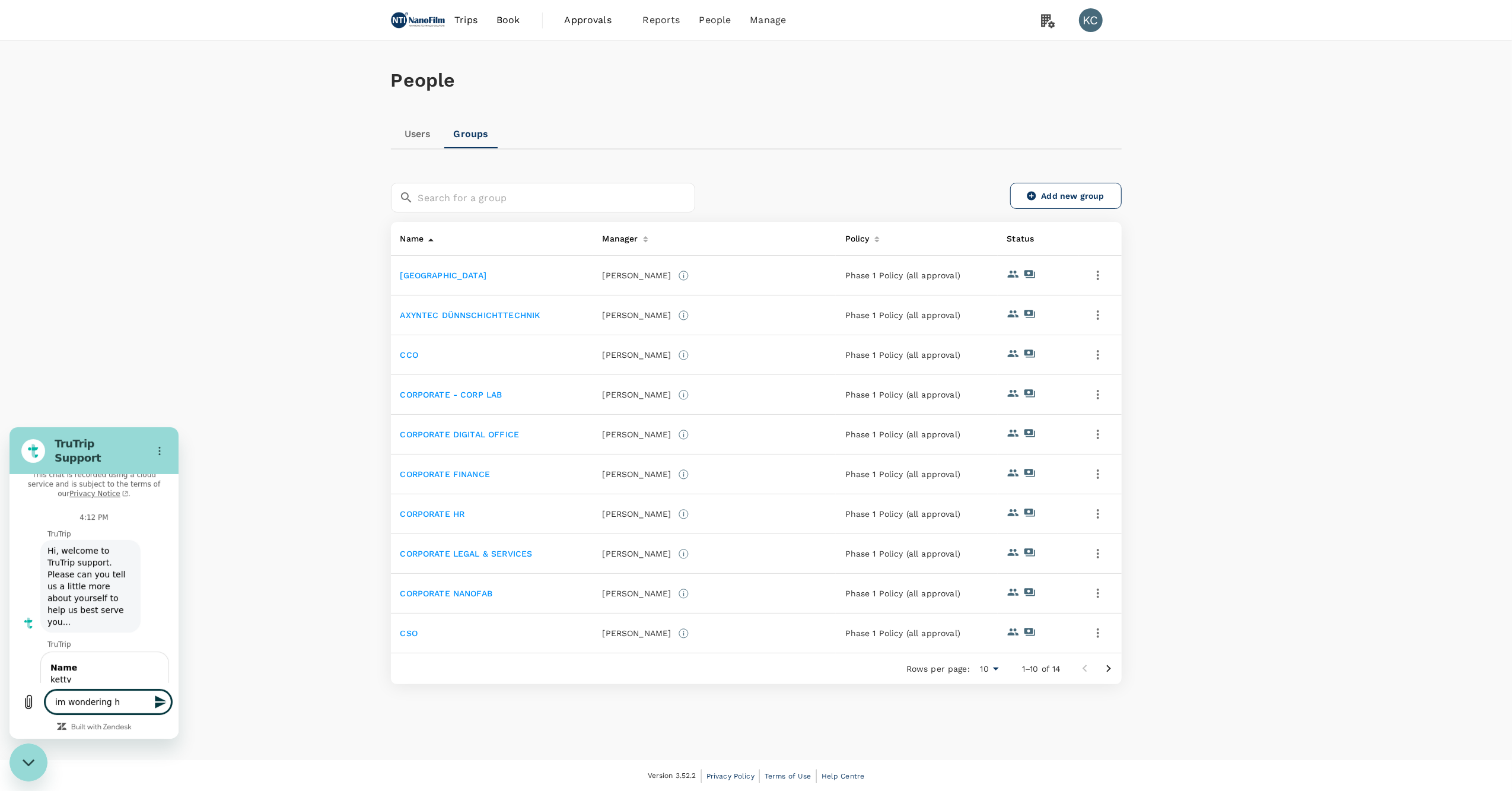
type textarea "x"
type textarea "im wondering how"
type textarea "x"
type textarea "im wondering how"
type textarea "x"
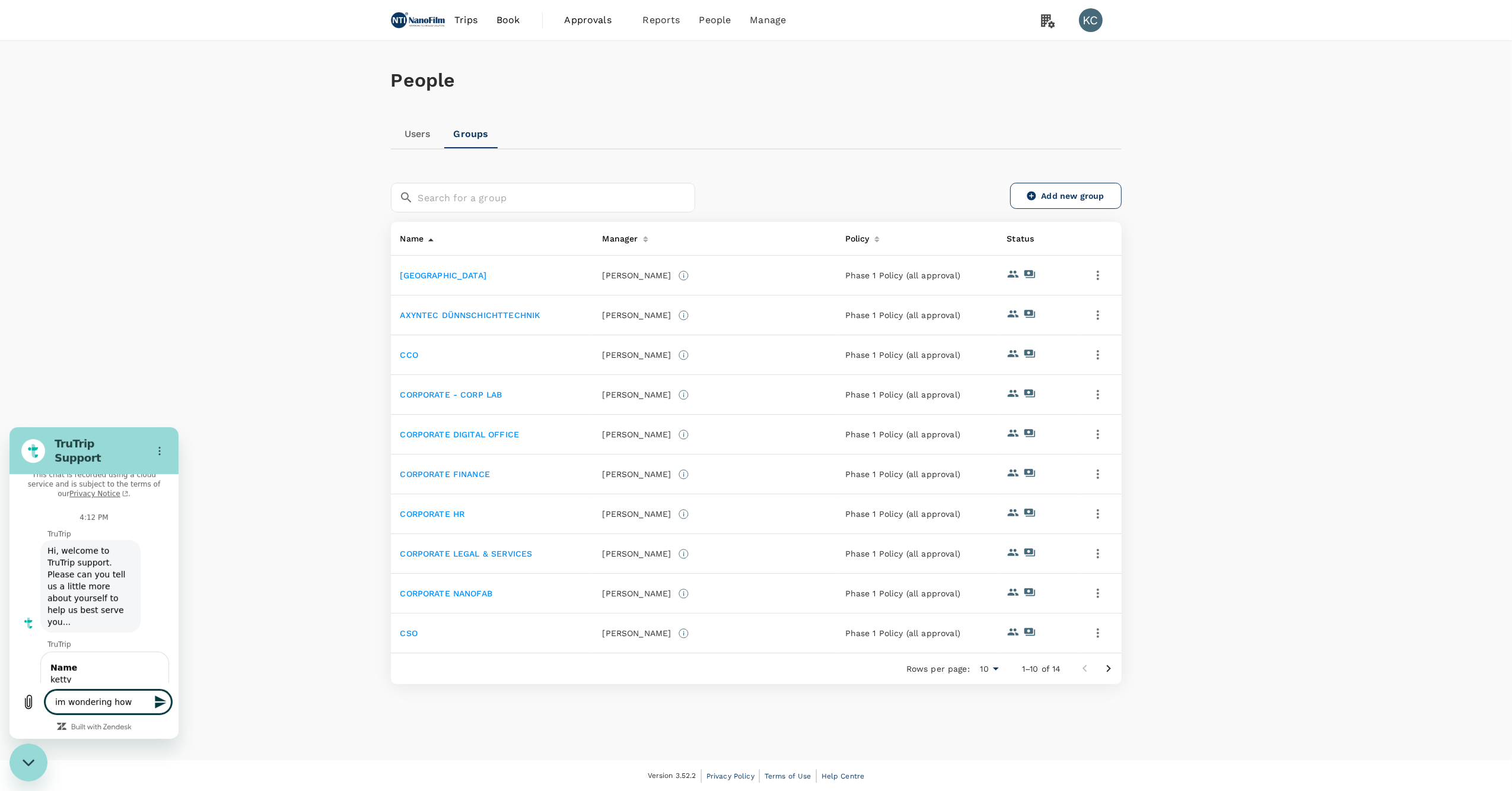
type textarea "im wondering how l"
type textarea "x"
type textarea "im wondering how lo"
type textarea "x"
type textarea "im wondering how [PERSON_NAME]"
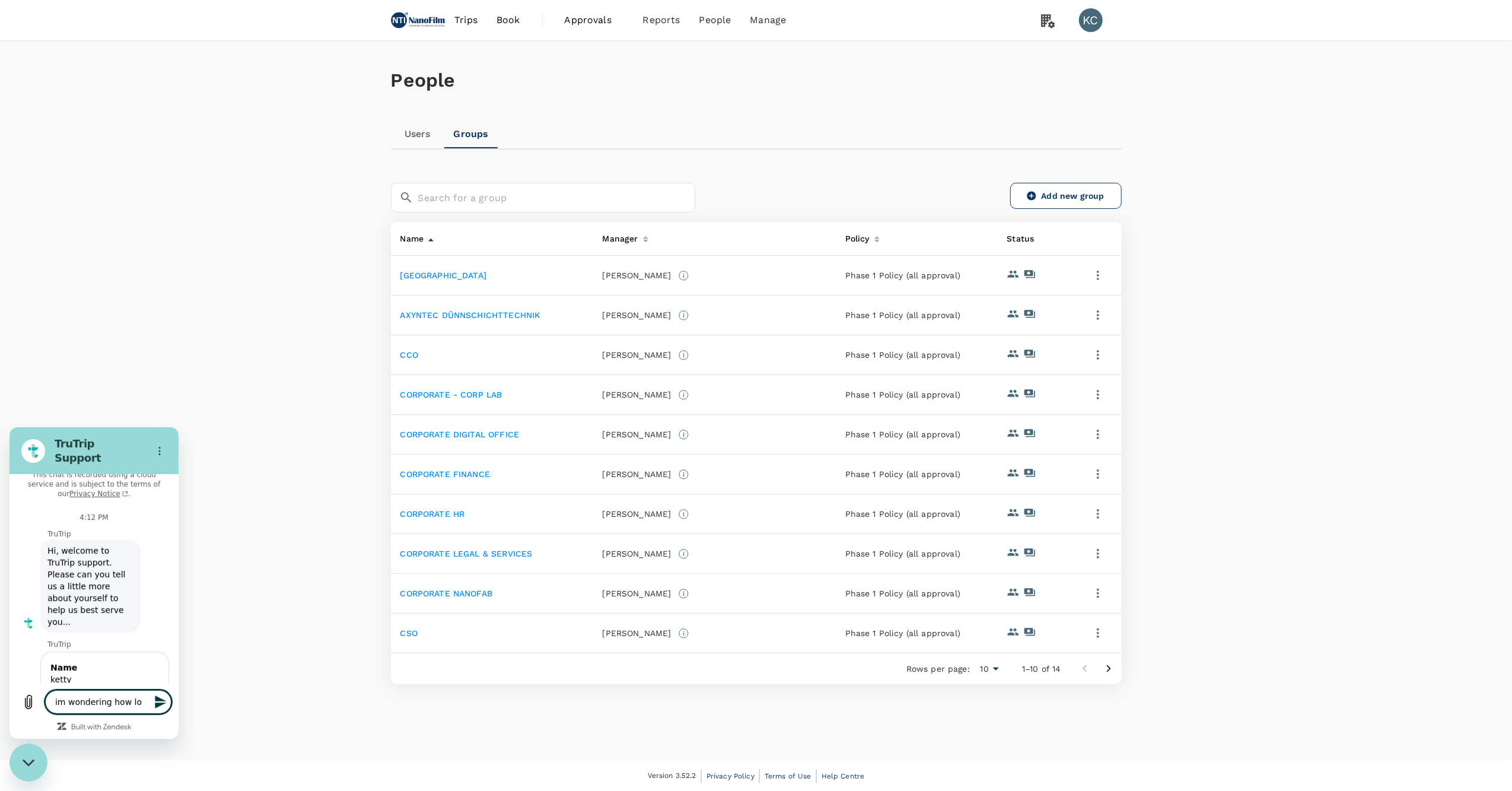
type textarea "x"
type textarea "im wondering how [PERSON_NAME]"
type textarea "x"
type textarea "im wondering how [PERSON_NAME]"
type textarea "x"
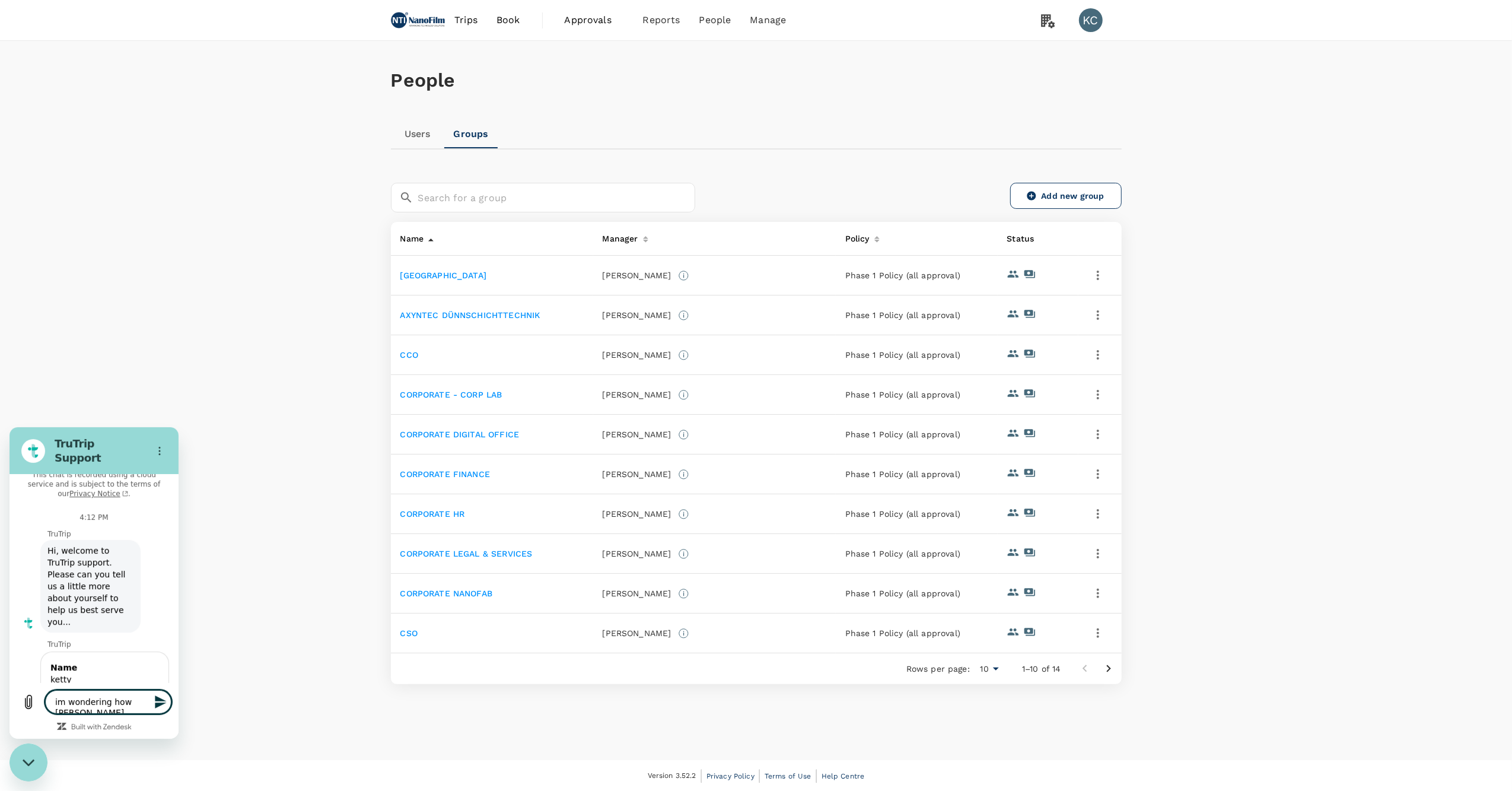
type textarea "im wondering how long"
type textarea "x"
type textarea "im wondering how long"
type textarea "x"
type textarea "im wondering how long w"
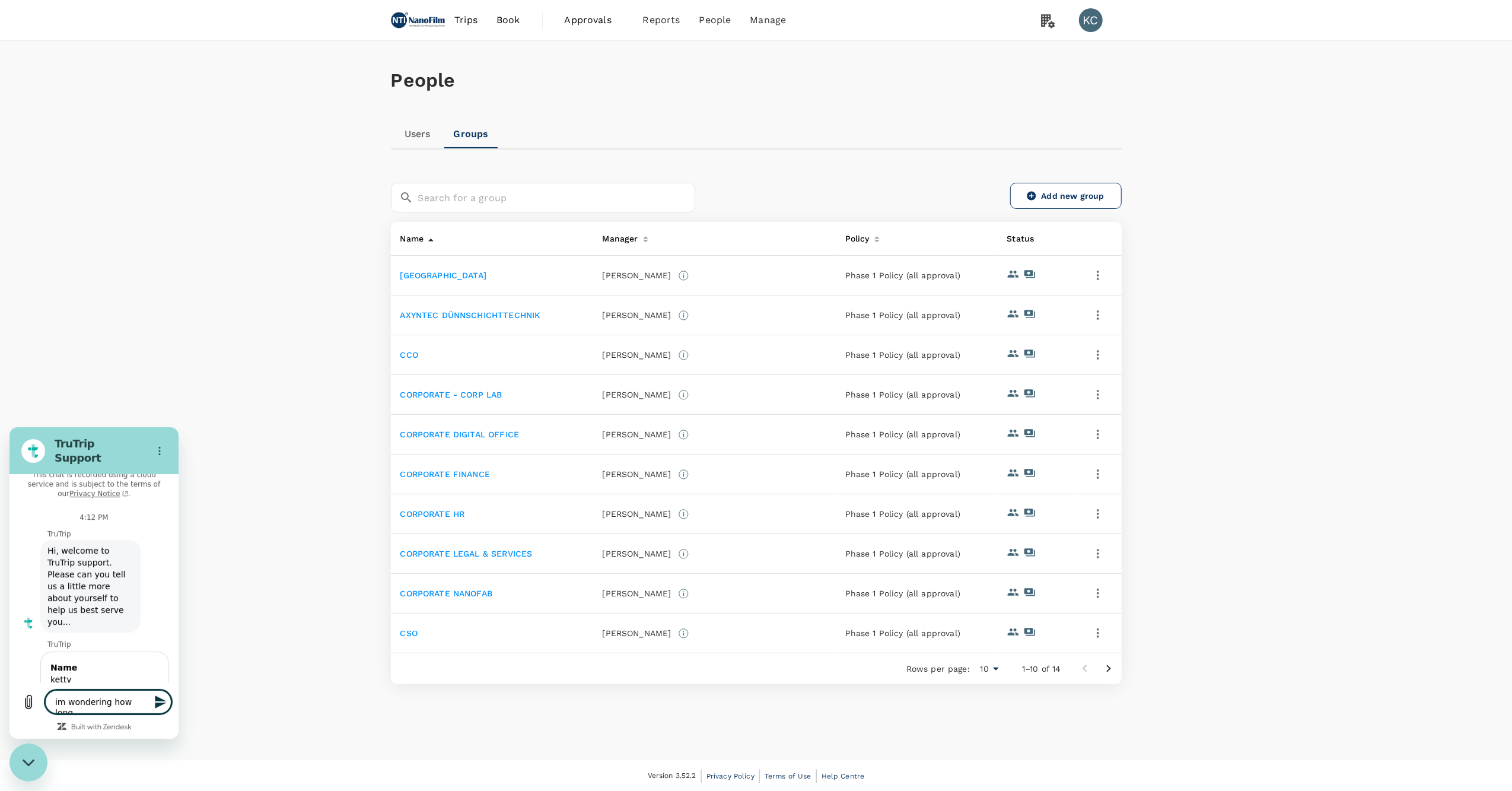
type textarea "x"
type textarea "im wondering how long wi"
type textarea "x"
type textarea "im wondering how long wil"
type textarea "x"
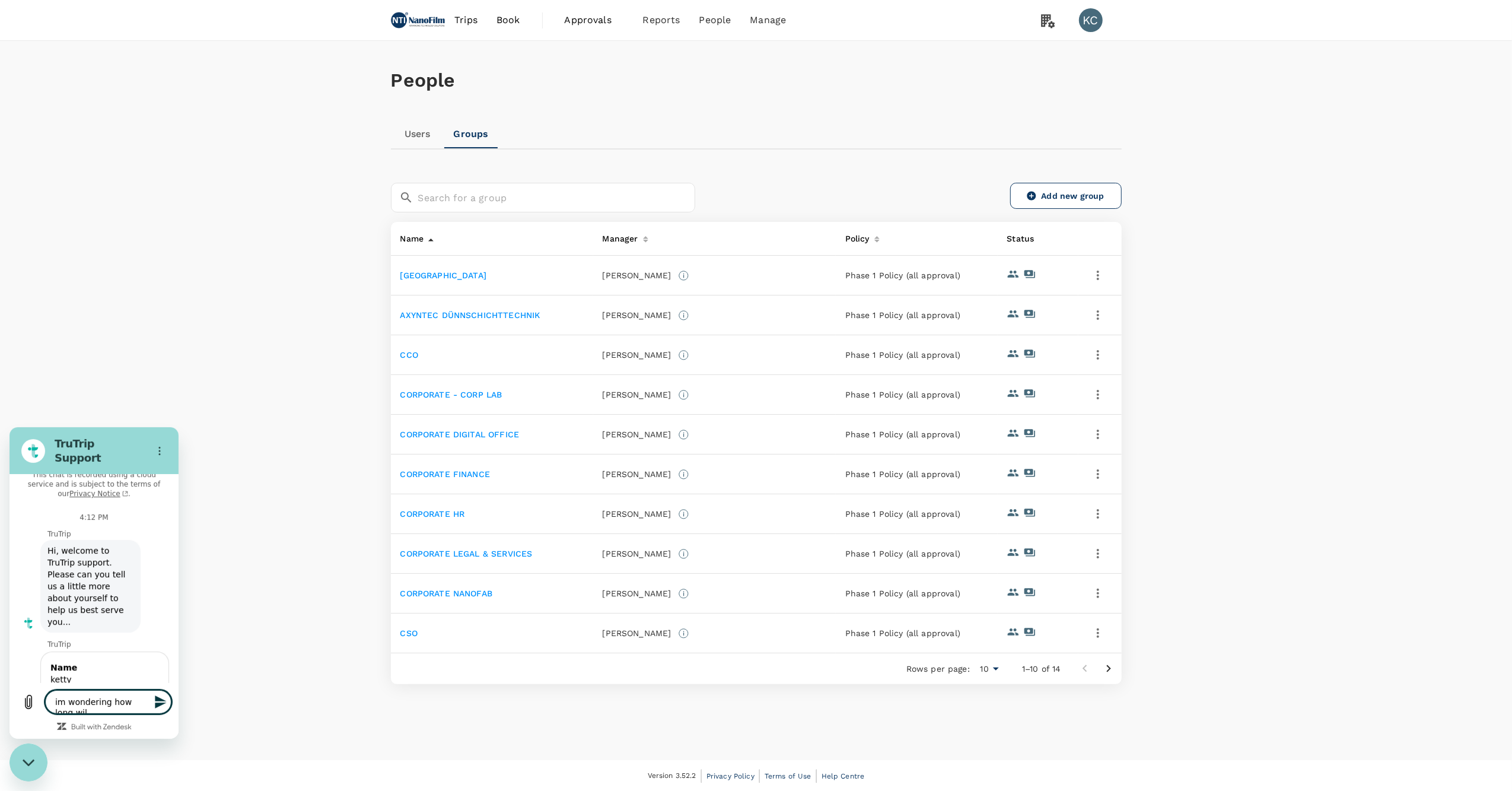
type textarea "im wondering how long wil"
type textarea "x"
type textarea "im wondering how long wil"
type textarea "x"
type textarea "im wondering how long will"
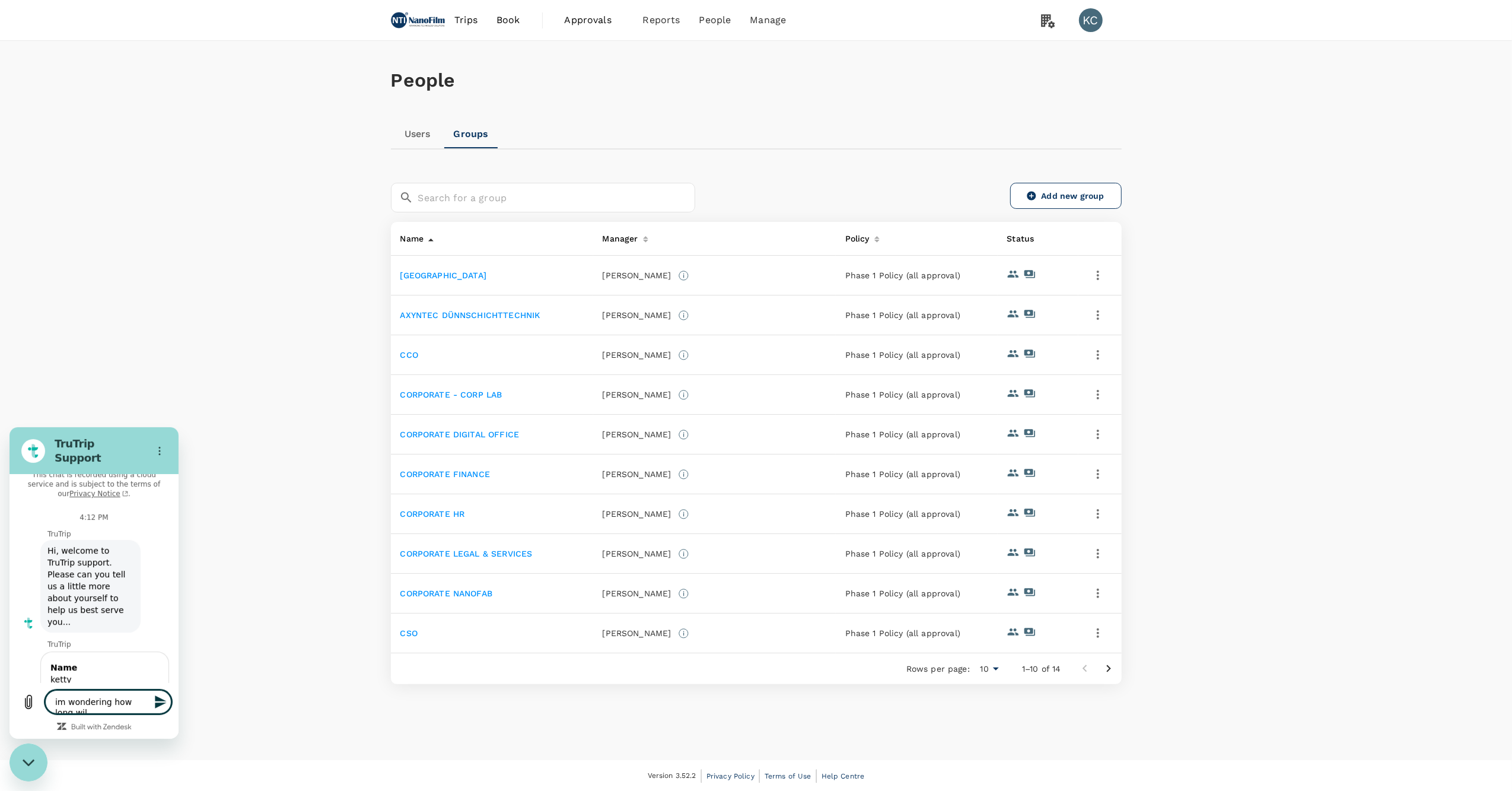
type textarea "x"
type textarea "im wondering how long will"
type textarea "x"
type textarea "im wondering how long will o"
type textarea "x"
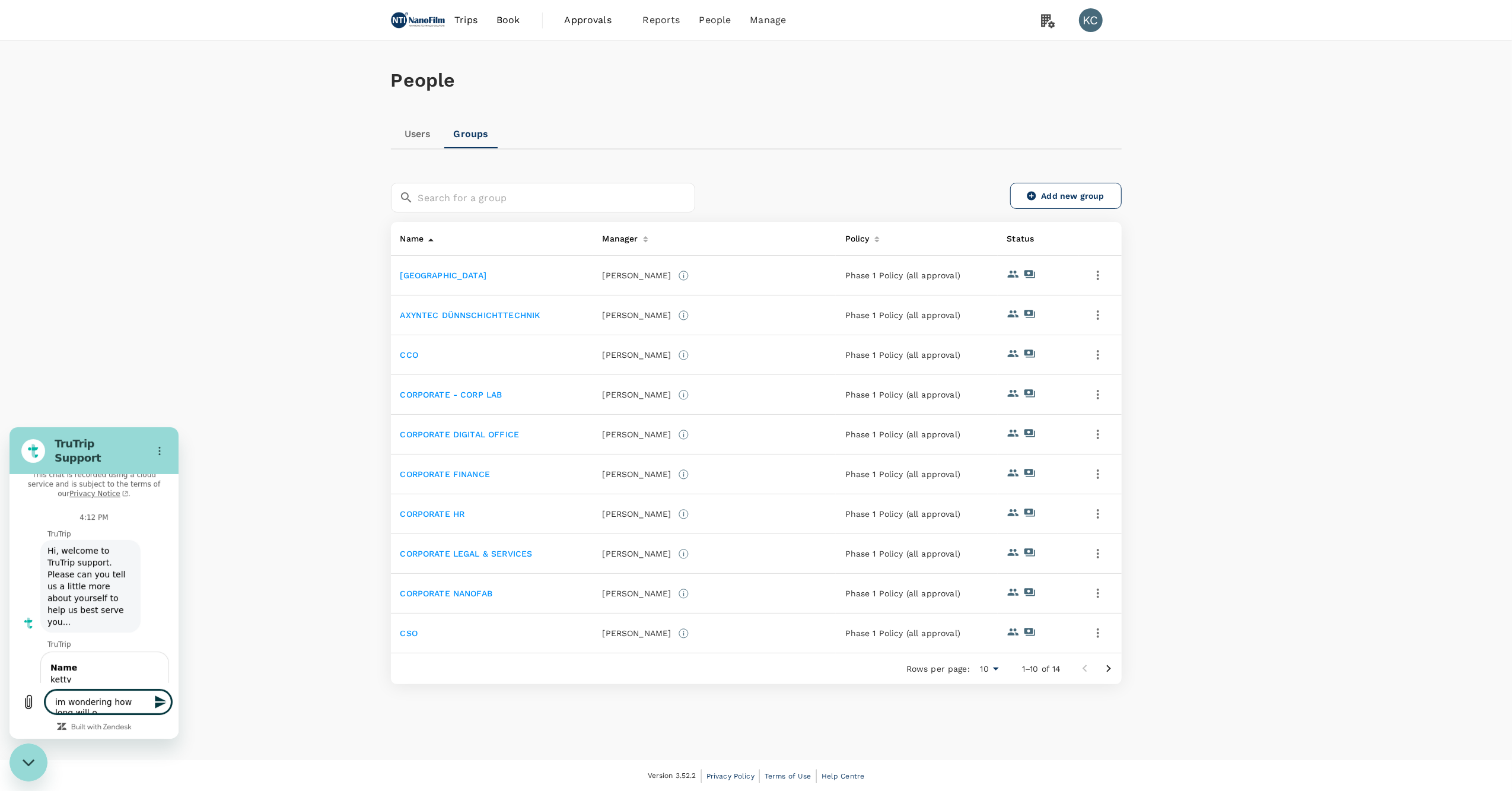
type textarea "im wondering how long will ou"
type textarea "x"
type textarea "im wondering how long will our"
type textarea "x"
type textarea "im wondering how long will our"
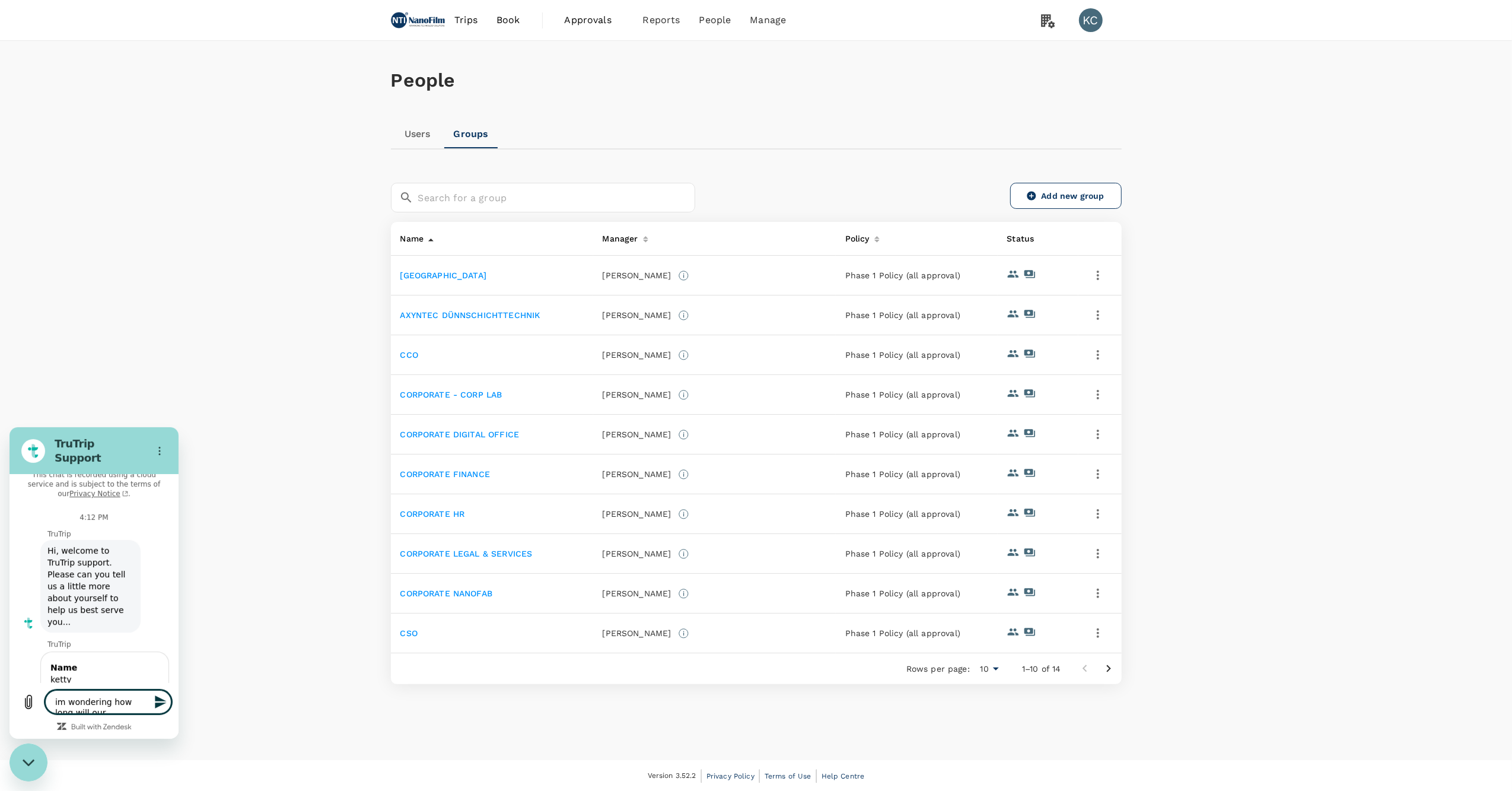
type textarea "x"
type textarea "im wondering how long will our i"
type textarea "x"
type textarea "im wondering how long will our in"
type textarea "x"
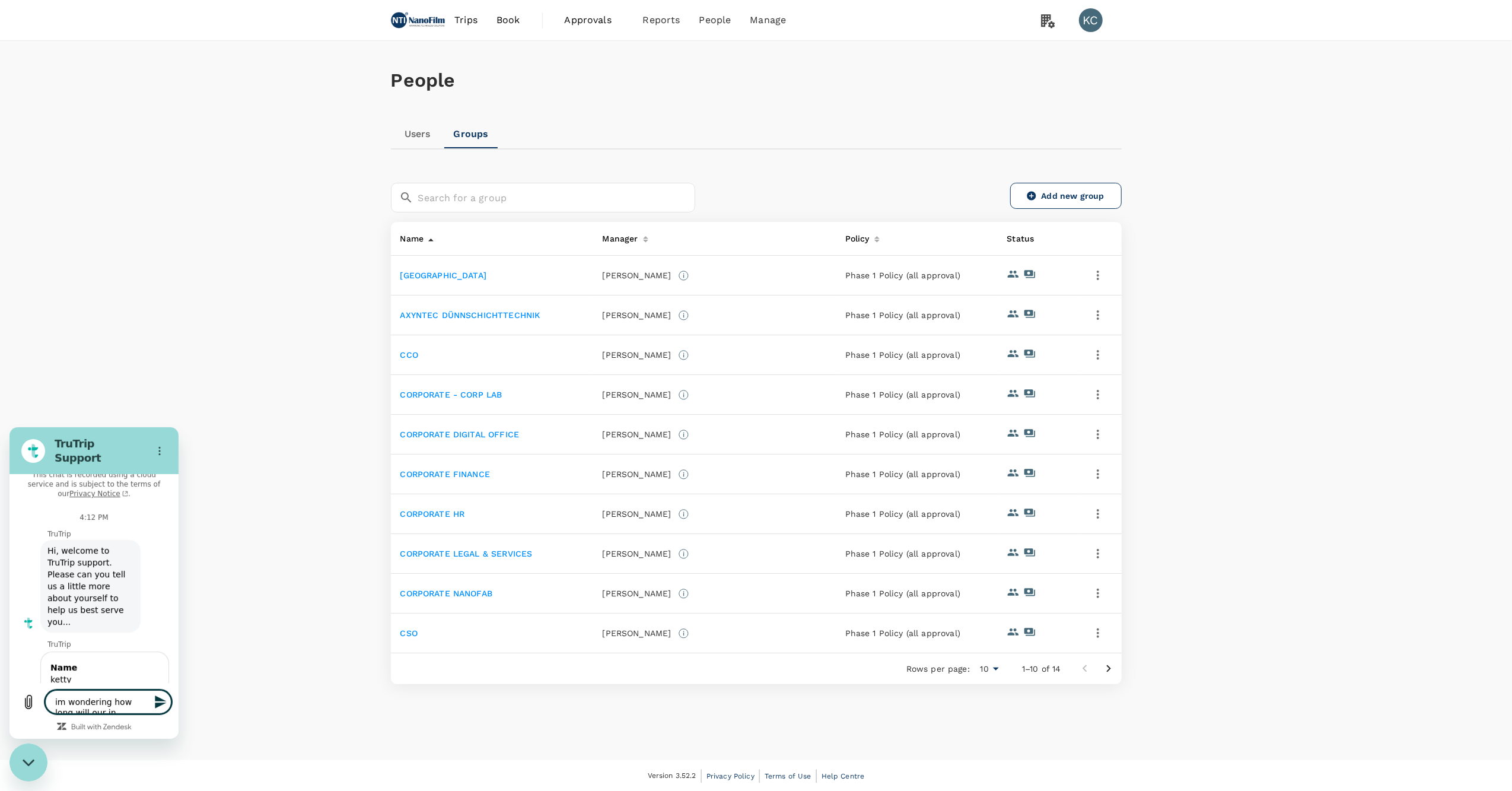
type textarea "im wondering how long will our inf"
type textarea "x"
type textarea "im wondering how long will our info"
type textarea "x"
type textarea "im wondering how long will our infom"
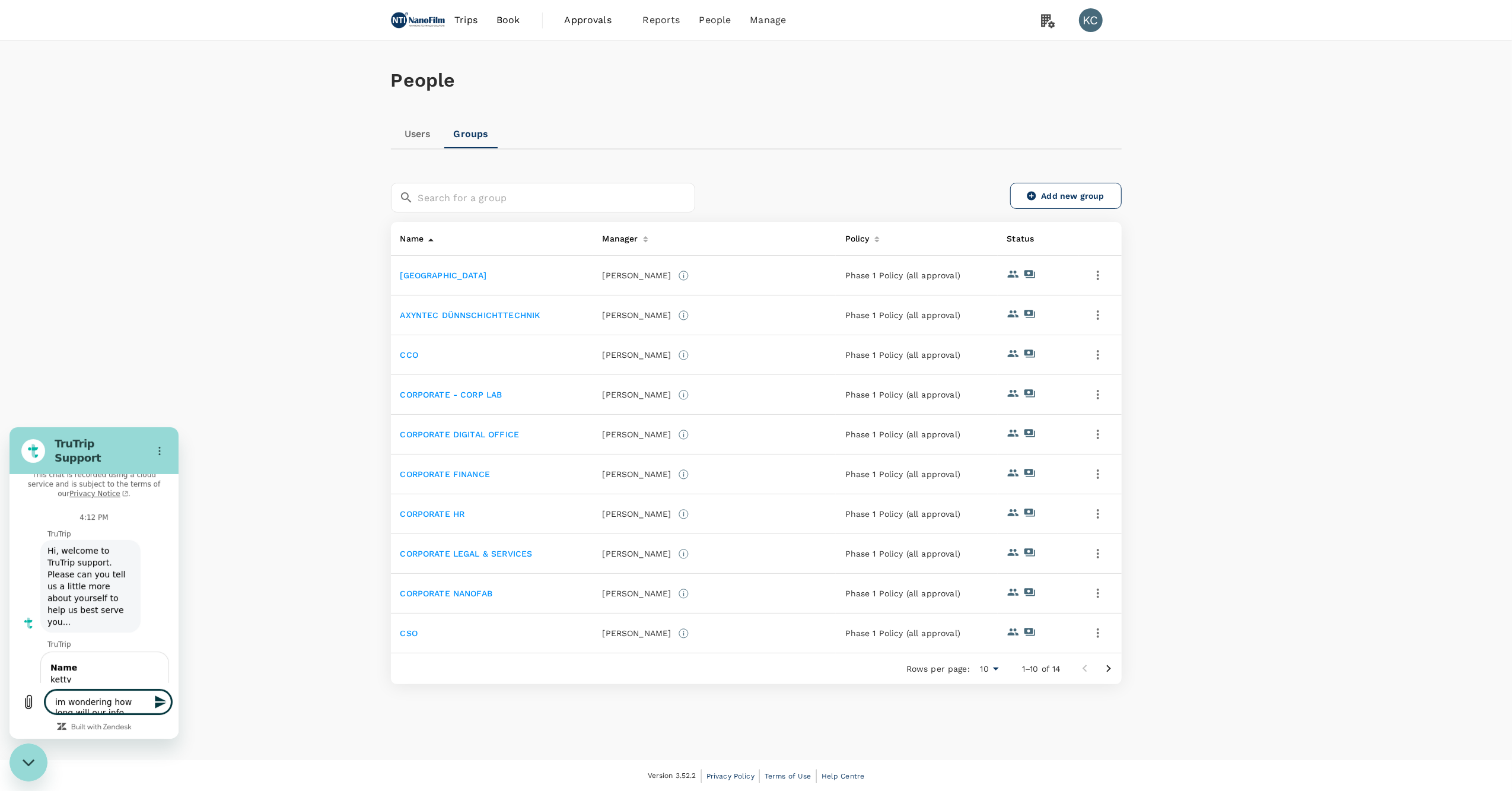
type textarea "x"
type textarea "im wondering how long will our infomr"
type textarea "x"
type textarea "im wondering how long will our infom"
type textarea "x"
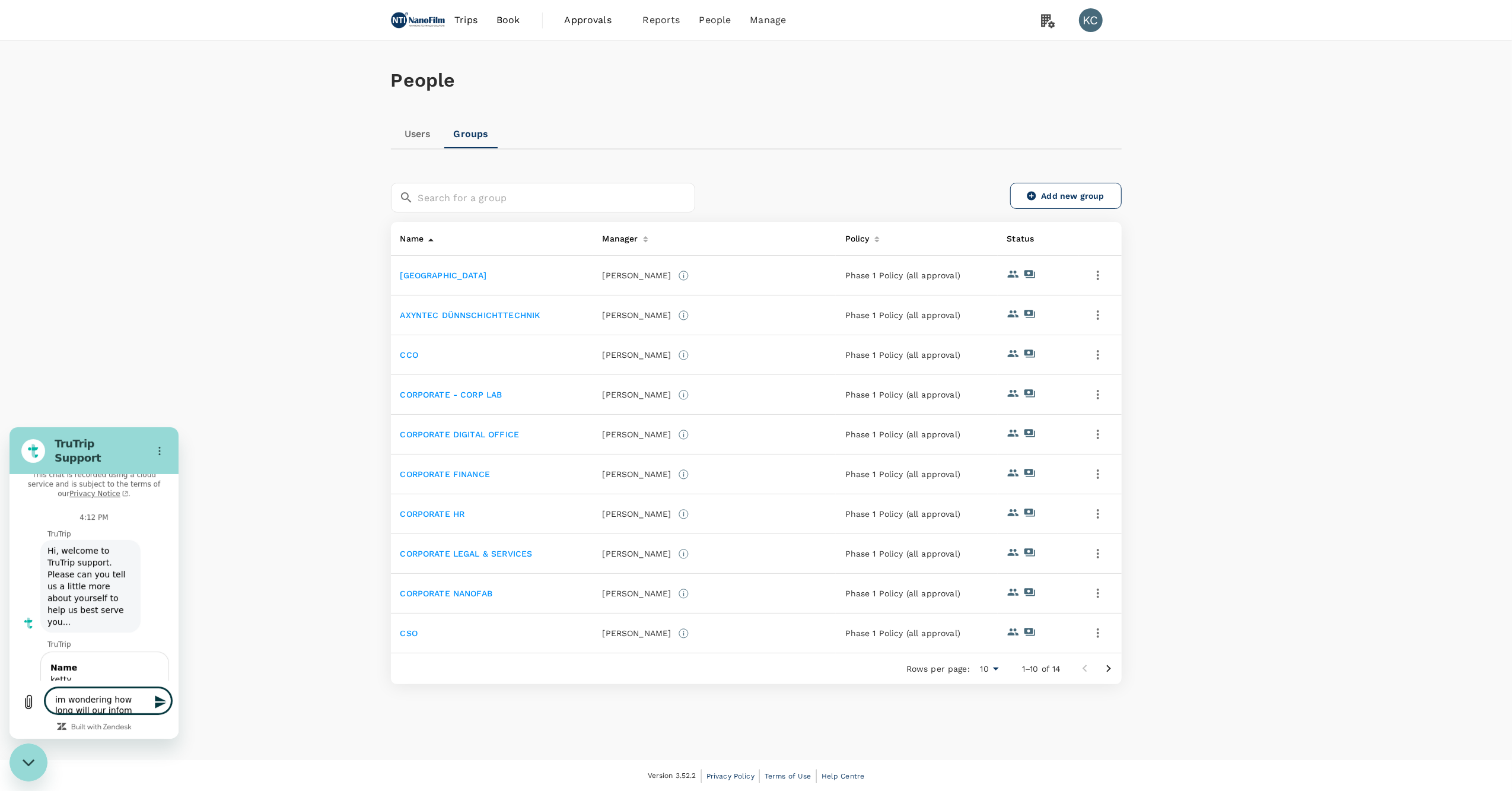
type textarea "im wondering how long will our info"
type textarea "x"
type textarea "im wondering how long will our infoe"
type textarea "x"
type textarea "im wondering how long will our infoem"
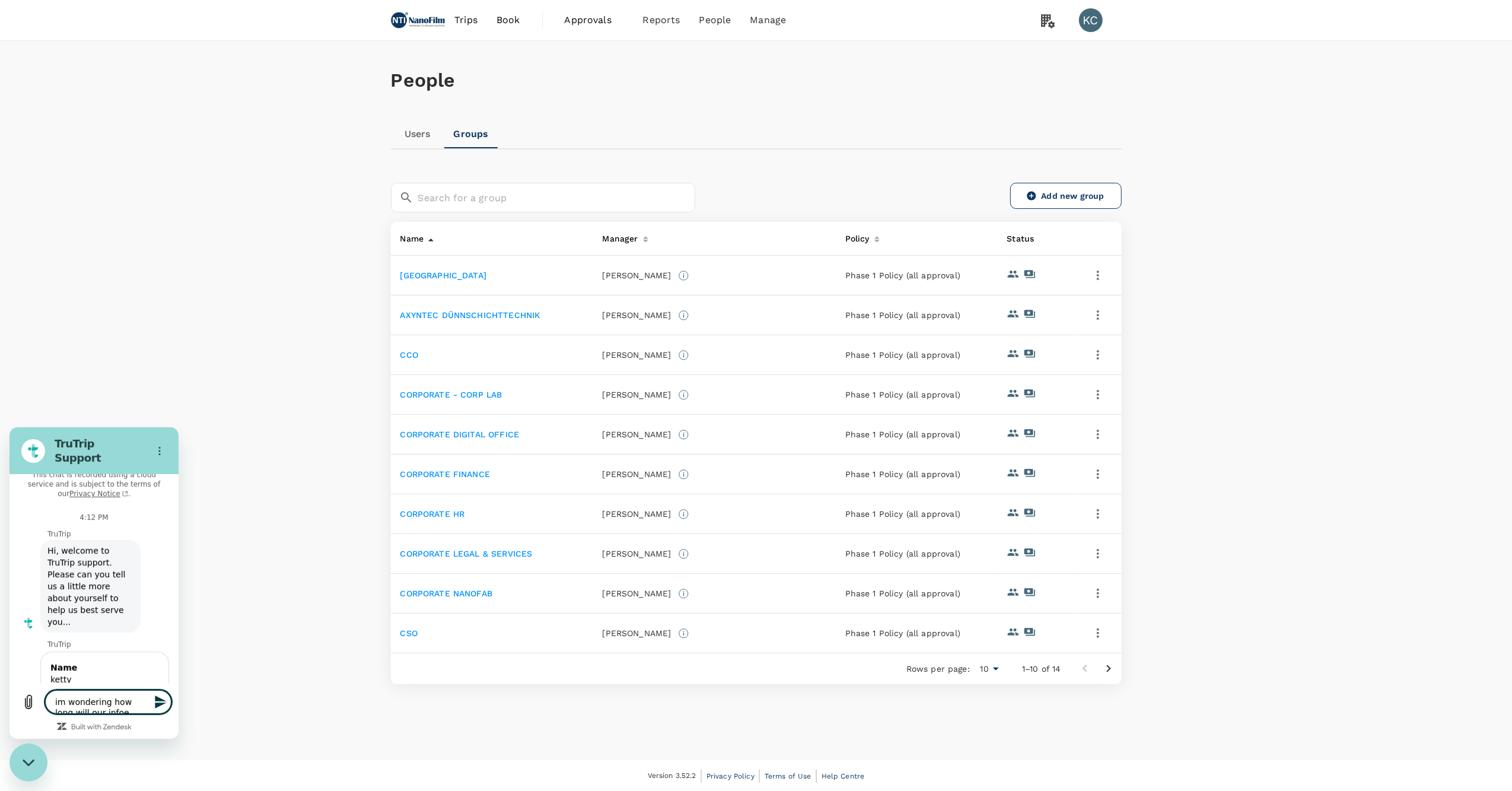
type textarea "x"
type textarea "im wondering how long will our infoema"
type textarea "x"
type textarea "im wondering how long will our infoemat"
type textarea "x"
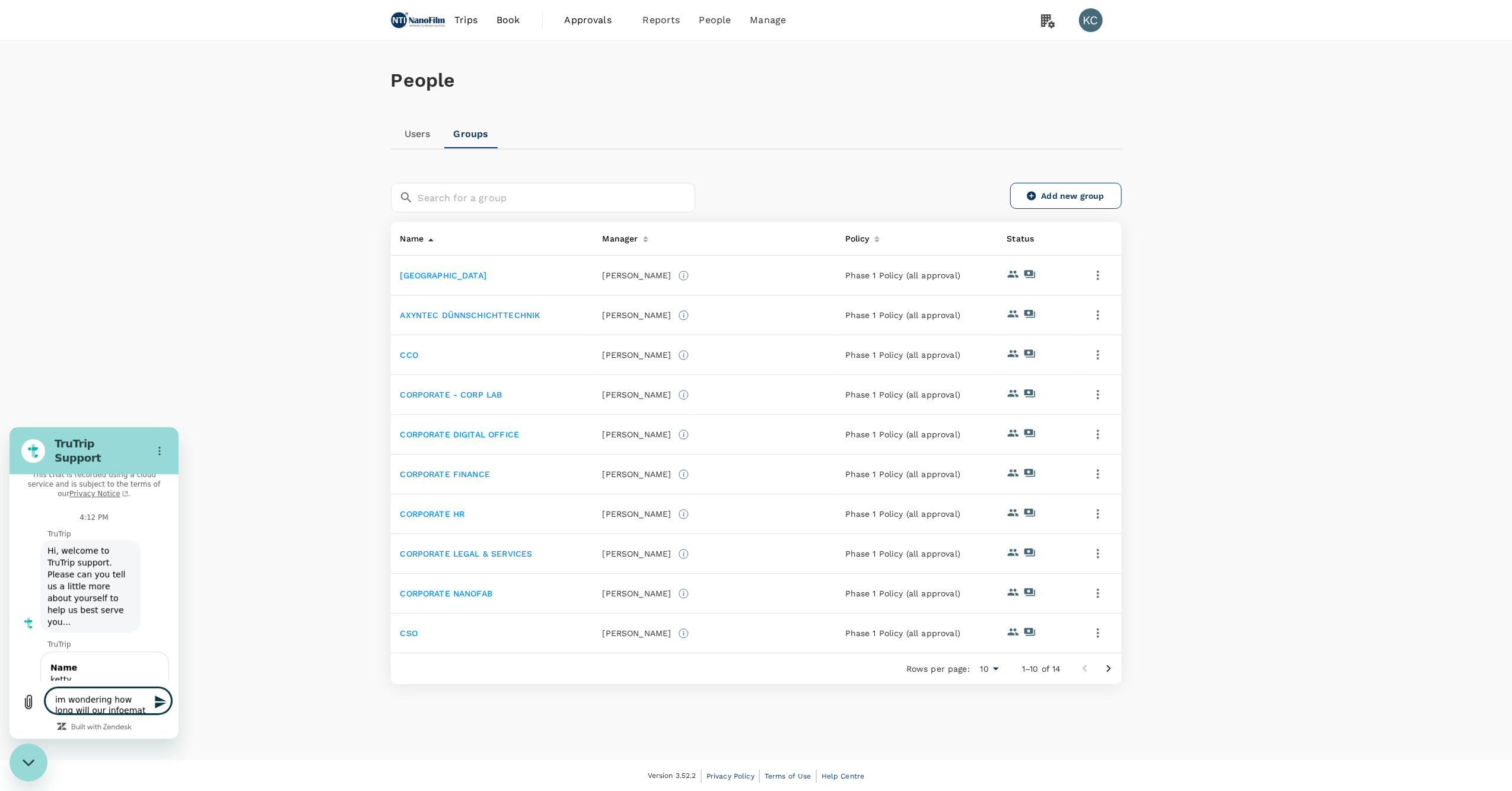
type textarea "im wondering how long will our infoemati"
type textarea "x"
type textarea "im wondering how long will our infoematio"
type textarea "x"
type textarea "im wondering how long will our infoemation"
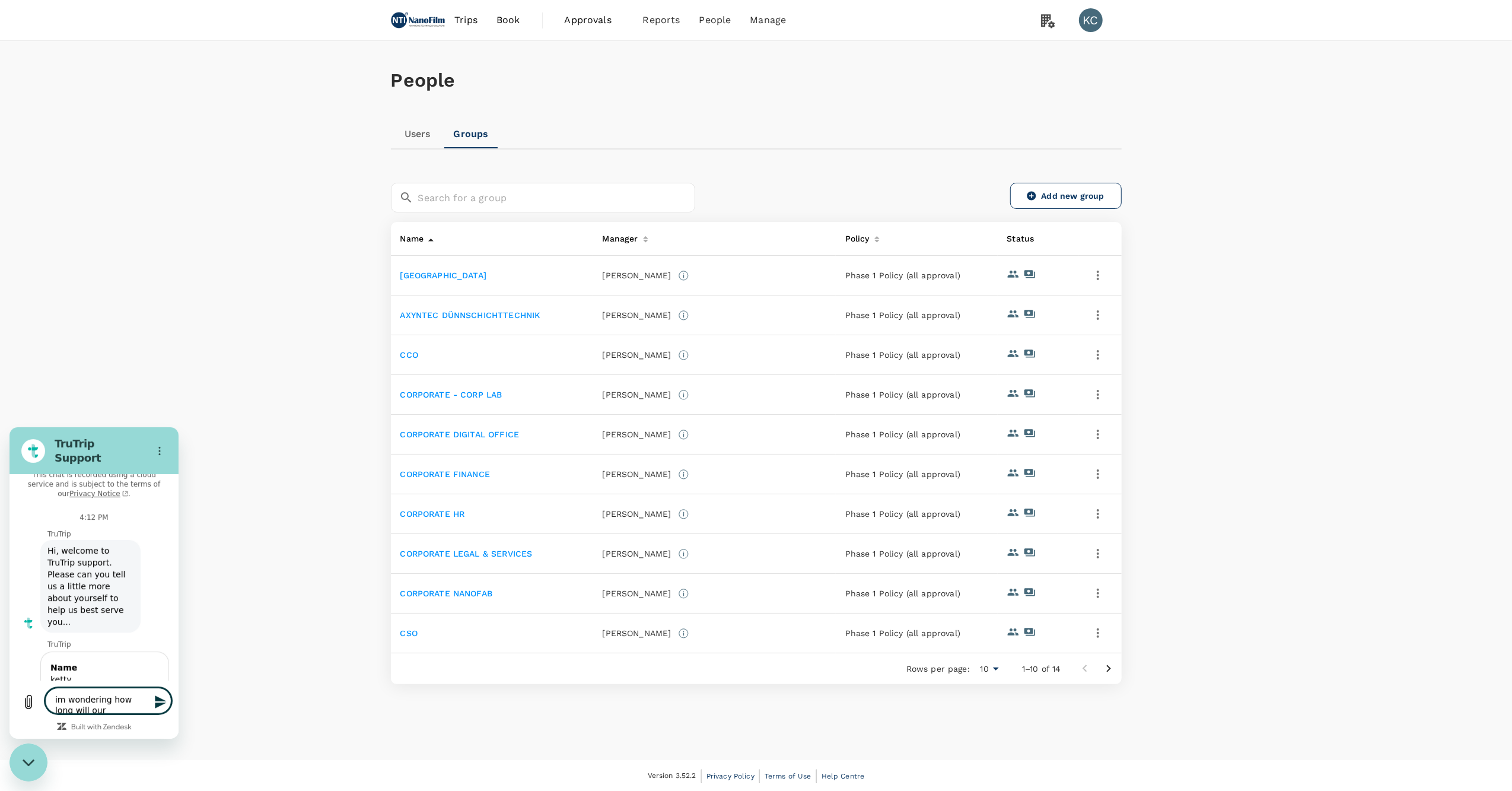
type textarea "x"
type textarea "im wondering how long will our infoemation"
type textarea "x"
type textarea "im wondering how long will our infoemation b"
type textarea "x"
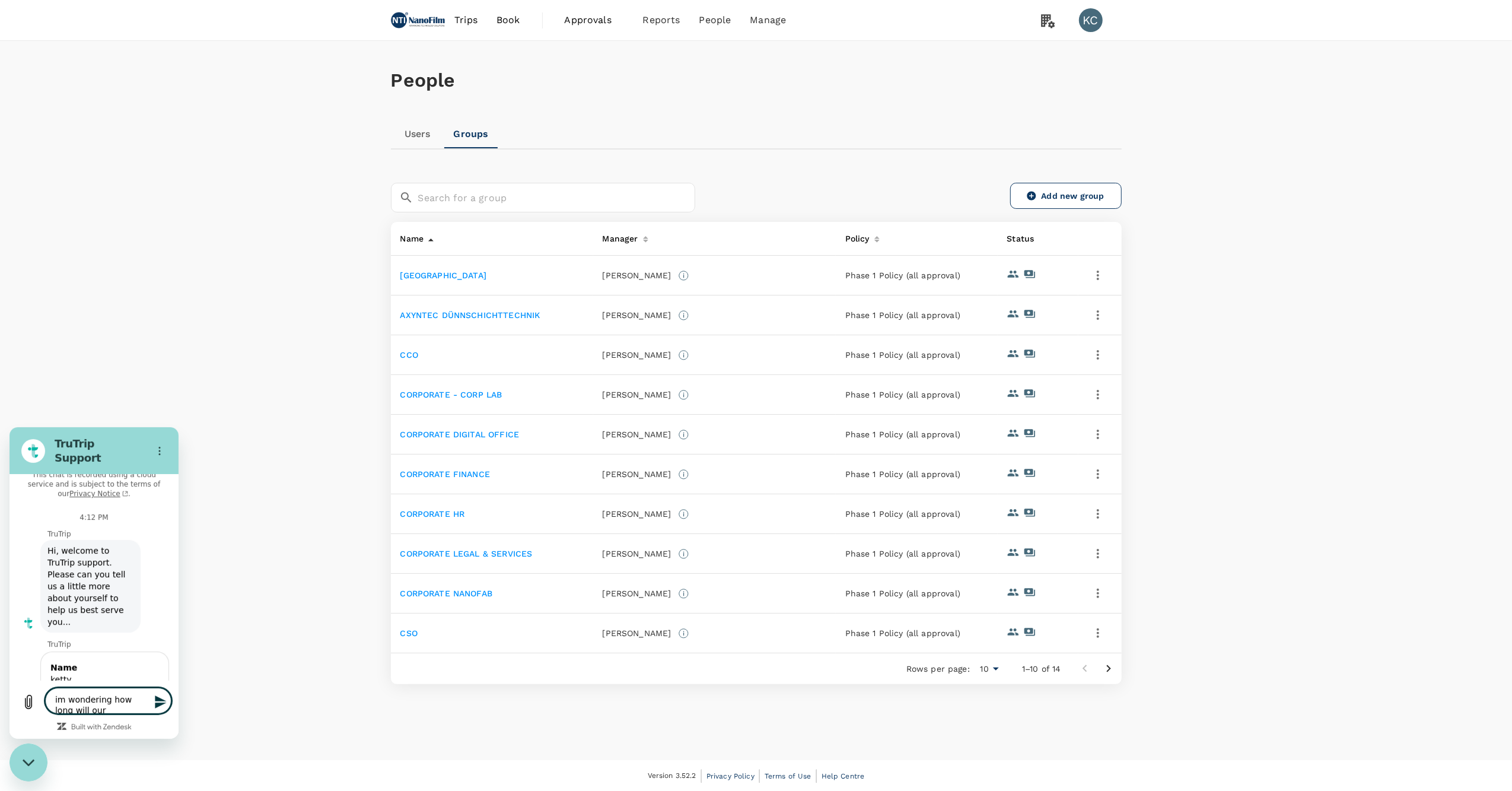
type textarea "im wondering how long will our infoemation be"
type textarea "x"
click at [132, 706] on textarea "im wondering how long will our Information be kept in" at bounding box center [107, 700] width 126 height 26
click at [122, 708] on textarea "im wondering how long will our Information be kept in" at bounding box center [107, 700] width 126 height 26
click at [72, 710] on textarea "im wondering how long will our Information be kept in the system once we deacti…" at bounding box center [107, 696] width 126 height 34
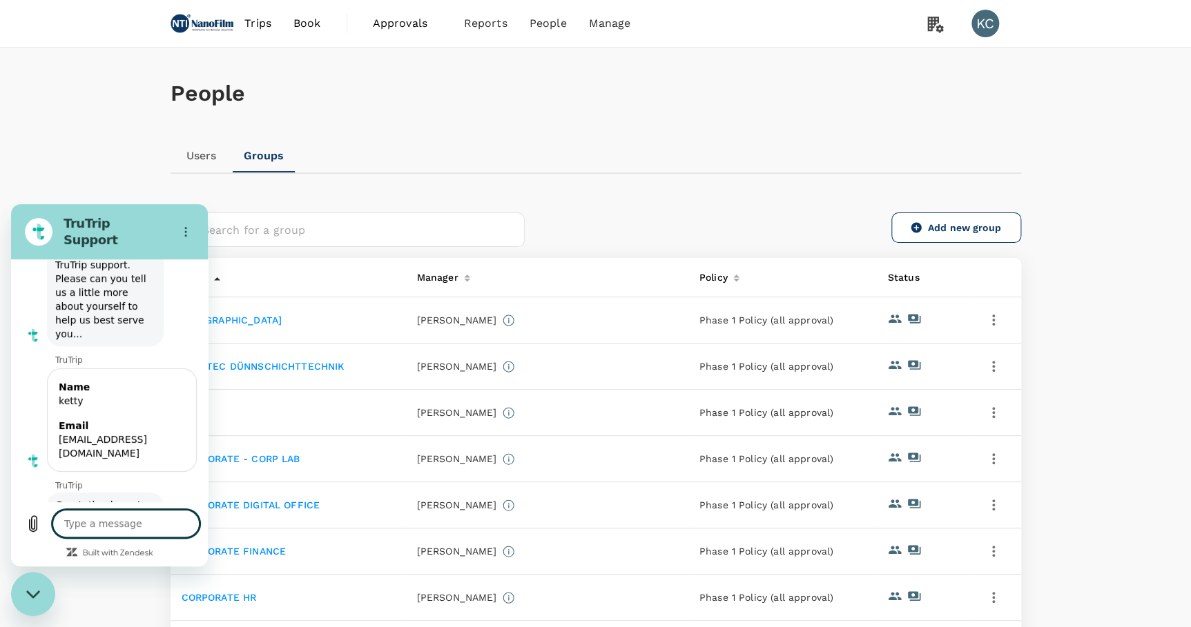
scroll to position [115, 0]
click at [510, 119] on div "People" at bounding box center [595, 94] width 850 height 92
click at [514, 131] on div "People" at bounding box center [595, 94] width 850 height 92
click at [541, 161] on div "Users Groups" at bounding box center [595, 155] width 850 height 33
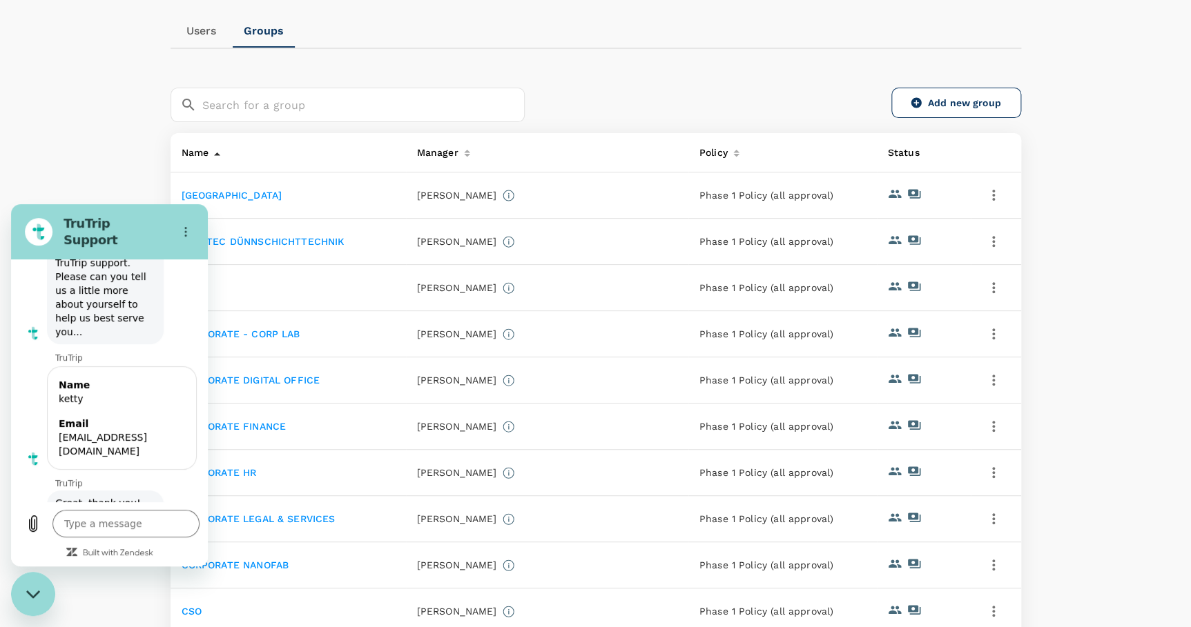
click at [104, 156] on div "People Users Groups ​ ​ Add new group Name Manager Policy Status ADVANCED TECHN…" at bounding box center [595, 341] width 1191 height 837
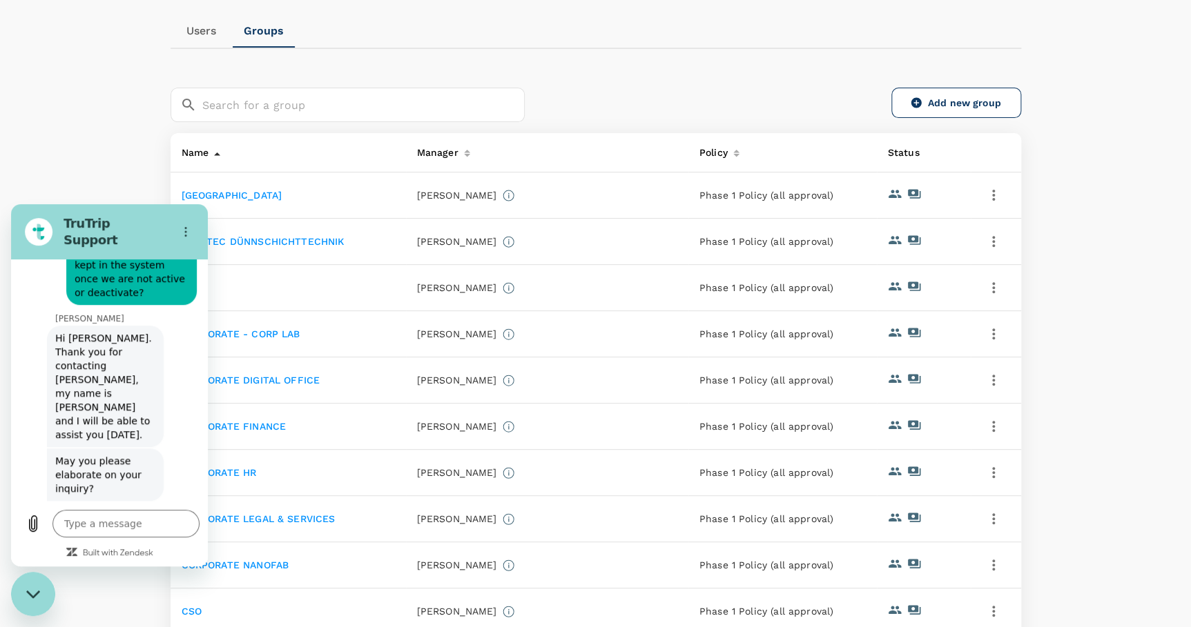
scroll to position [511, 0]
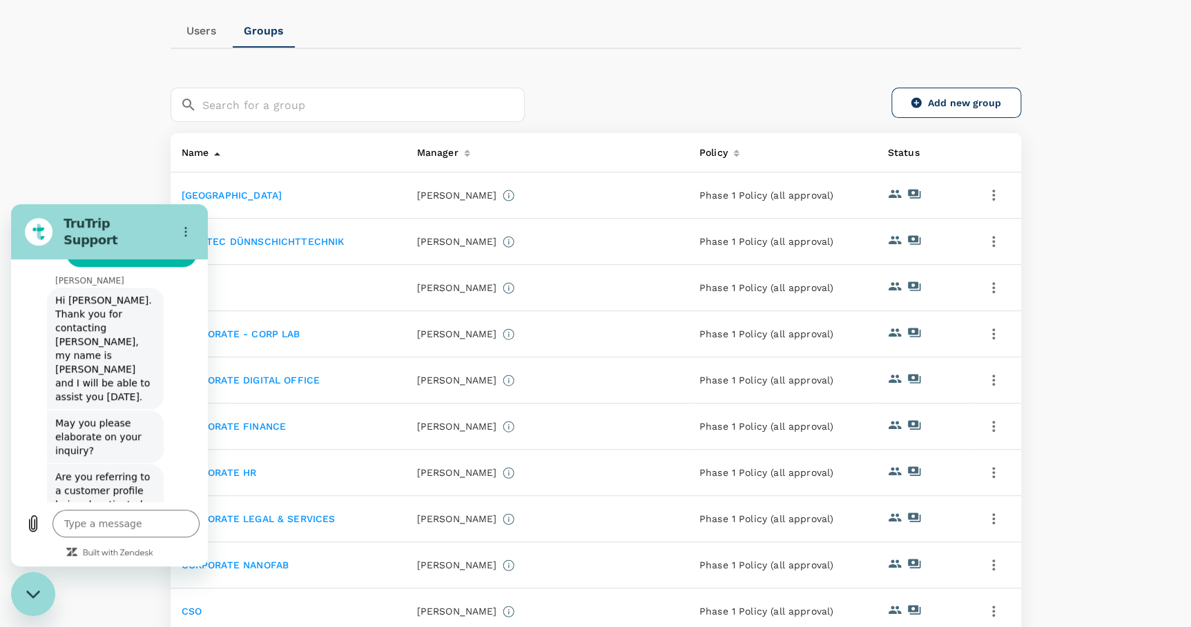
scroll to position [556, 0]
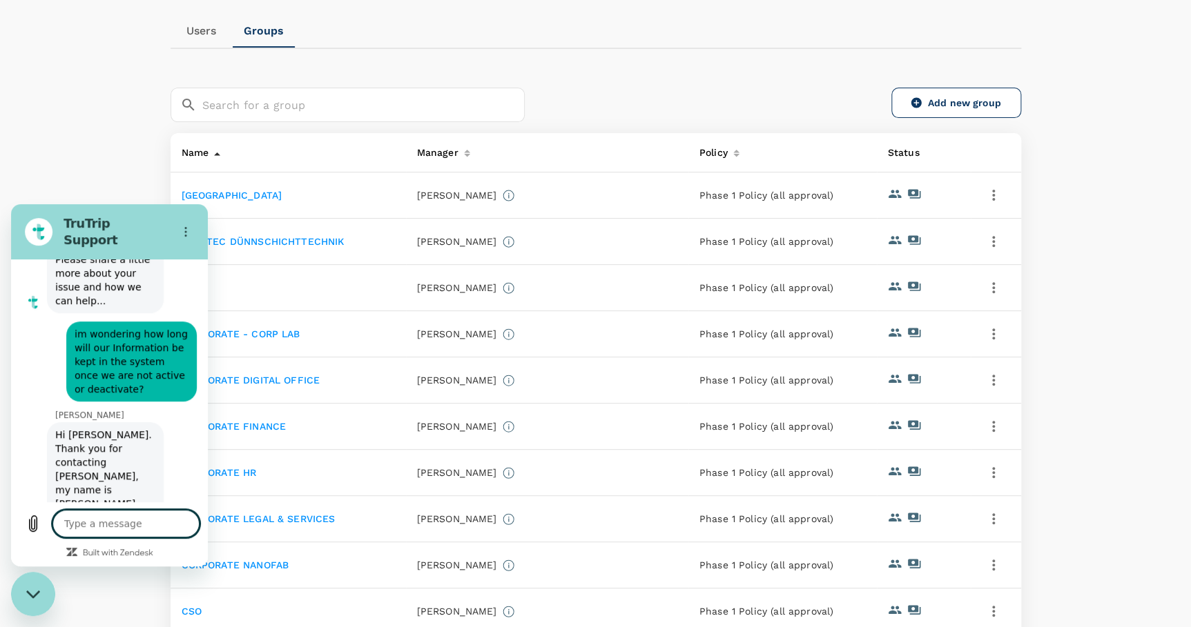
scroll to position [351, 0]
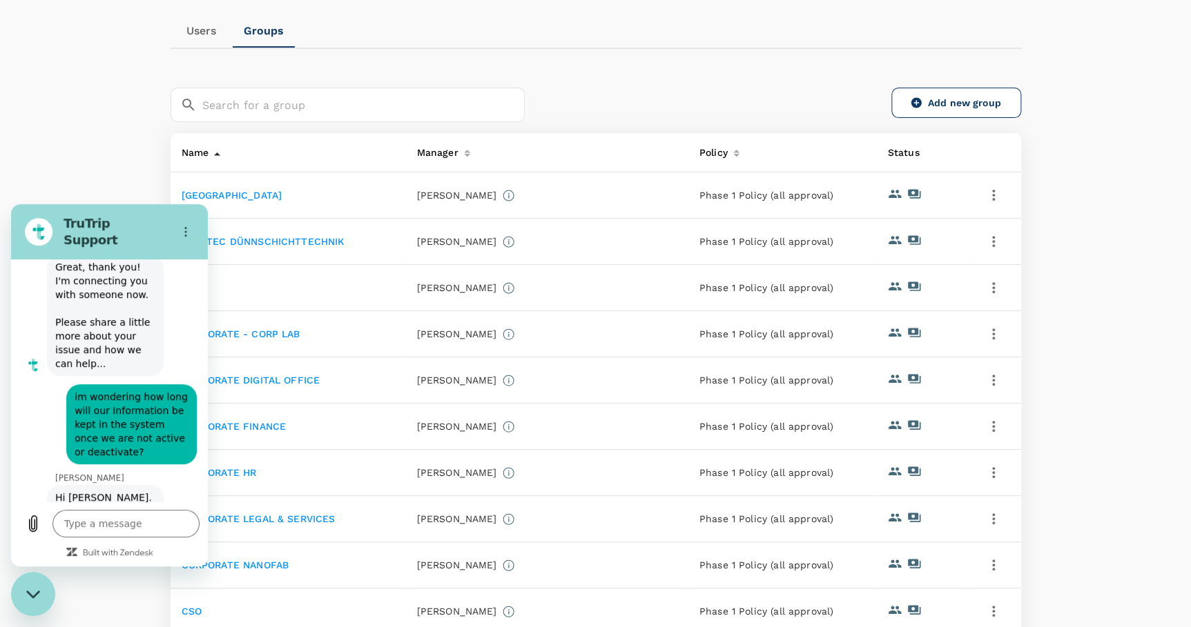
drag, startPoint x: 43, startPoint y: 312, endPoint x: 126, endPoint y: 348, distance: 90.3
copy span "Are you referring to a customer profile being deactivated, or just a customer w…"
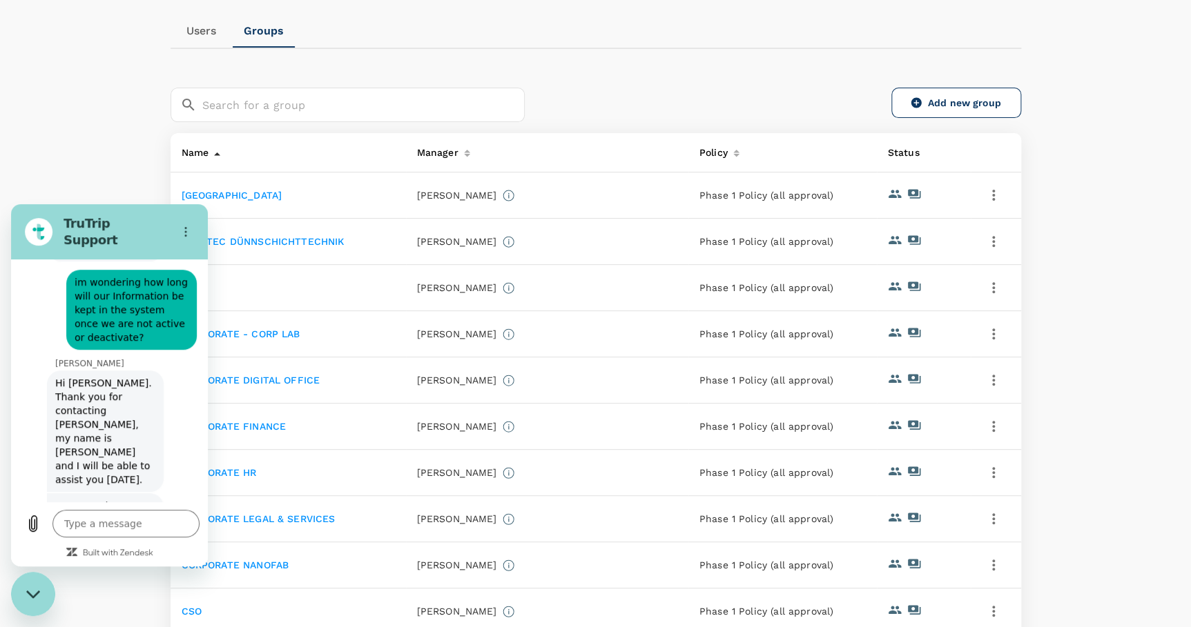
scroll to position [476, 0]
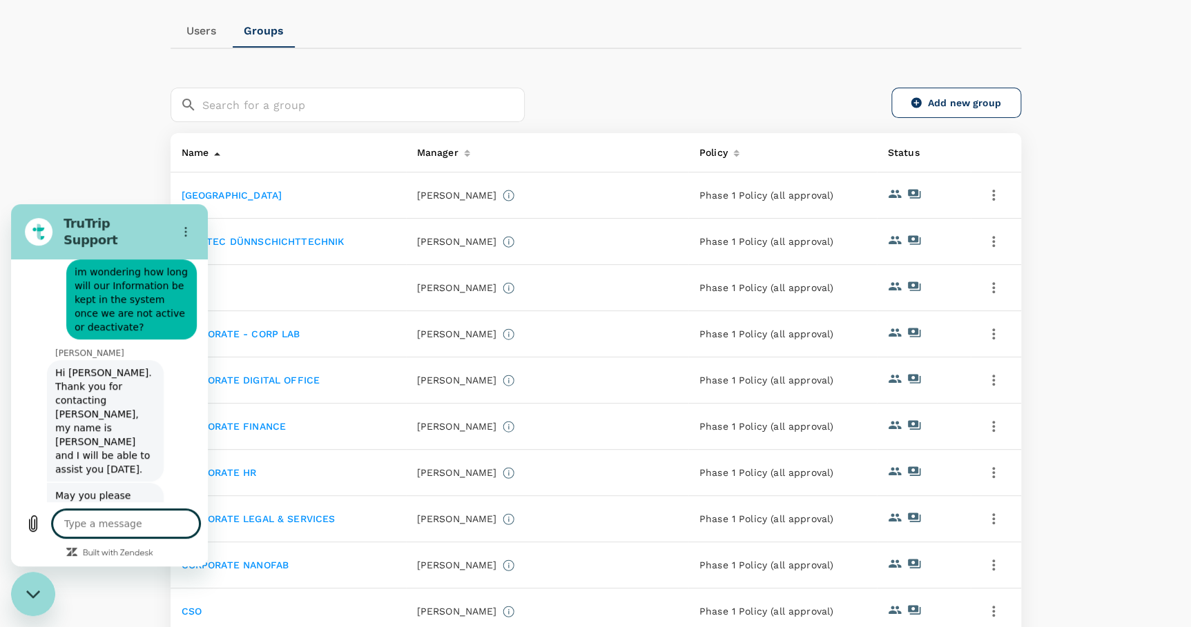
click at [80, 538] on textarea at bounding box center [125, 524] width 147 height 28
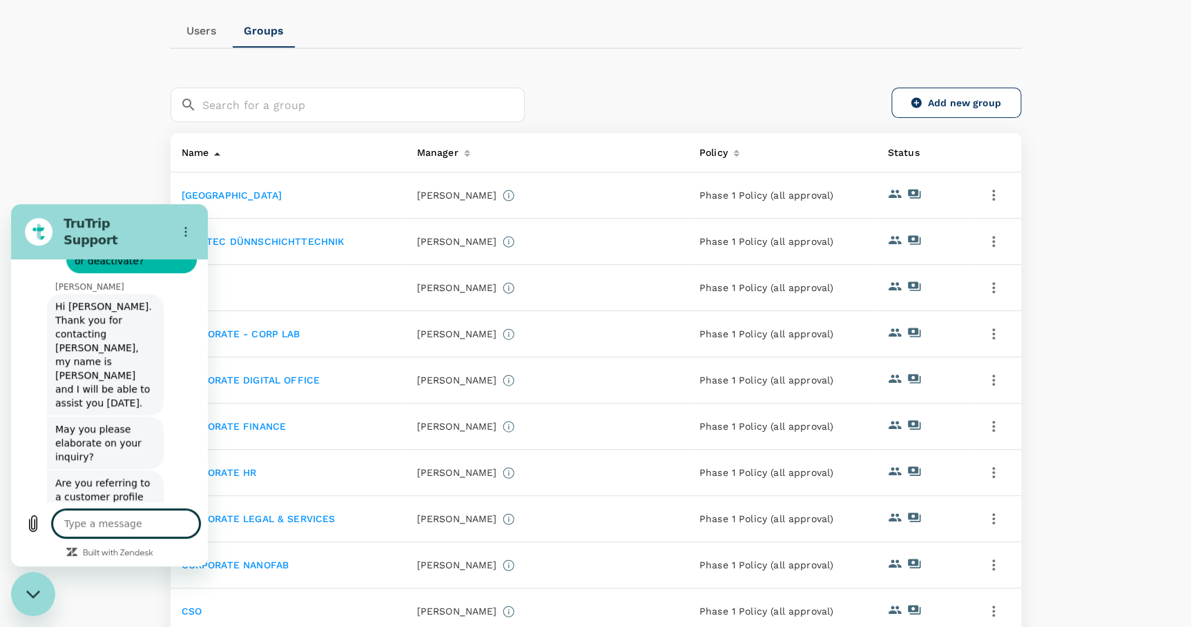
scroll to position [602, 0]
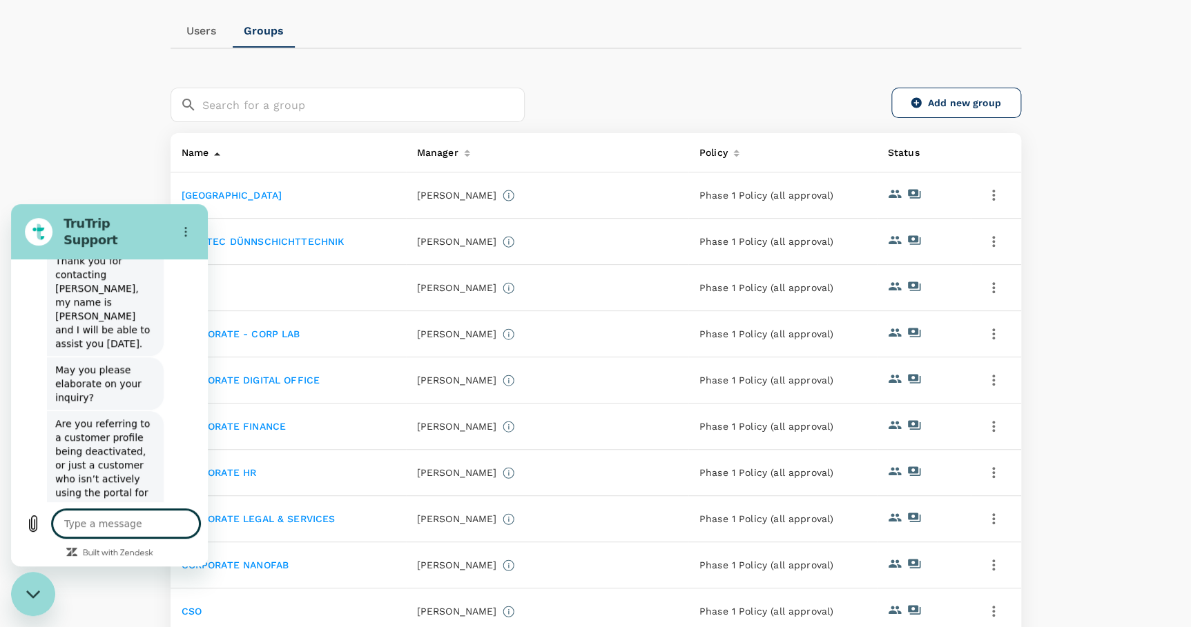
paste textarea "Are you referring to a customer profile being deactivated, or just a customer w…"
drag, startPoint x: 128, startPoint y: 507, endPoint x: 40, endPoint y: 503, distance: 87.8
click at [40, 503] on div "Type a message Are you referring to a customer profile being deactivated, or ju…" at bounding box center [109, 514] width 197 height 64
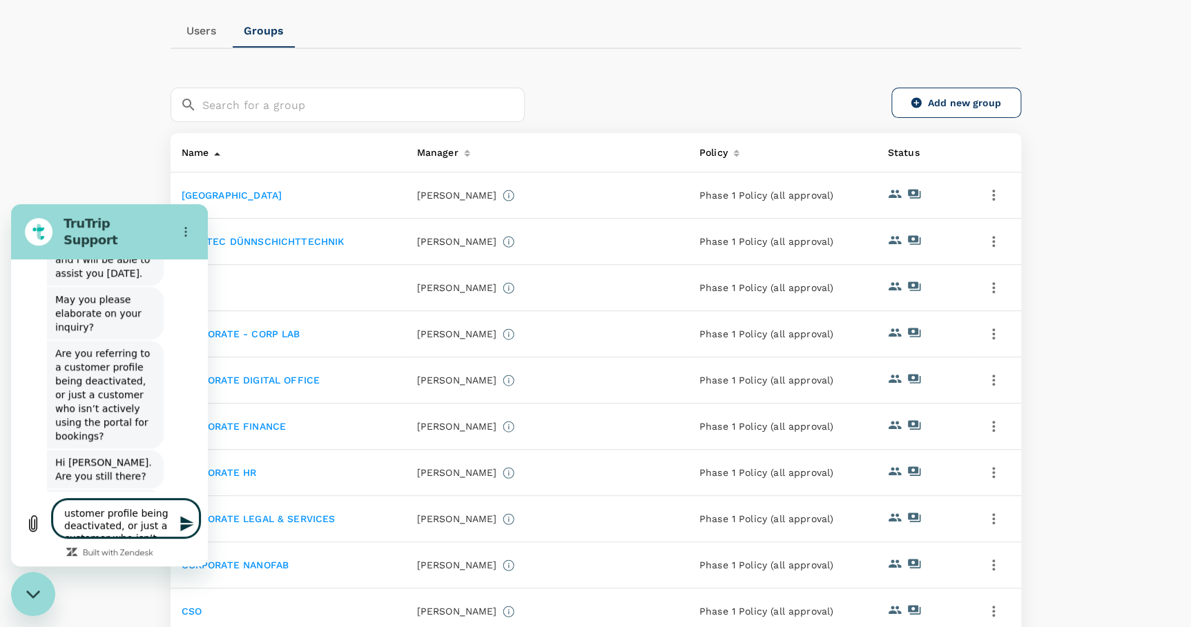
scroll to position [674, 0]
click at [111, 508] on textarea "Hi, wondering if our profile being deactivated, or just a customer who isn’t ac…" at bounding box center [125, 514] width 147 height 48
click at [89, 517] on textarea "Hi, wondering if we decided to deactivate our profile being deactivated, or jus…" at bounding box center [125, 509] width 147 height 57
drag, startPoint x: 121, startPoint y: 529, endPoint x: 139, endPoint y: 516, distance: 22.4
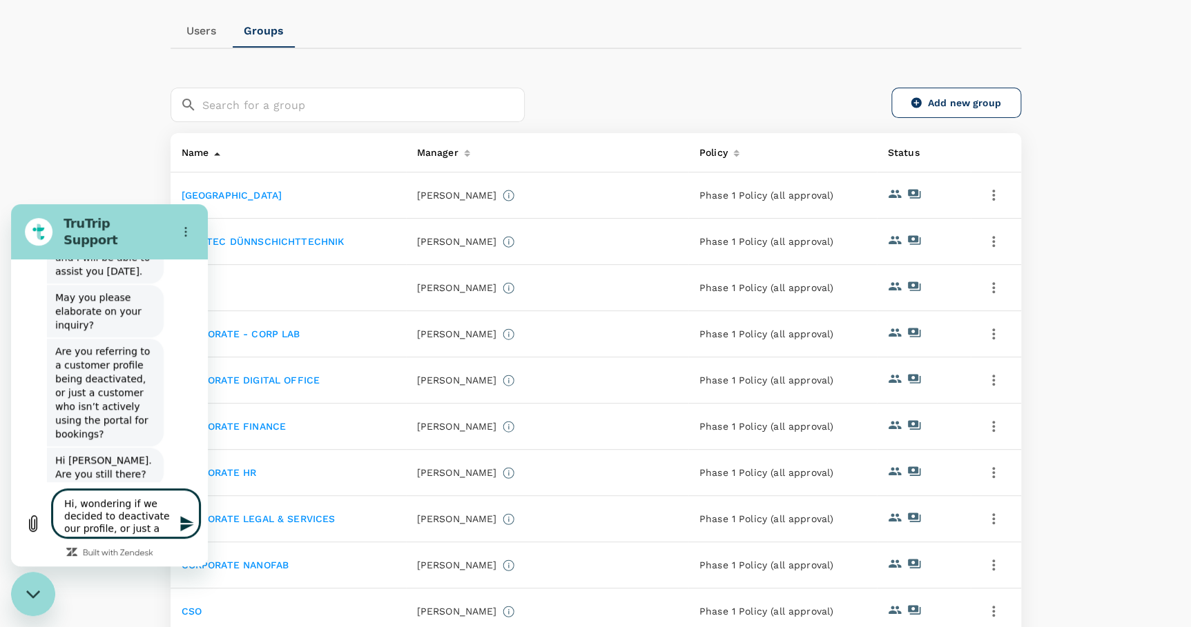
click at [139, 516] on textarea "Hi, wondering if we decided to deactivate our profile, or just a customer who i…" at bounding box center [125, 514] width 147 height 48
click at [176, 538] on button "Send message" at bounding box center [186, 524] width 28 height 28
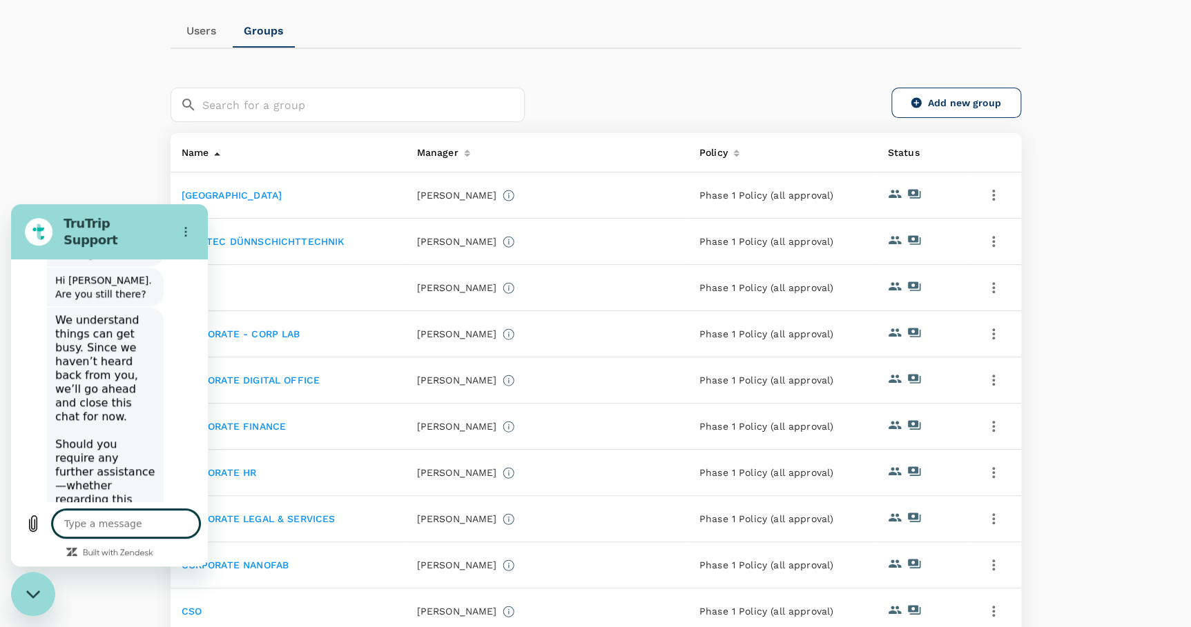
scroll to position [910, 0]
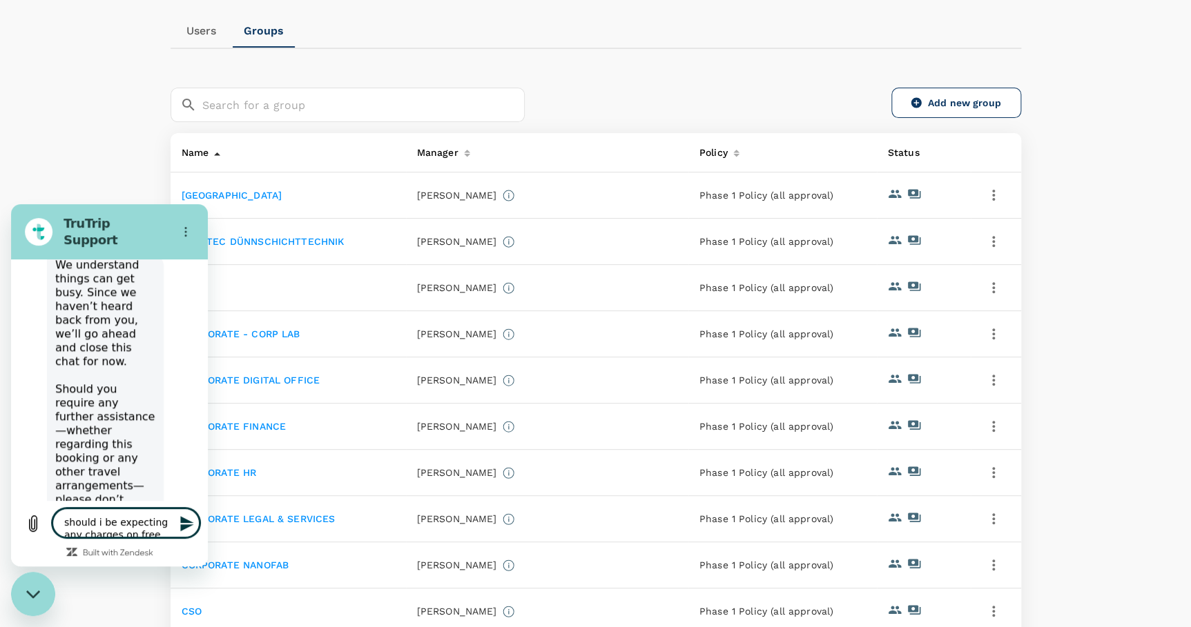
click at [140, 529] on textarea "should i be expecting any charges on free plan?" at bounding box center [125, 523] width 147 height 29
click at [89, 537] on textarea "should i be expecting any other charges on free plan?" at bounding box center [125, 523] width 147 height 29
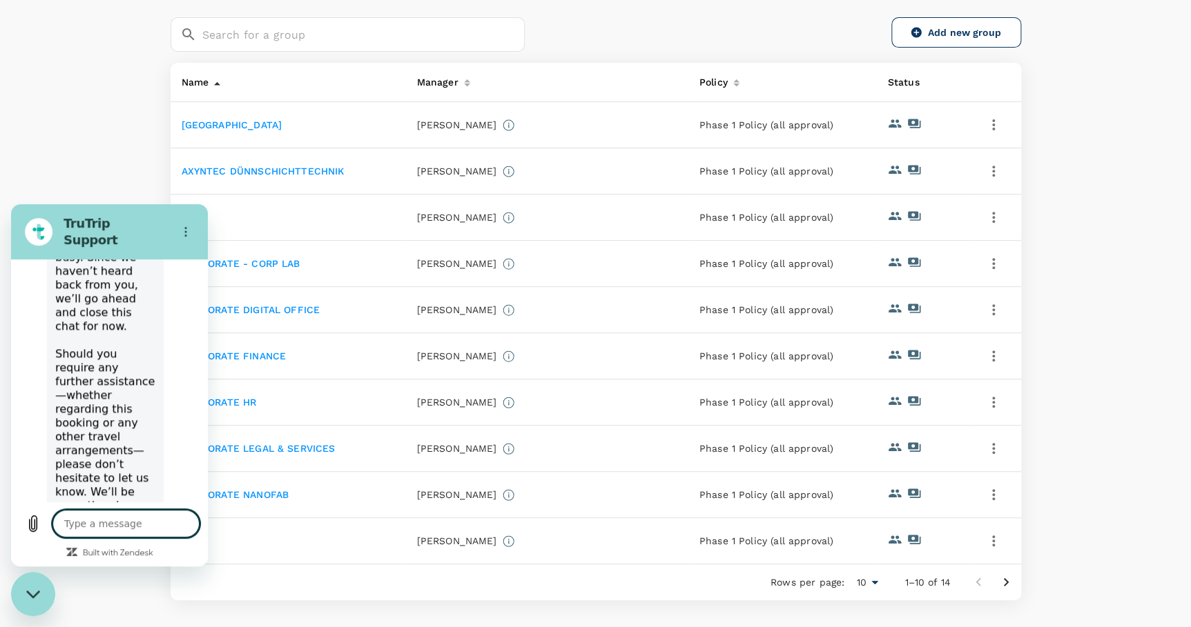
scroll to position [240, 0]
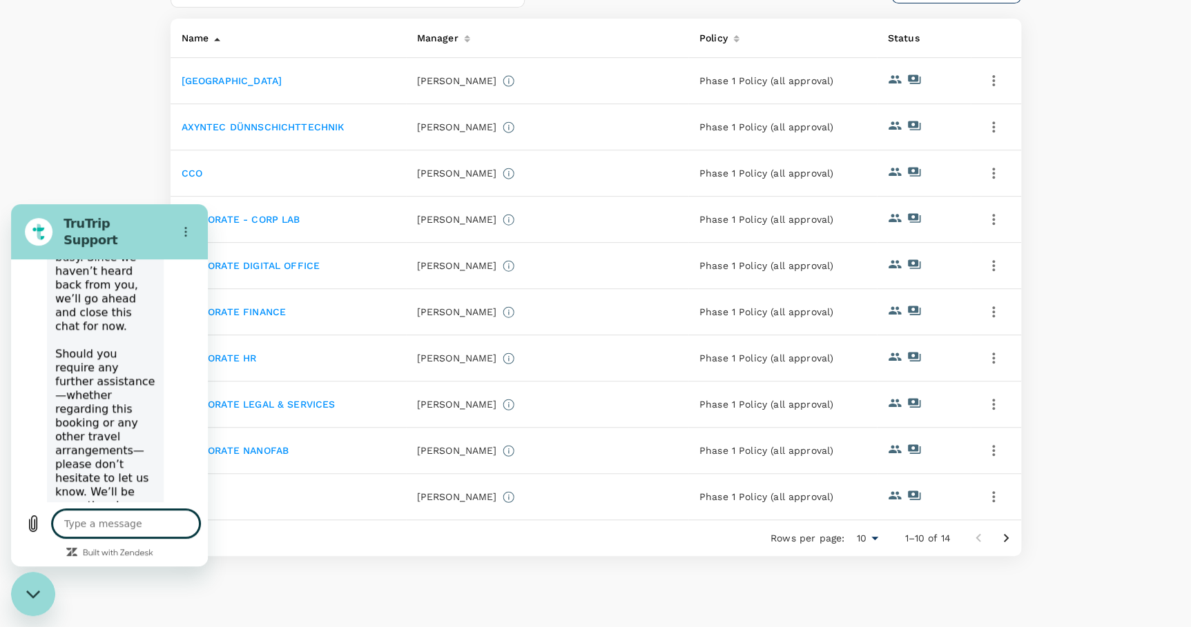
click at [472, 516] on div "People Users Groups ​ ​ Add new group Name Manager Policy Status ADVANCED TECHN…" at bounding box center [596, 215] width 884 height 815
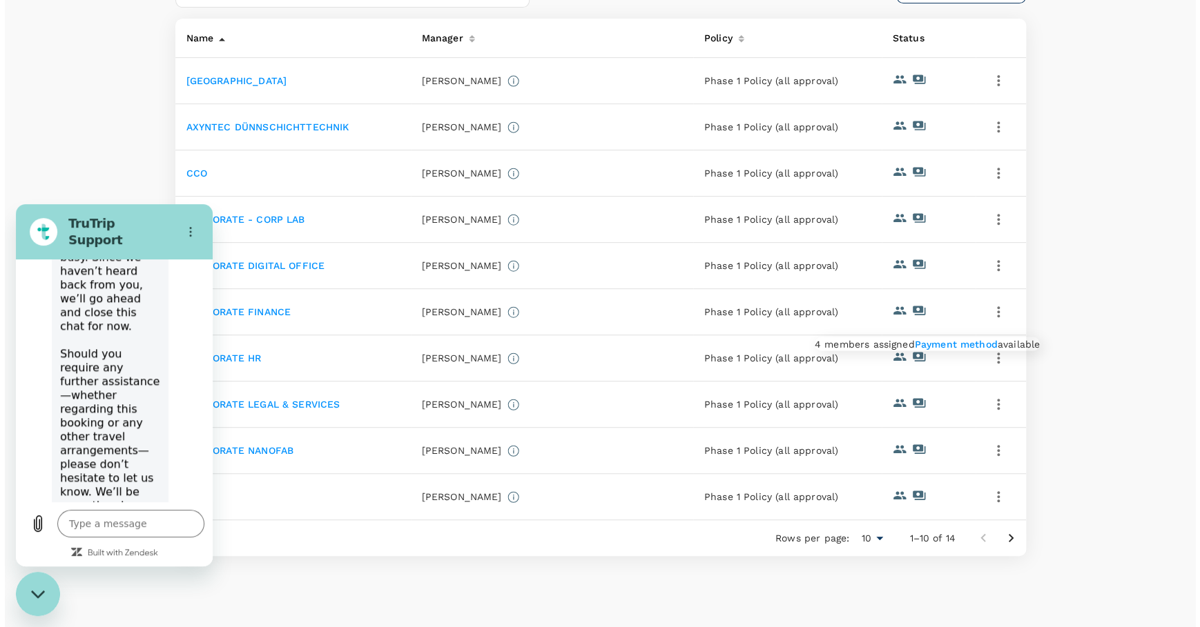
scroll to position [0, 0]
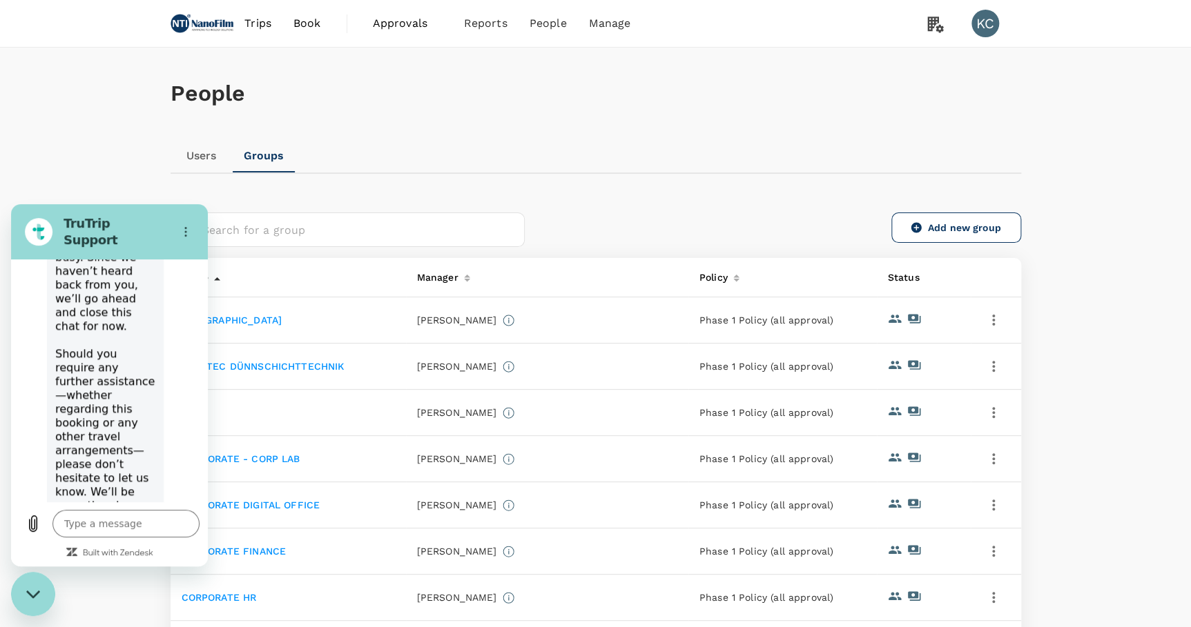
click at [217, 20] on img at bounding box center [202, 23] width 64 height 30
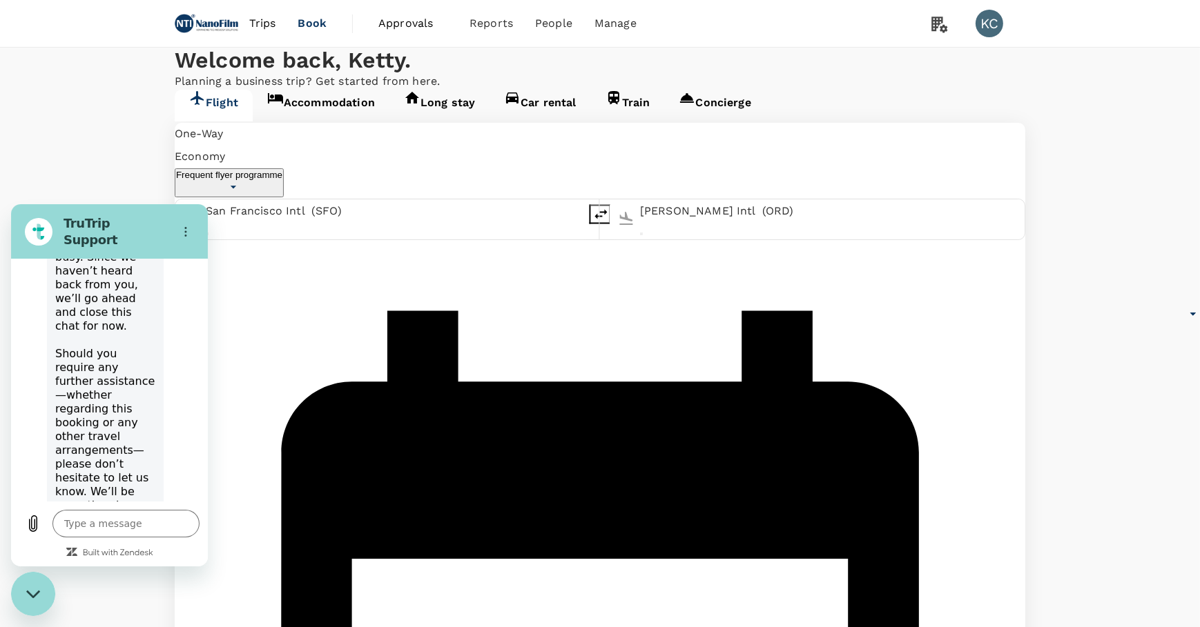
click at [148, 528] on textarea at bounding box center [125, 523] width 147 height 28
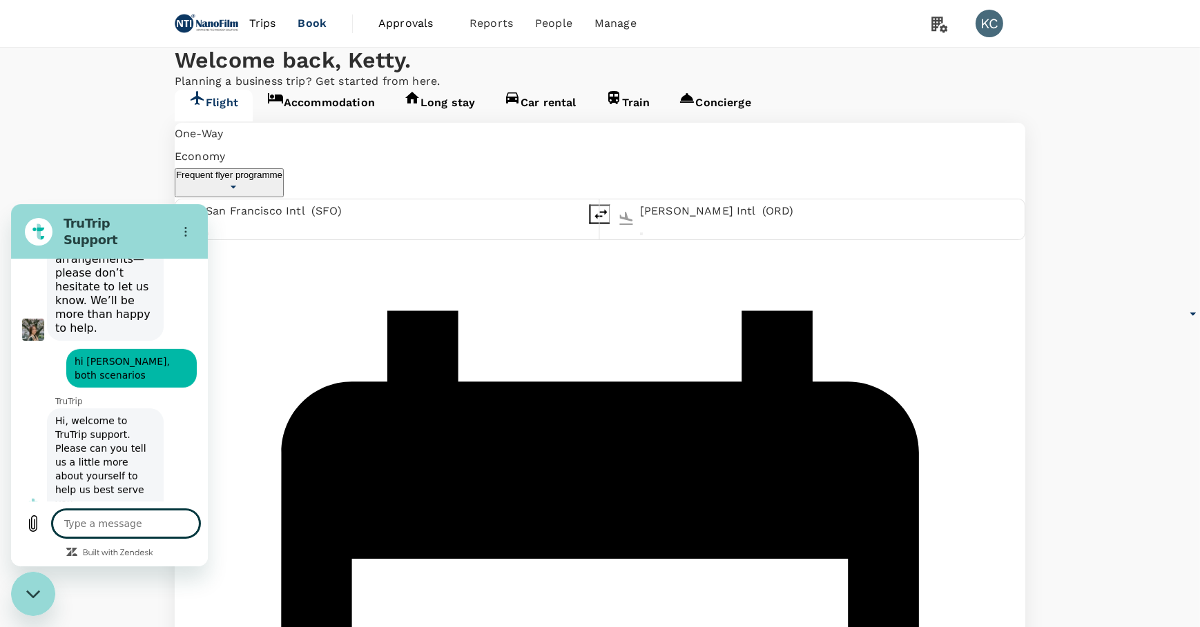
scroll to position [943, 0]
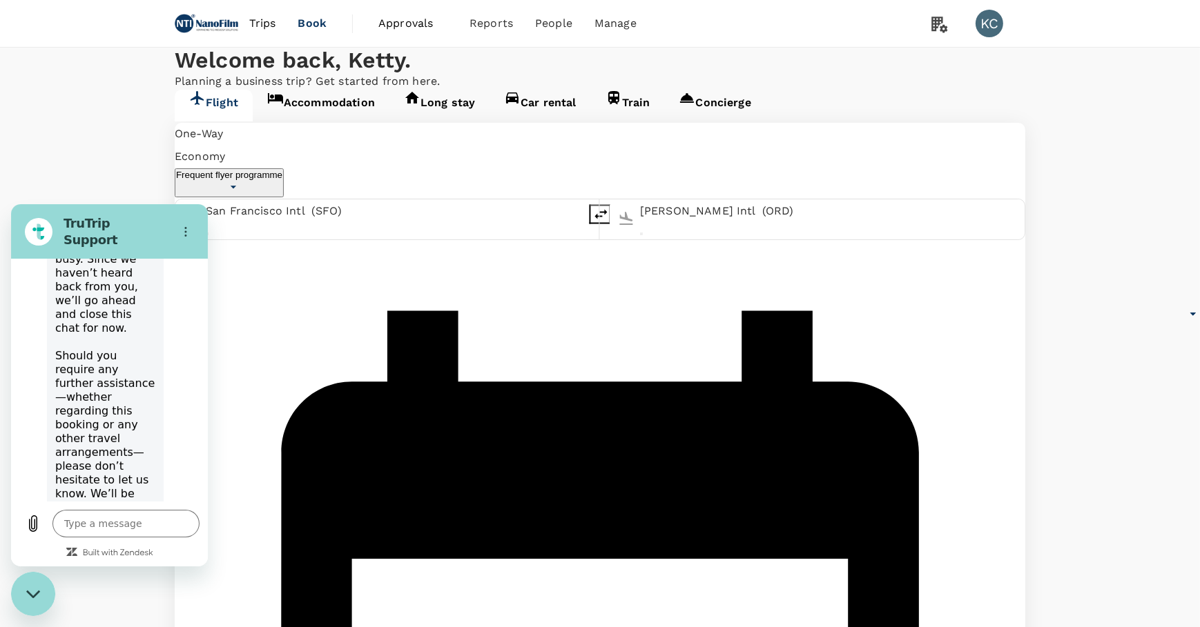
drag, startPoint x: 133, startPoint y: 284, endPoint x: 21, endPoint y: 274, distance: 112.2
copy span "how long will the data and information be kept in the system?"
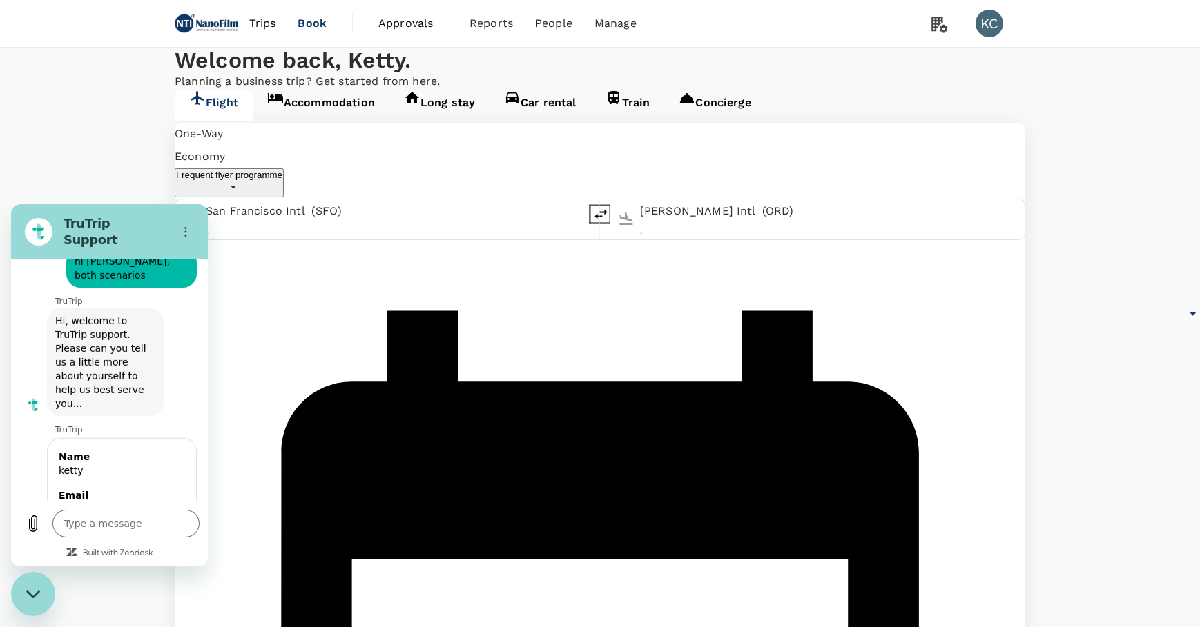
scroll to position [1256, 0]
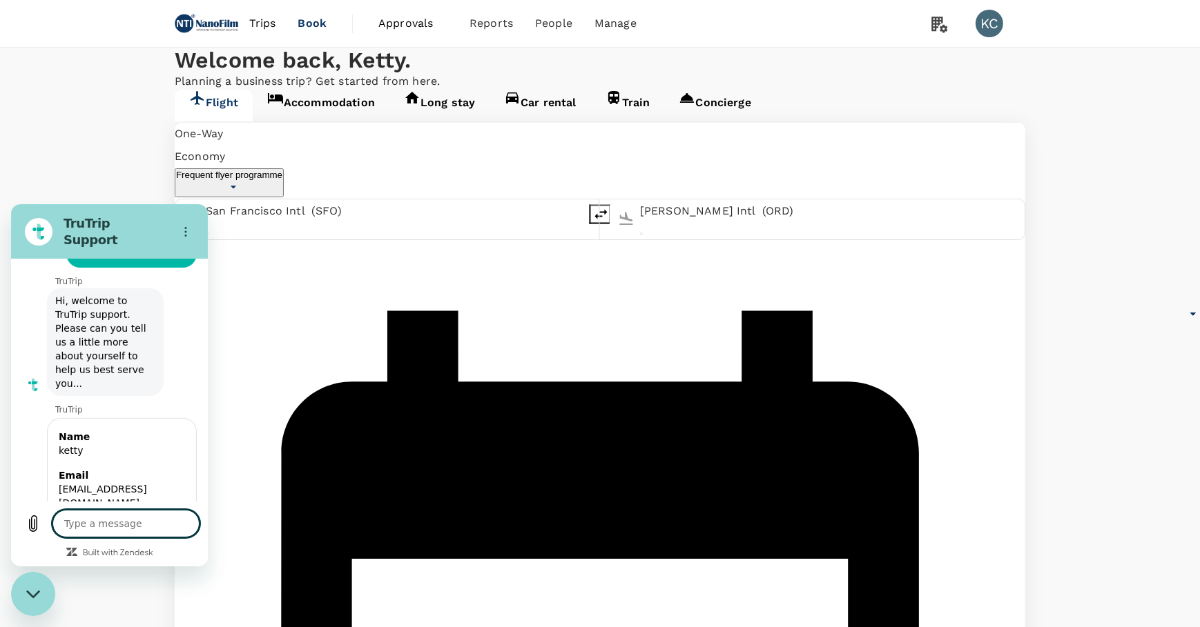
click at [150, 534] on textarea at bounding box center [125, 523] width 147 height 28
paste textarea "how long will the data and information be kept in the system?"
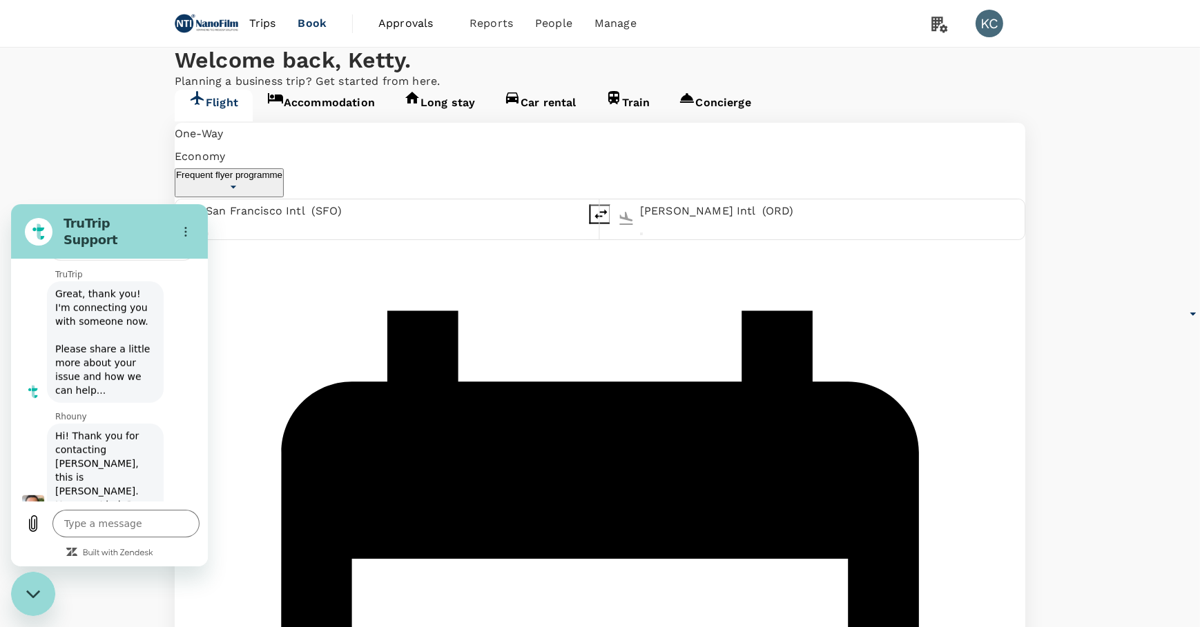
scroll to position [1516, 0]
drag, startPoint x: 68, startPoint y: 411, endPoint x: 72, endPoint y: 376, distance: 35.4
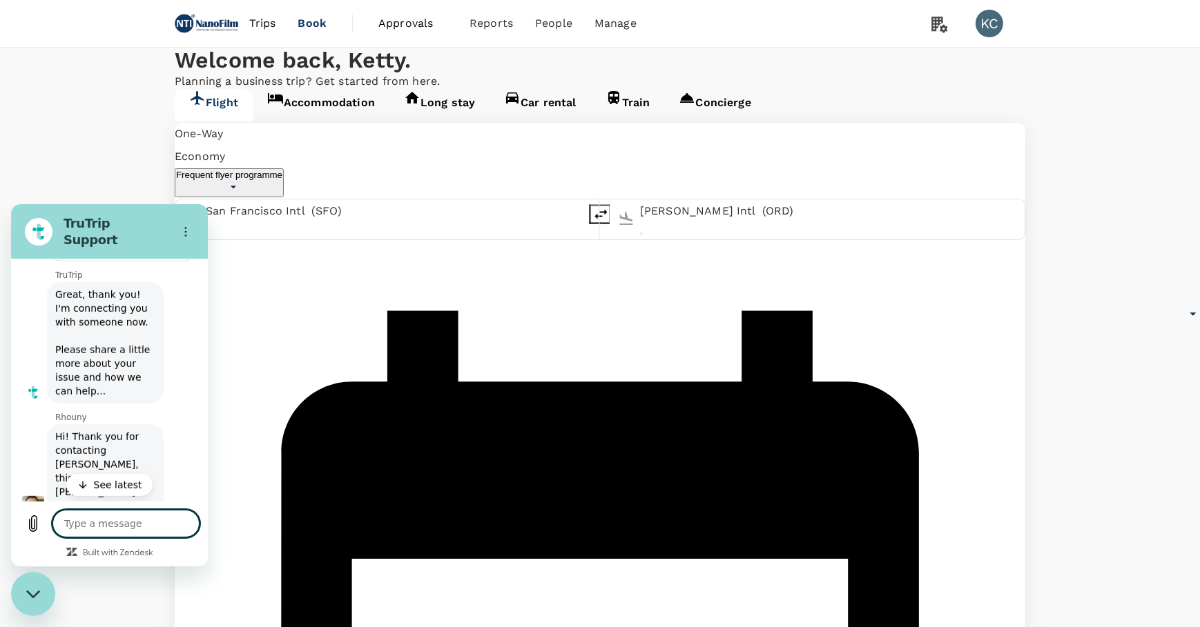
scroll to position [1582, 0]
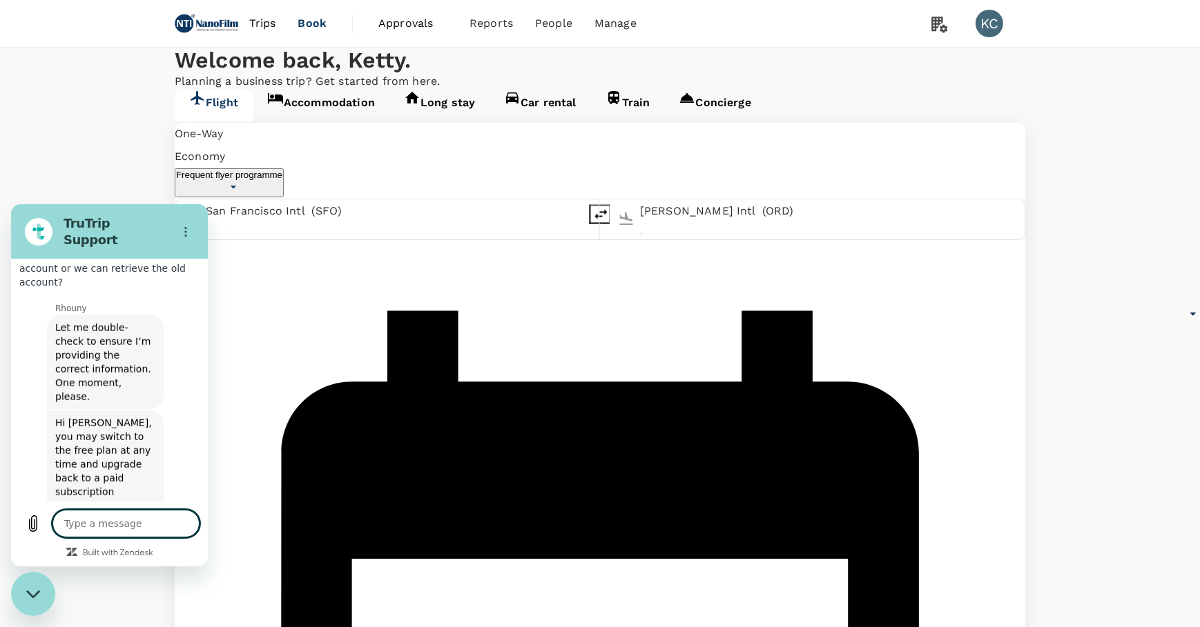
scroll to position [1940, 0]
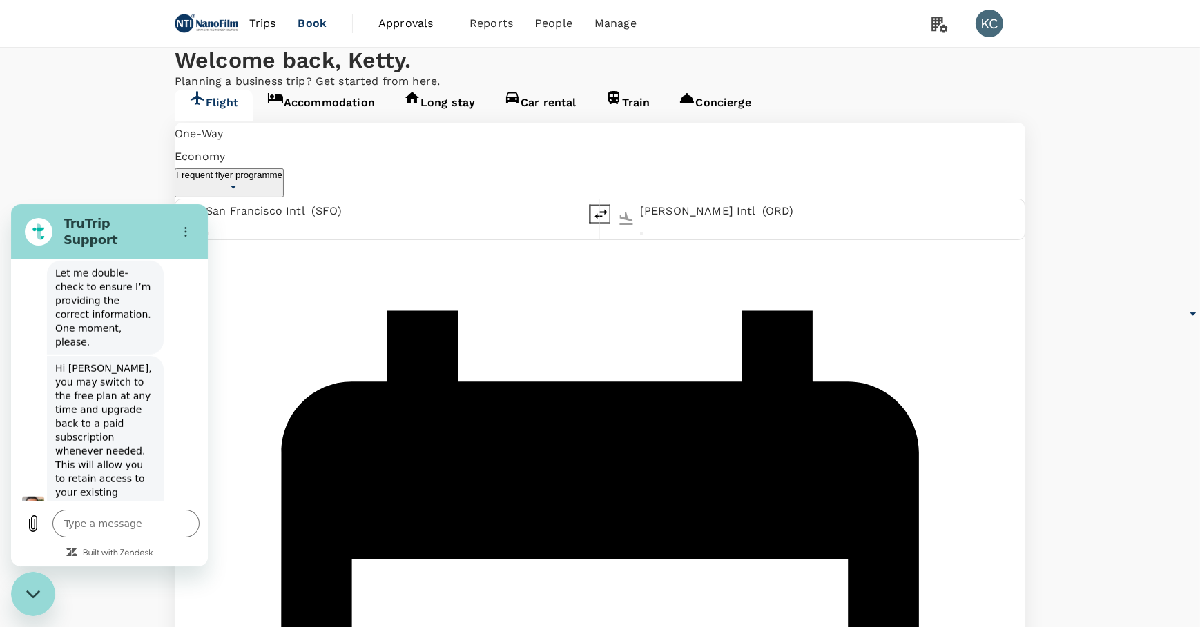
scroll to position [1996, 0]
